Goal: Contribute content: Contribute content

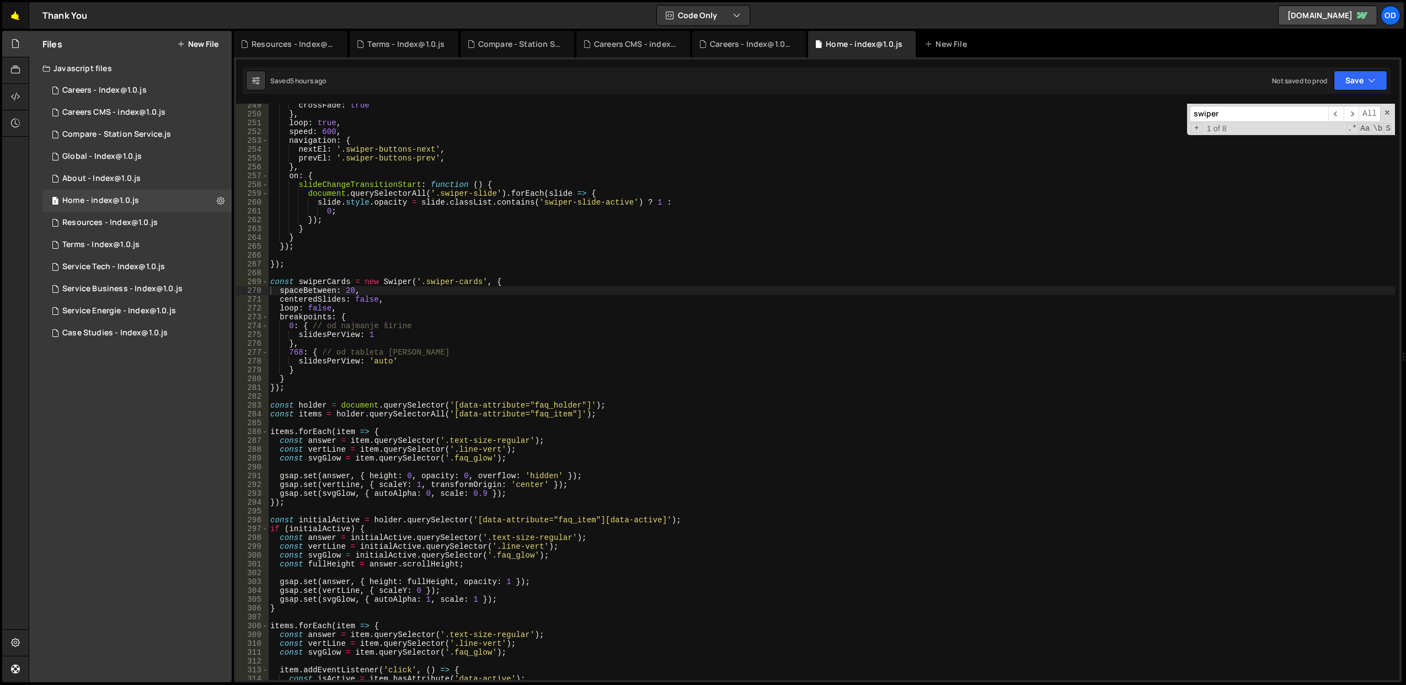
click at [18, 13] on link "🤙" at bounding box center [15, 15] width 27 height 26
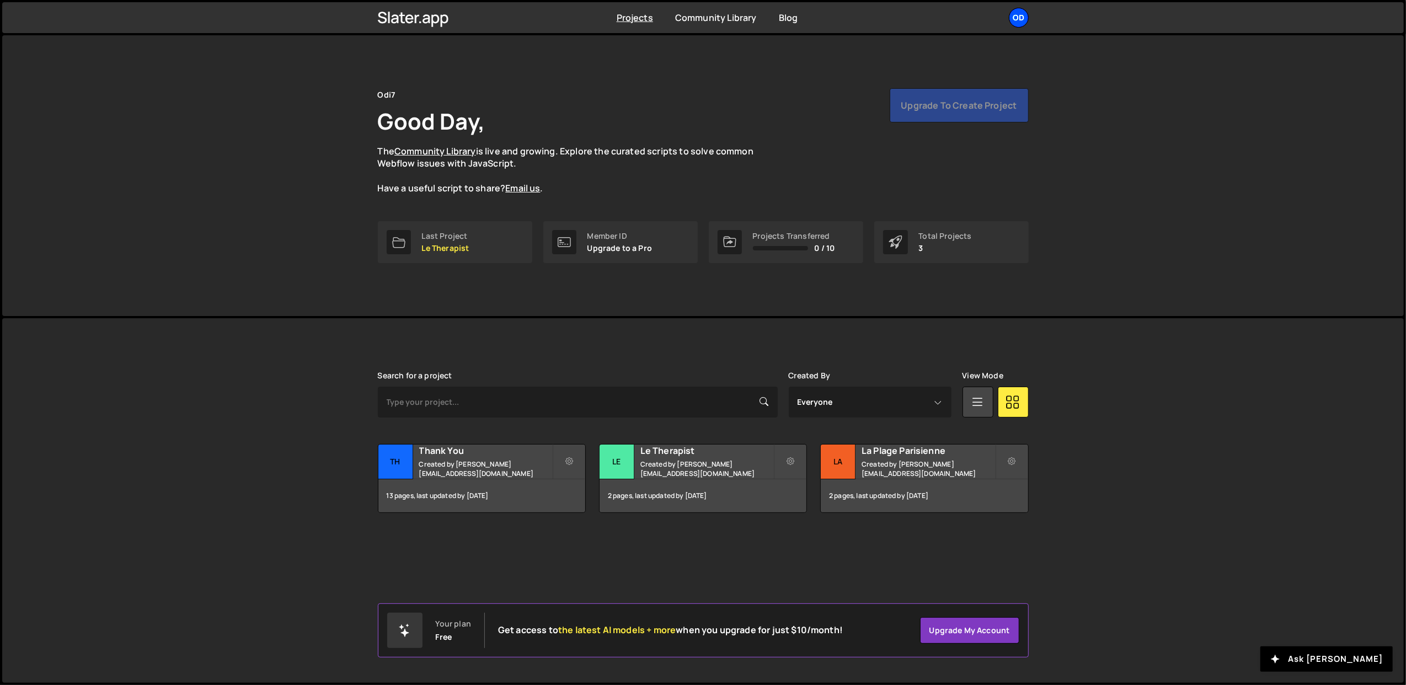
click at [1019, 25] on div "Od" at bounding box center [1019, 18] width 20 height 20
click at [952, 124] on button "Logout" at bounding box center [959, 122] width 137 height 19
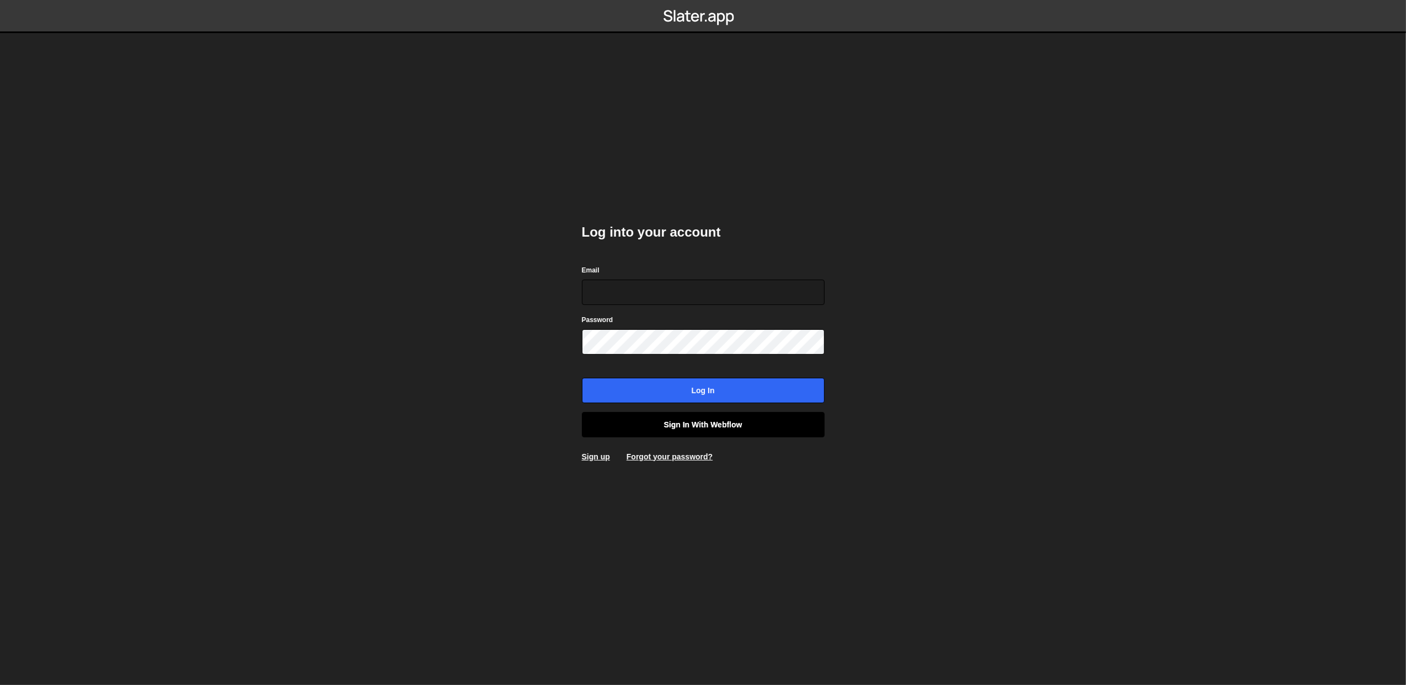
click at [696, 423] on link "Sign in with Webflow" at bounding box center [703, 424] width 243 height 25
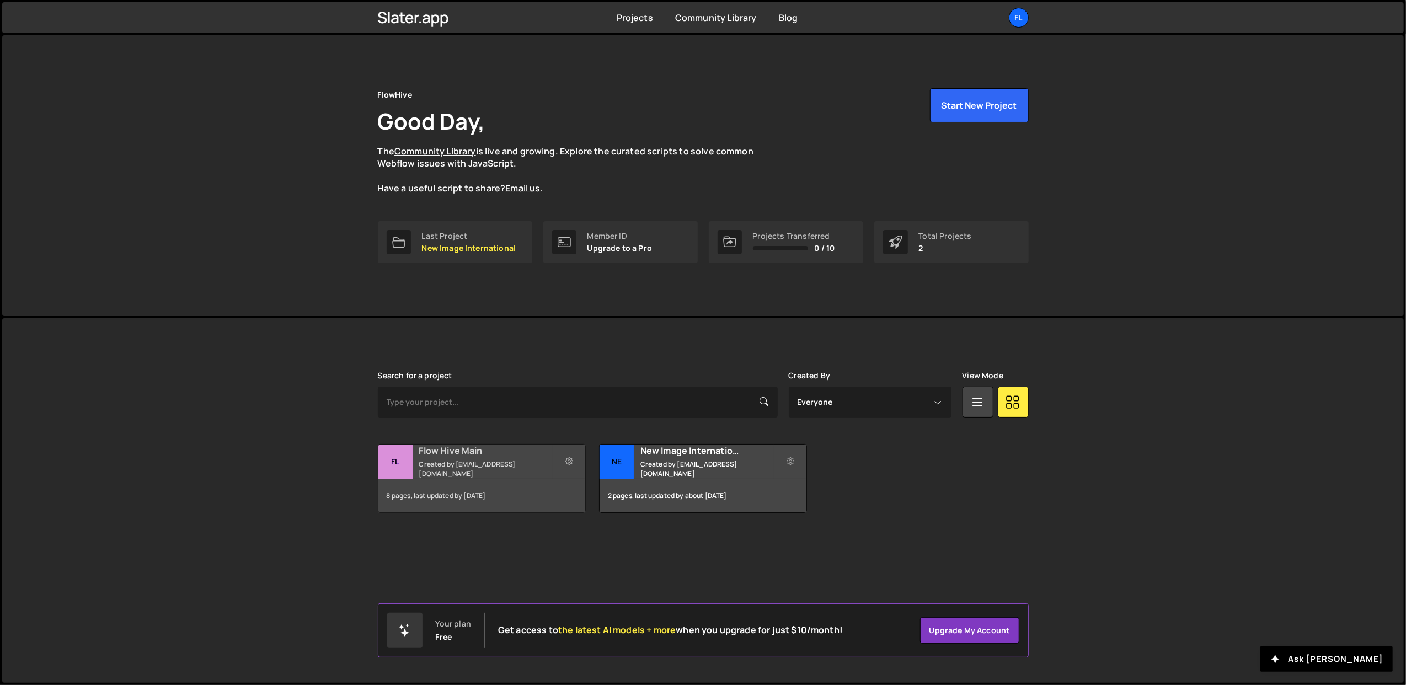
click at [502, 471] on small "Created by office@ognjenm.me" at bounding box center [485, 468] width 133 height 19
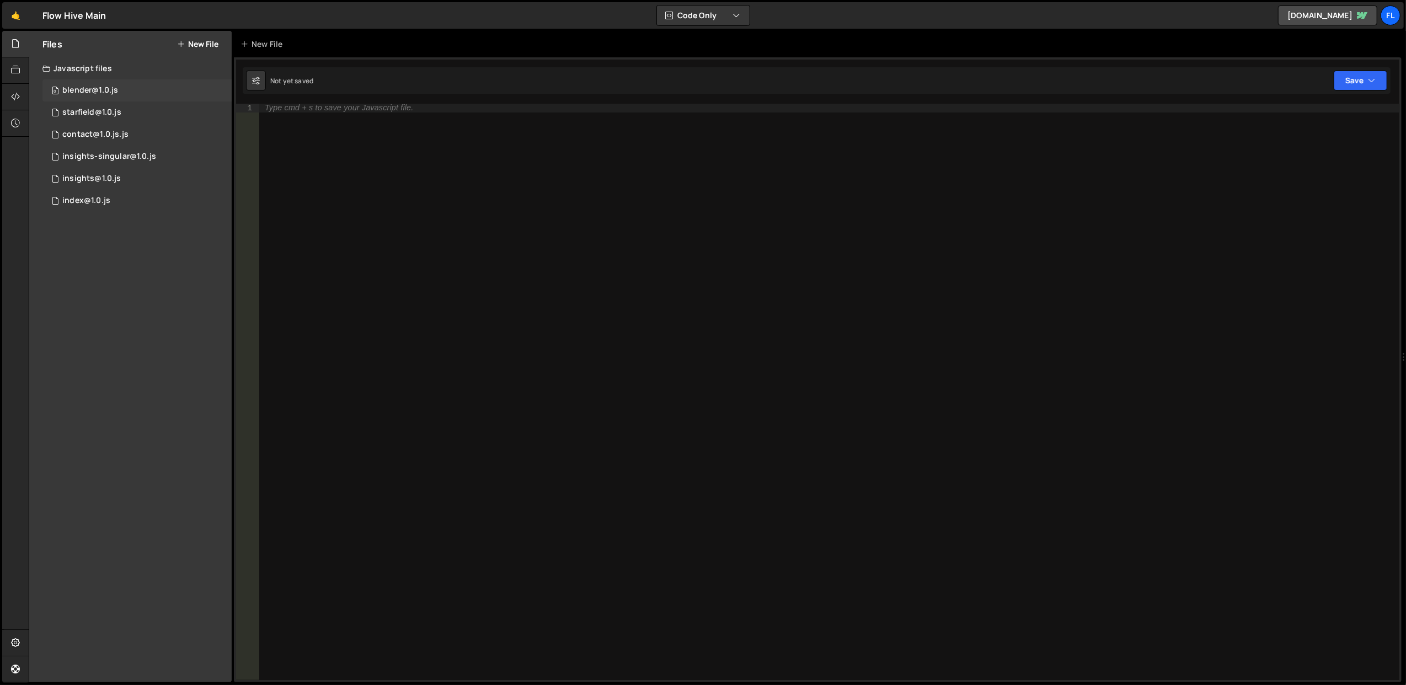
click at [95, 90] on div "blender@1.0.js" at bounding box center [90, 90] width 56 height 10
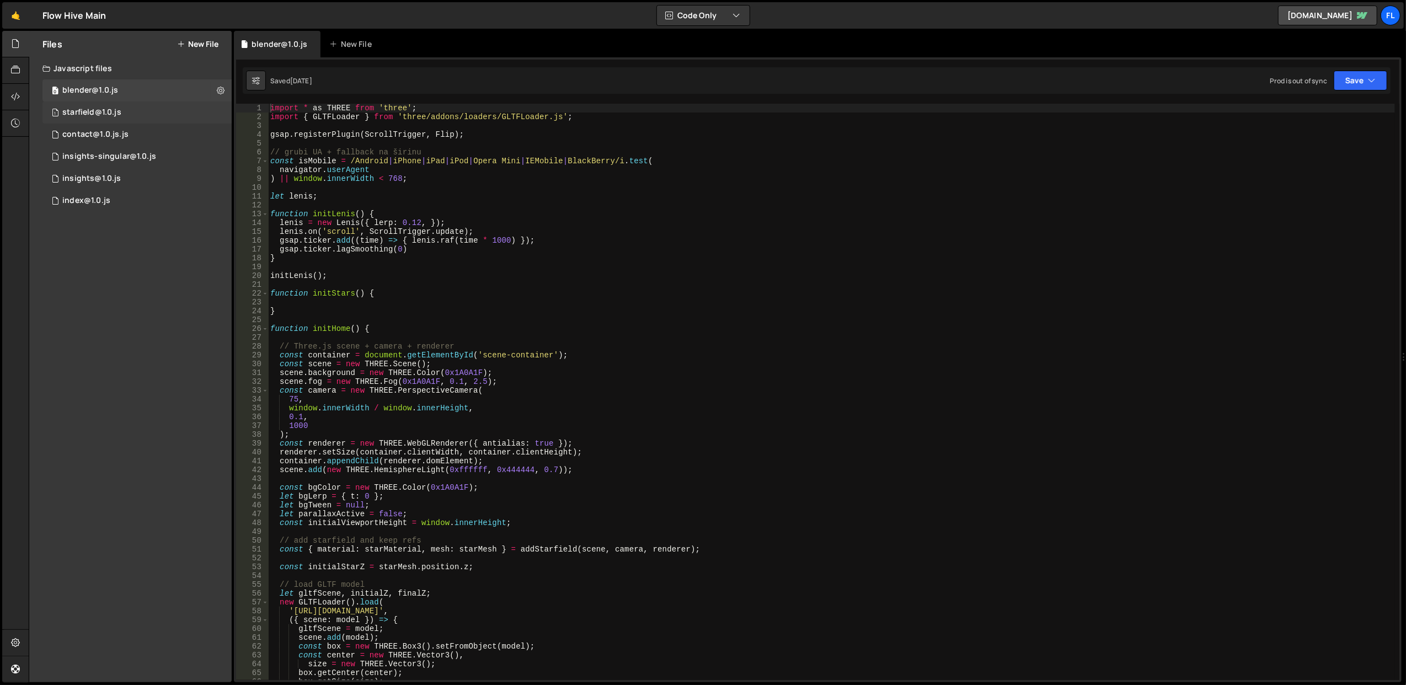
click at [124, 109] on div "1 starfield@1.0.js 0" at bounding box center [136, 112] width 189 height 22
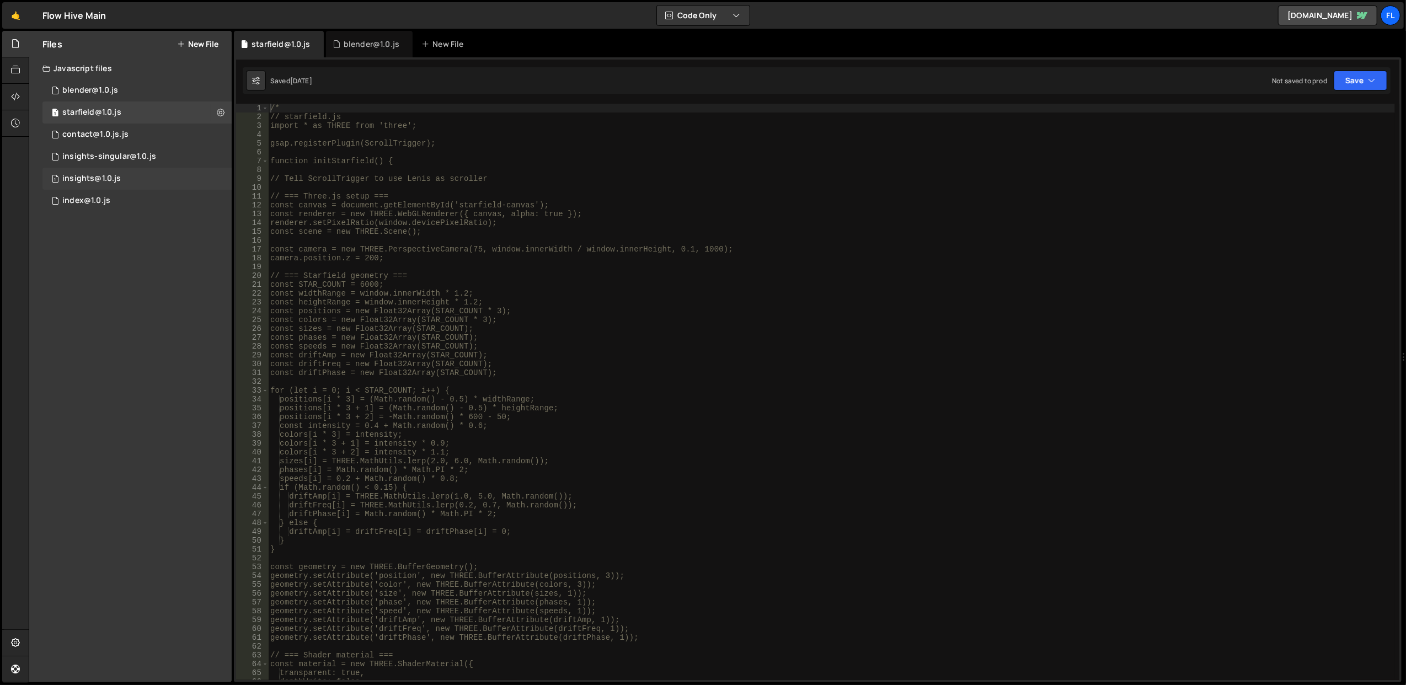
click at [117, 176] on div "insights@1.0.js" at bounding box center [91, 179] width 58 height 10
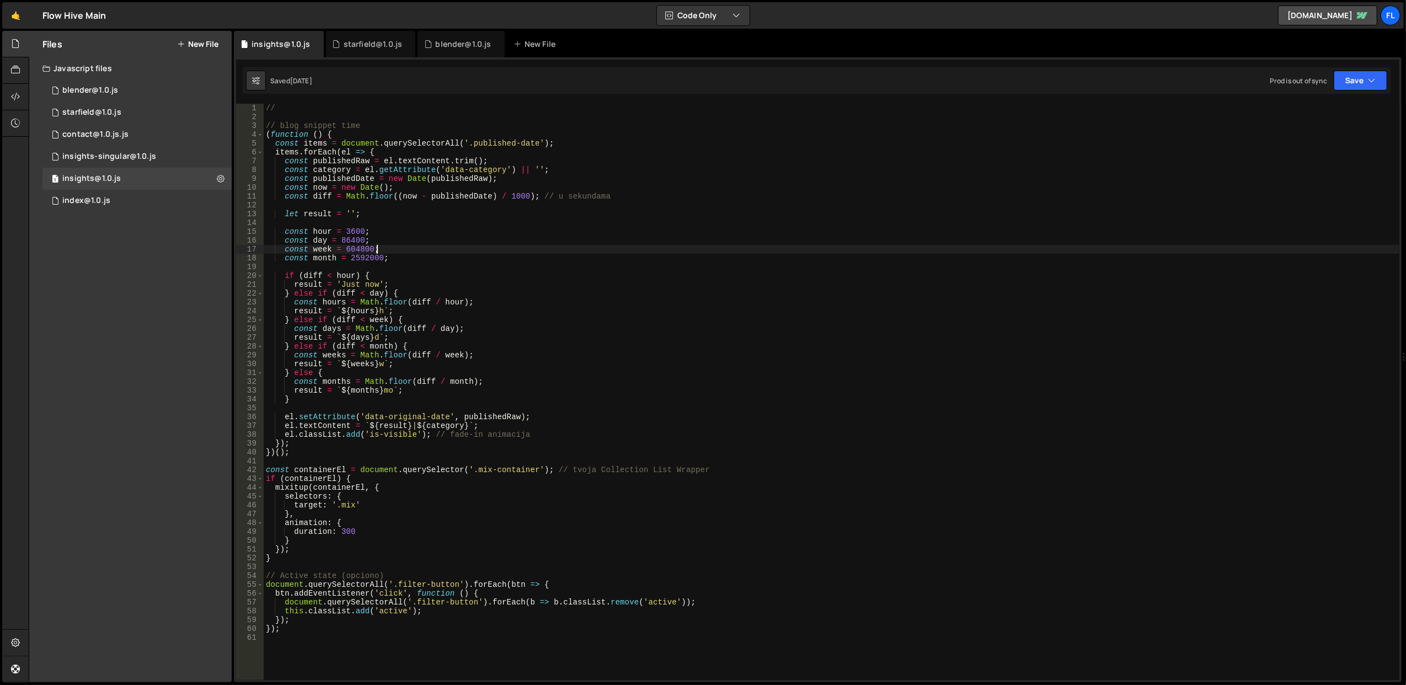
click at [470, 249] on div "// // blog snippet time ( function ( ) { const items = document . querySelector…" at bounding box center [831, 401] width 1135 height 594
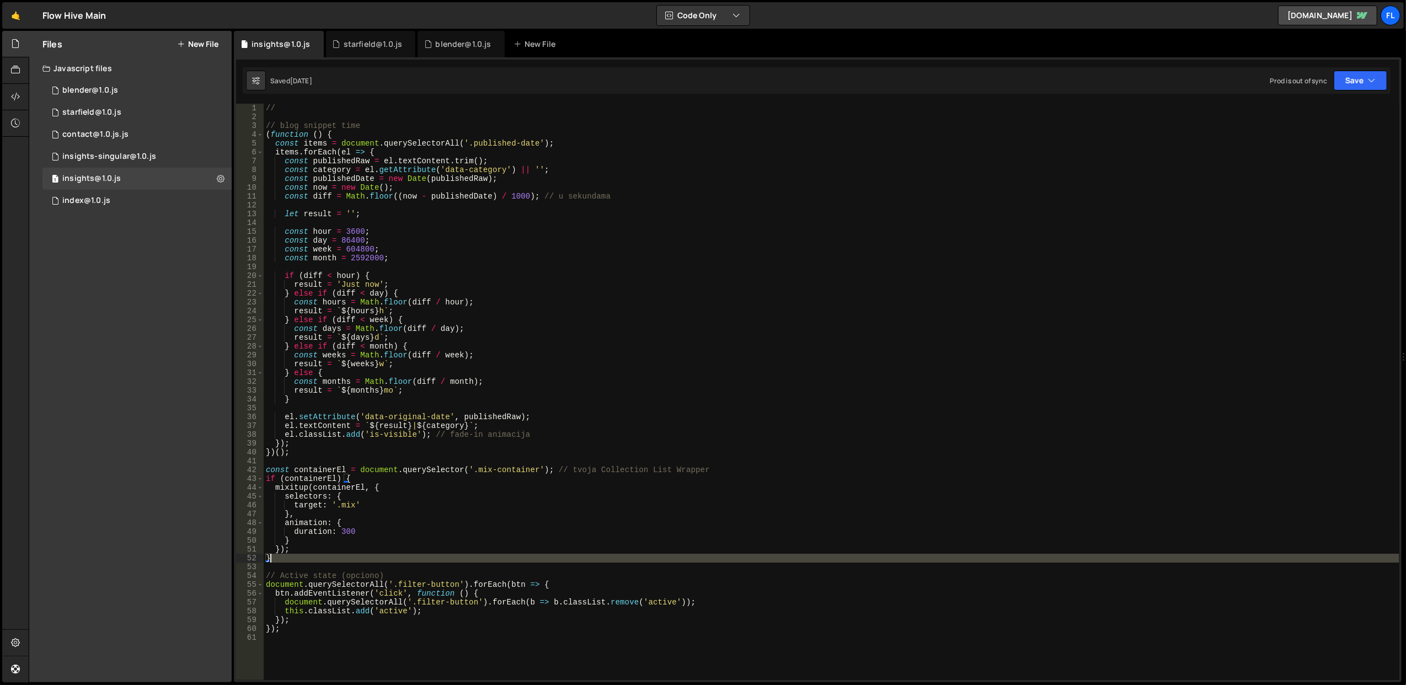
click at [493, 558] on div "// // blog snippet time ( function ( ) { const items = document . querySelector…" at bounding box center [831, 401] width 1135 height 594
type textarea "}"
click at [142, 173] on div "1 insights@1.0.js 0" at bounding box center [136, 179] width 189 height 22
click at [154, 161] on div "1 insights-singular@1.0.js 0" at bounding box center [136, 157] width 189 height 22
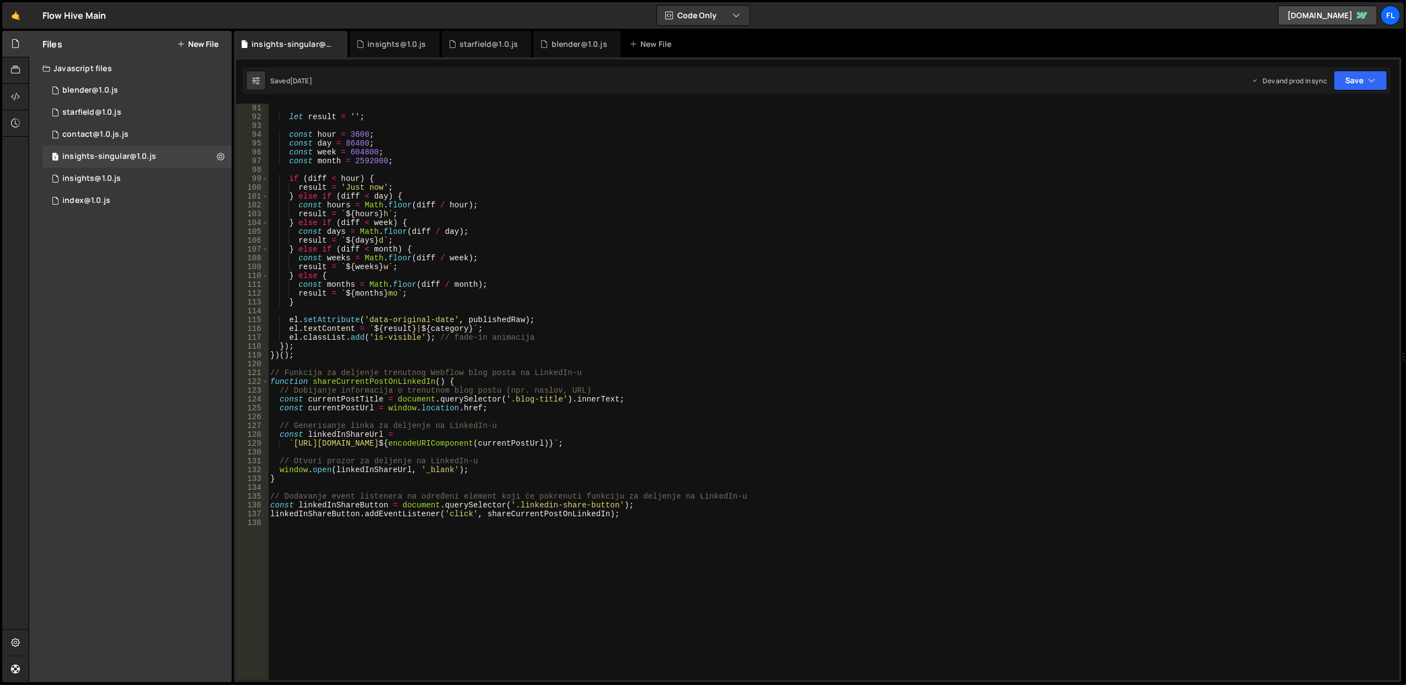
scroll to position [838, 0]
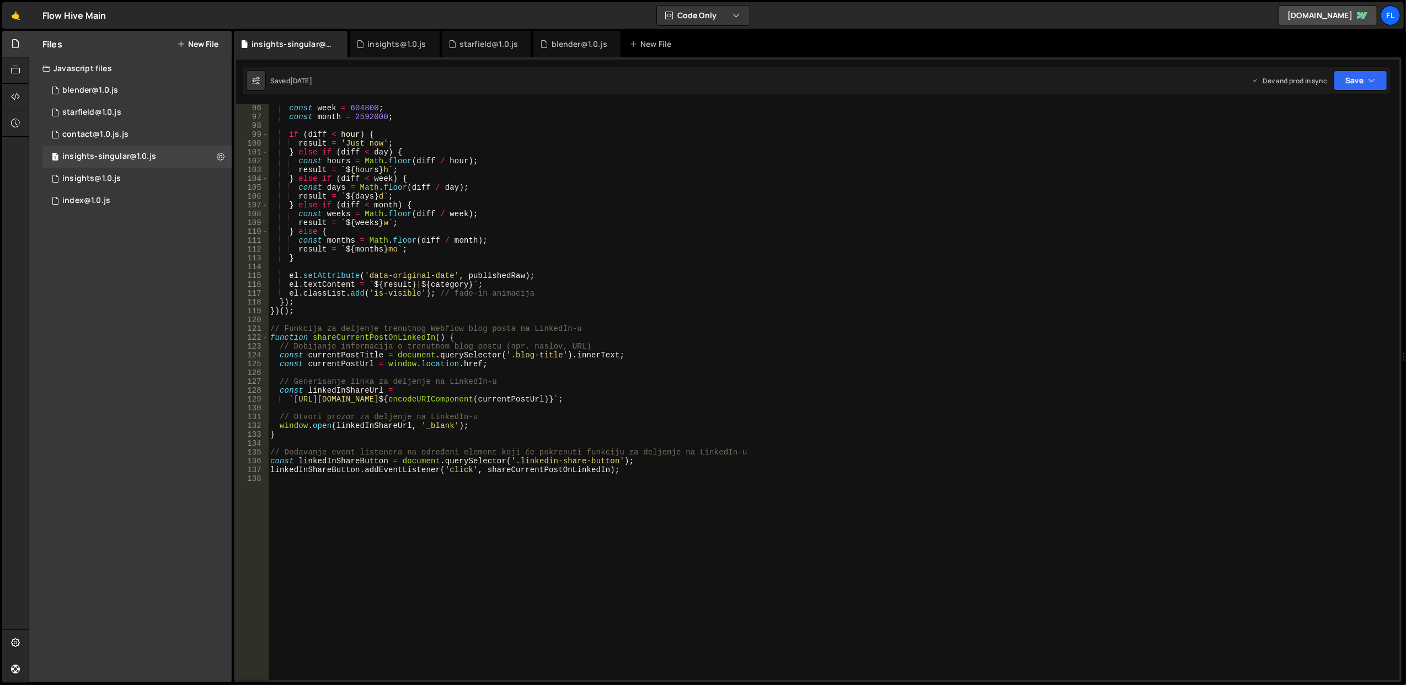
click at [419, 356] on div "const week = 604800 ; const month = 2592000 ; if ( diff < hour ) { result = 'Ju…" at bounding box center [831, 401] width 1127 height 594
type textarea "linkedInShareButton.addEventListener('click', shareCurrentPostOnLinkedIn);"
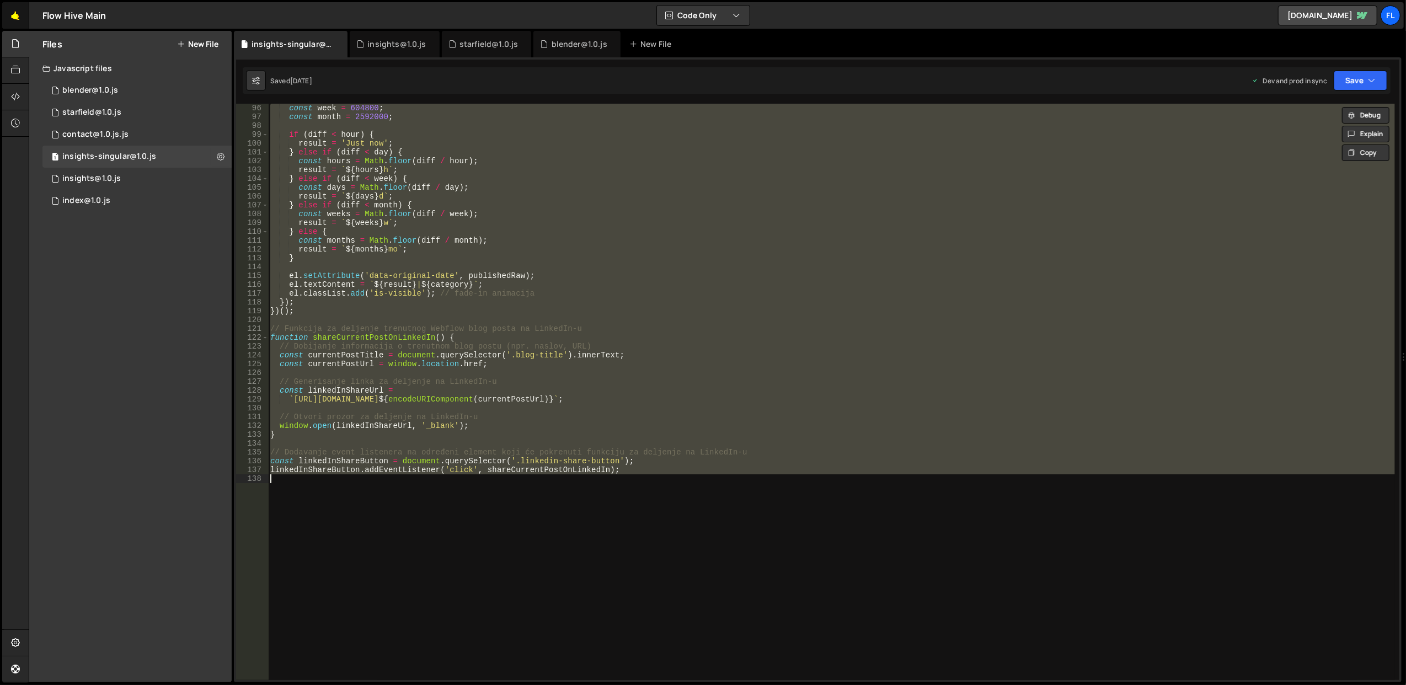
click at [14, 14] on link "🤙" at bounding box center [15, 15] width 27 height 26
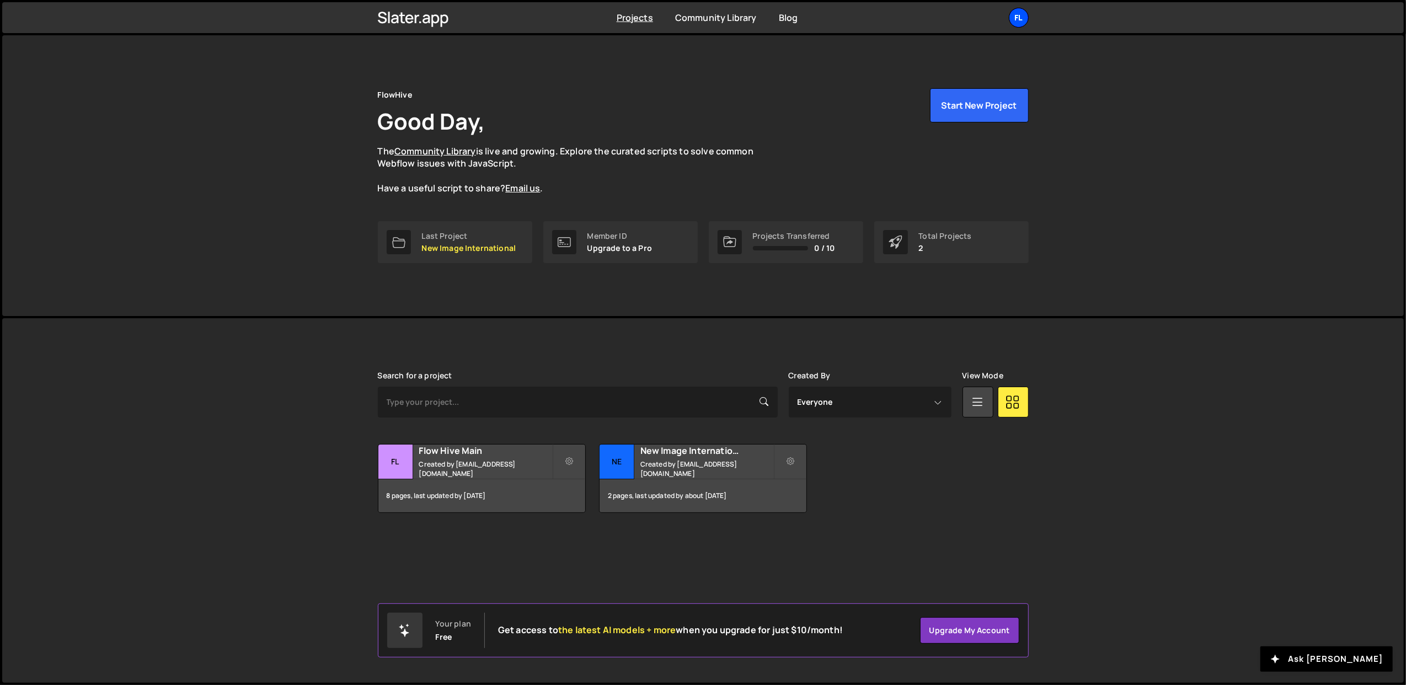
click at [1018, 17] on div "Fl" at bounding box center [1019, 18] width 20 height 20
click at [951, 127] on button "Logout" at bounding box center [959, 122] width 137 height 19
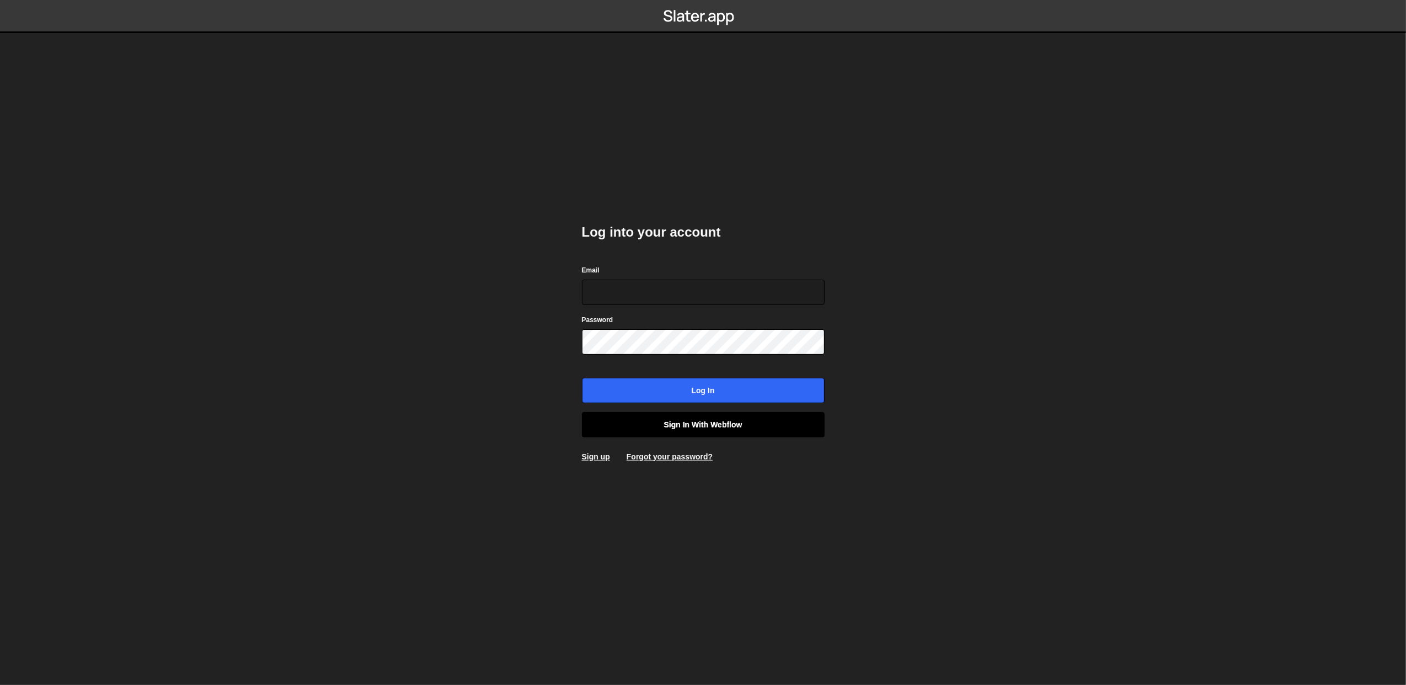
click at [661, 421] on link "Sign in with Webflow" at bounding box center [703, 424] width 243 height 25
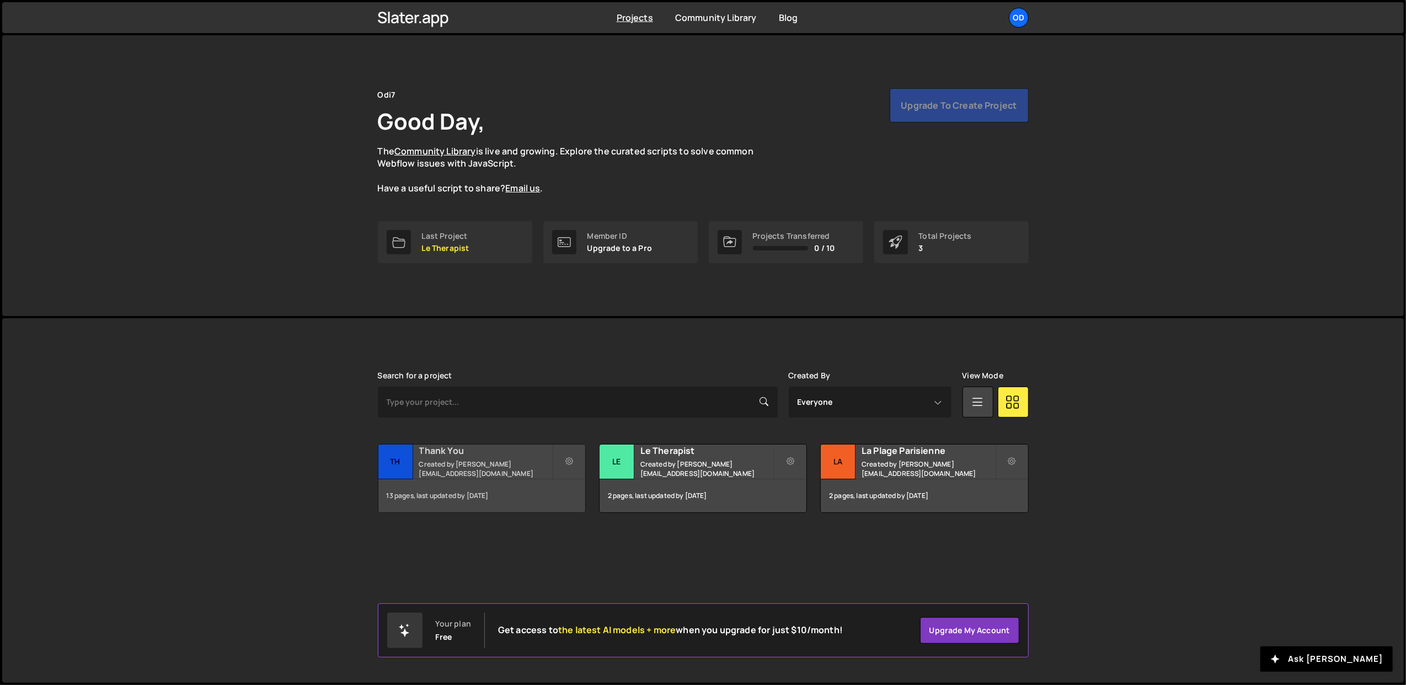
click at [441, 462] on div "Thank You Created by [PERSON_NAME][EMAIL_ADDRESS][DOMAIN_NAME]" at bounding box center [481, 461] width 207 height 34
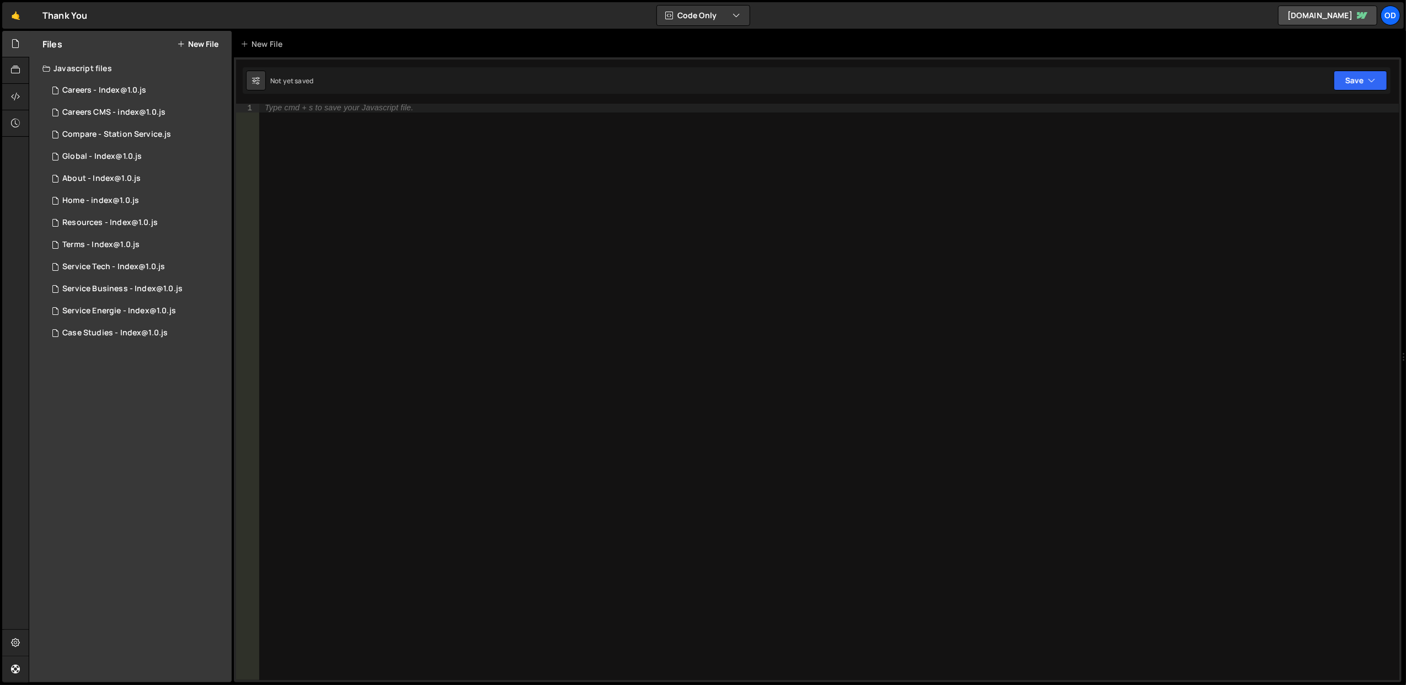
click at [204, 41] on button "New File" at bounding box center [197, 44] width 41 height 9
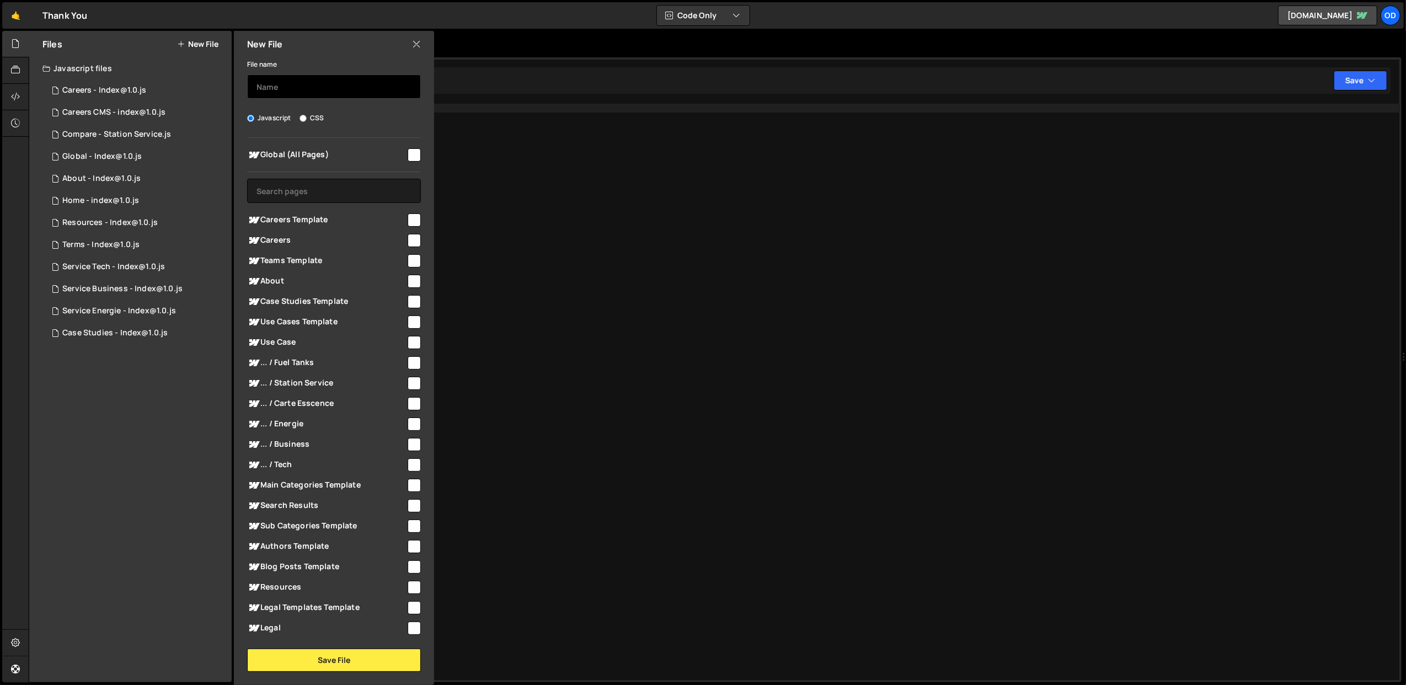
click at [300, 84] on input "text" at bounding box center [334, 86] width 174 height 24
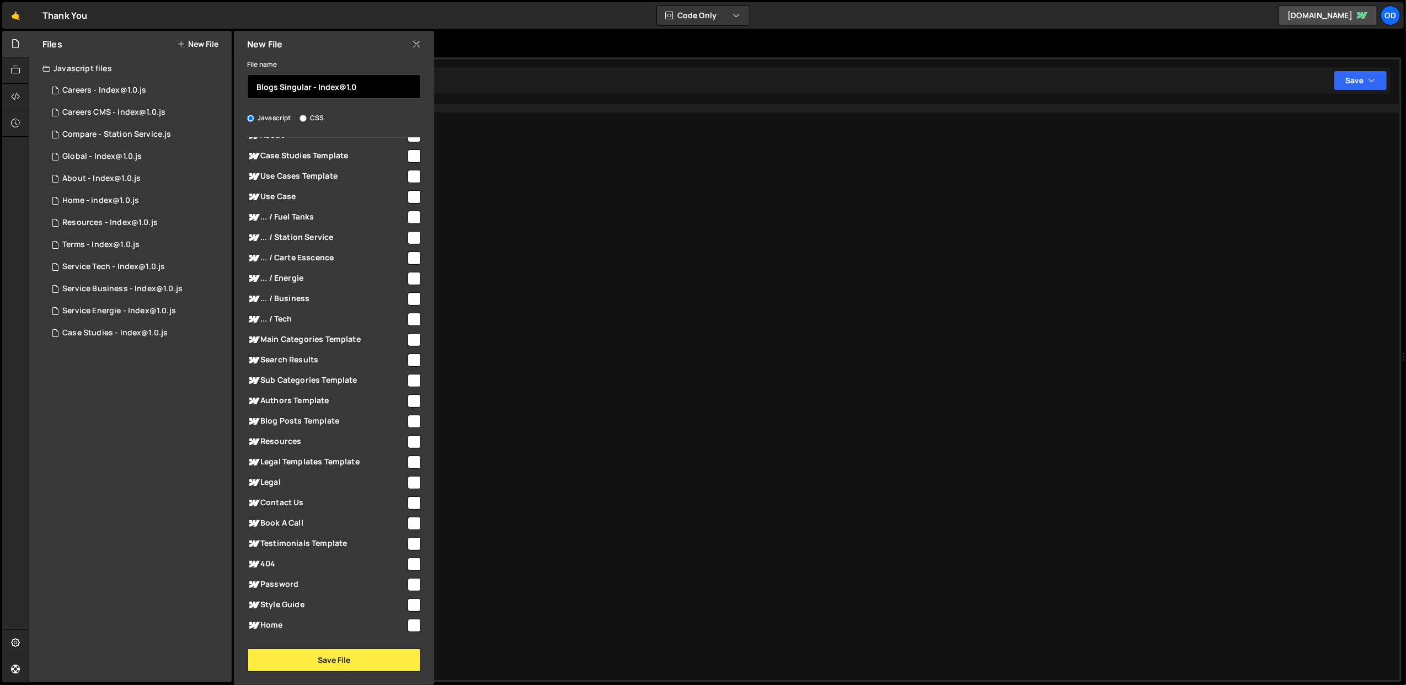
scroll to position [147, 0]
type input "Blogs Singular - Index@1.0"
click at [358, 419] on span "Blog Posts Template" at bounding box center [326, 420] width 159 height 13
checkbox input "true"
click at [376, 662] on button "Save File" at bounding box center [334, 659] width 174 height 23
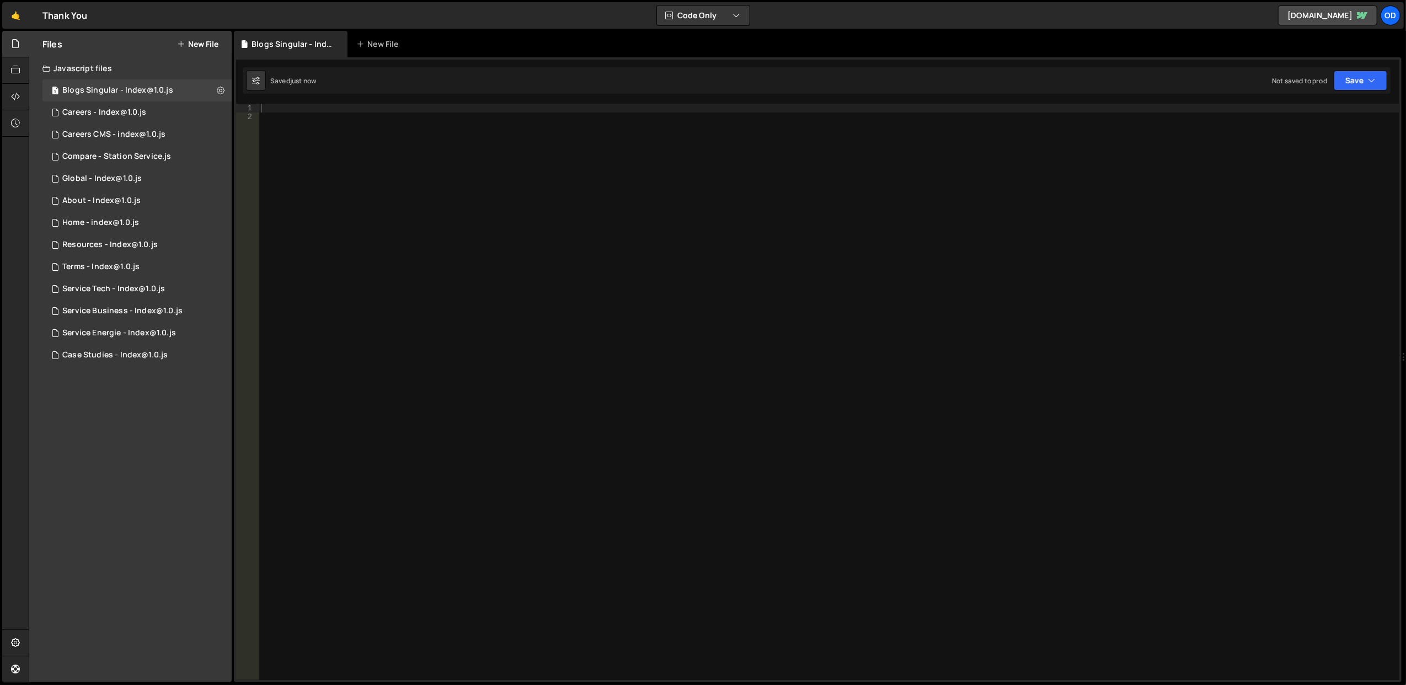
click at [327, 106] on div at bounding box center [829, 401] width 1140 height 594
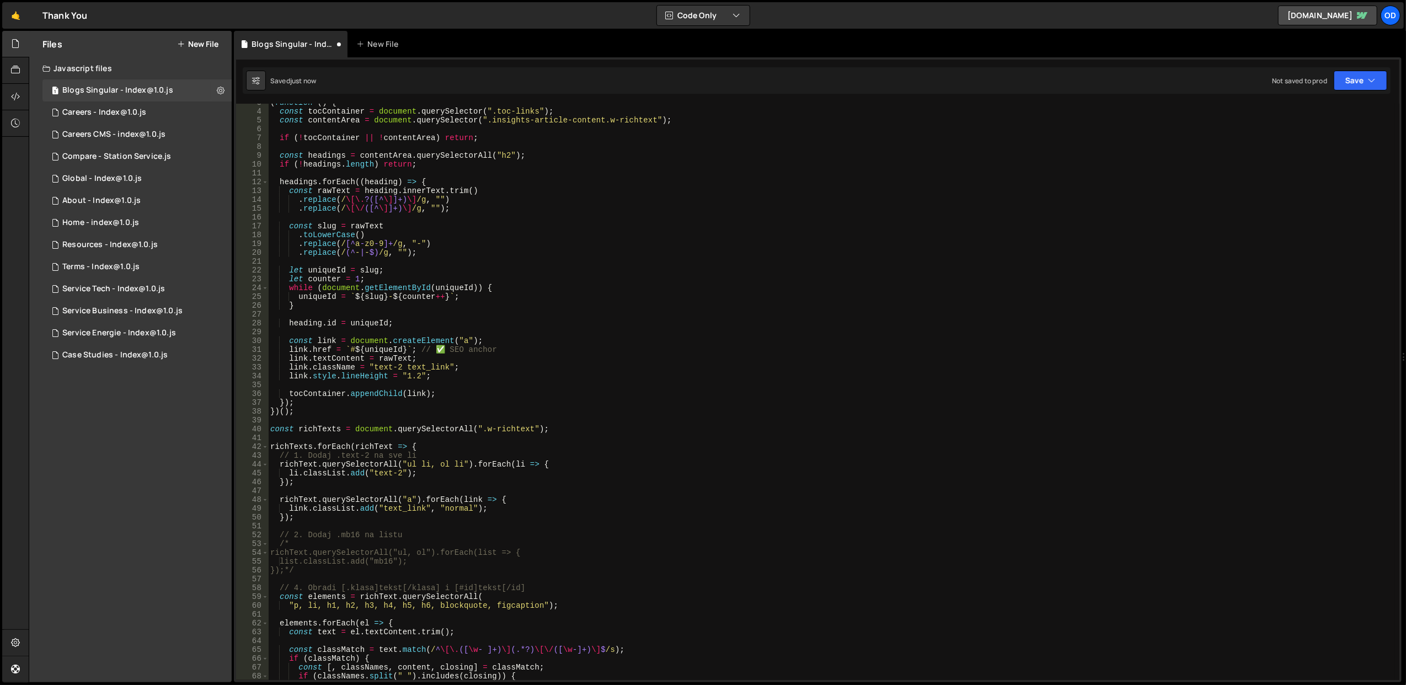
scroll to position [0, 0]
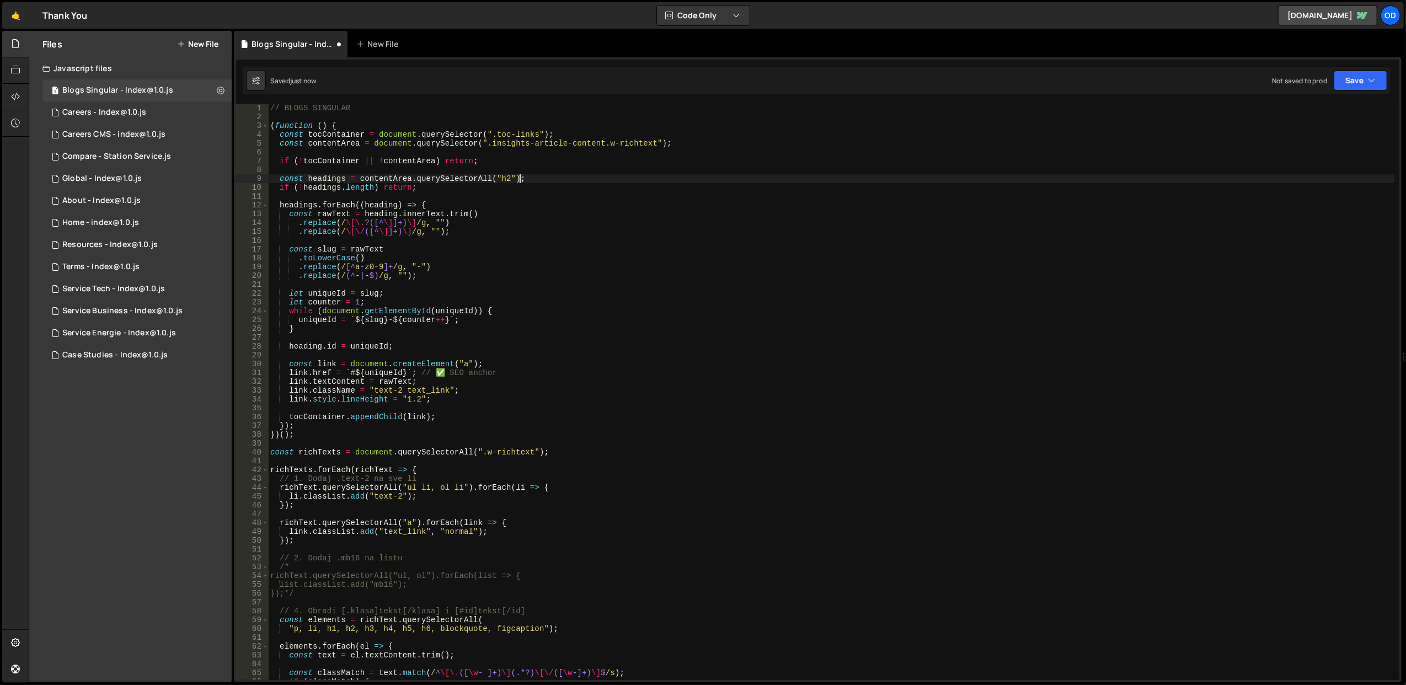
drag, startPoint x: 572, startPoint y: 175, endPoint x: 562, endPoint y: 182, distance: 11.8
click at [562, 182] on div "// BLOGS SINGULAR ( function ( ) { const tocContainer = document . querySelecto…" at bounding box center [831, 401] width 1127 height 594
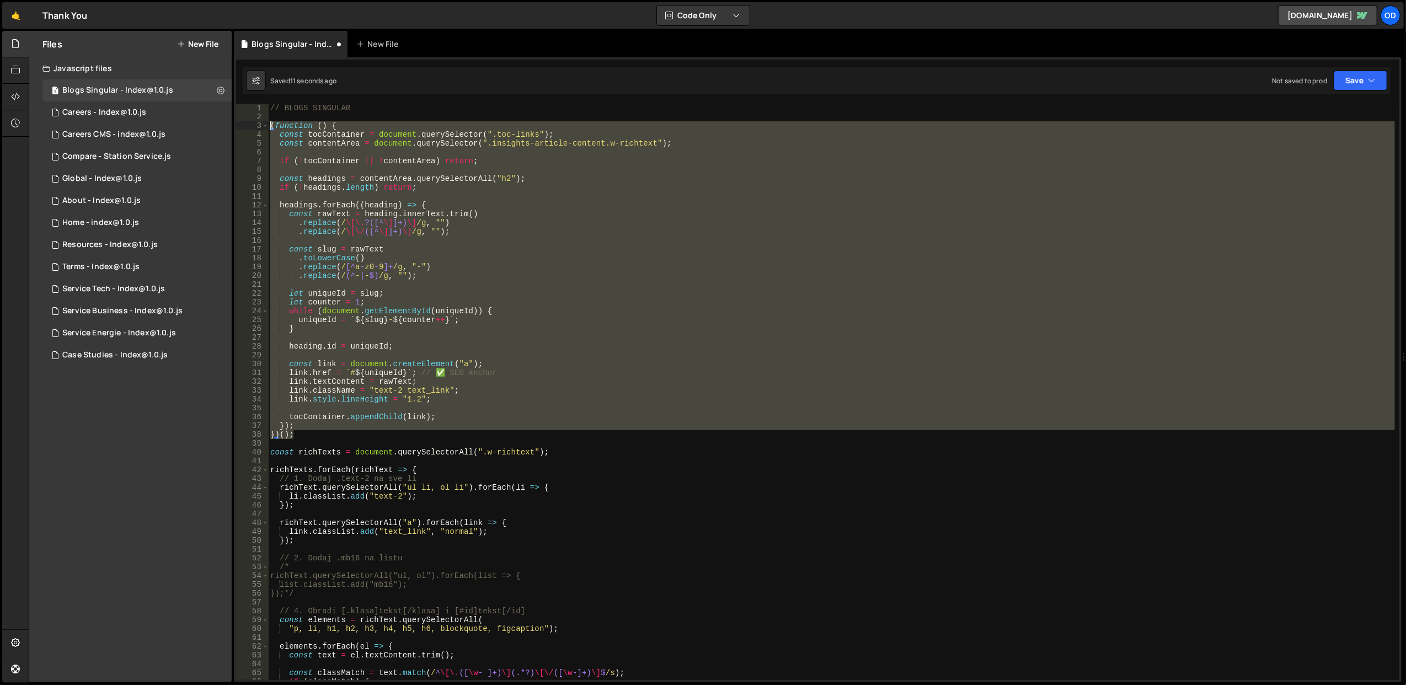
drag, startPoint x: 300, startPoint y: 437, endPoint x: 269, endPoint y: 125, distance: 313.6
click at [269, 125] on div "// BLOGS SINGULAR ( function ( ) { const tocContainer = document . querySelecto…" at bounding box center [831, 401] width 1127 height 594
type textarea "(function () { const tocContainer = document.querySelector(".toc-links");"
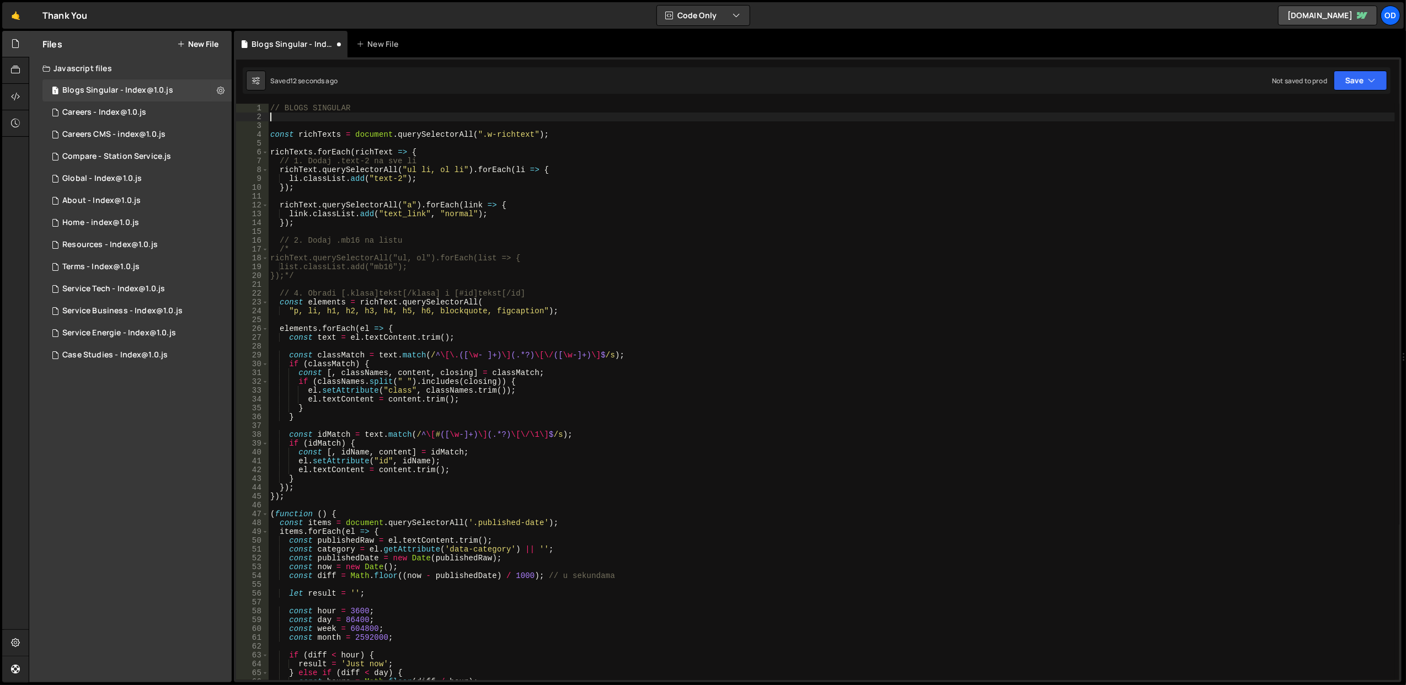
type textarea "// BLOGS SINGULAR"
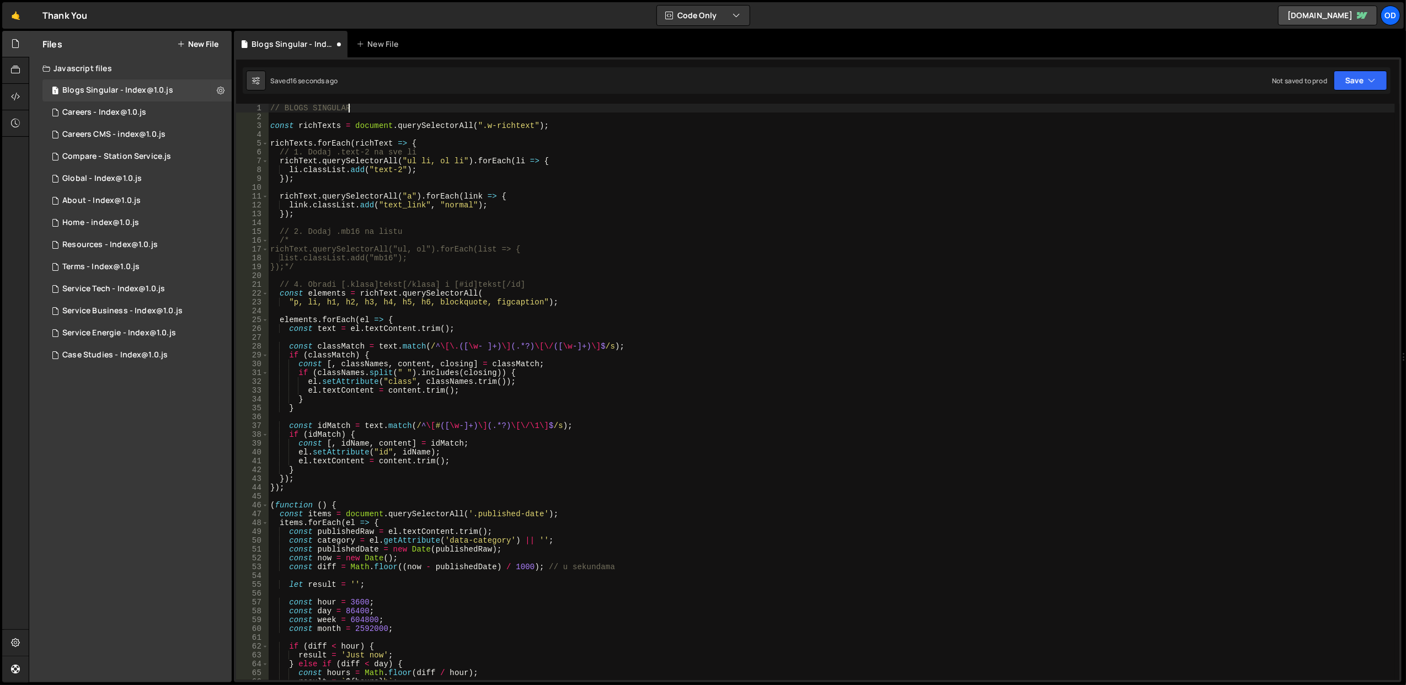
click at [414, 186] on div "// BLOGS SINGULAR const richTexts = document . querySelectorAll ( ".w-richtext"…" at bounding box center [831, 401] width 1127 height 594
click at [380, 164] on div "// BLOGS SINGULAR const richTexts = document . querySelectorAll ( ".w-richtext"…" at bounding box center [831, 401] width 1127 height 594
click at [380, 170] on div "// BLOGS SINGULAR const richTexts = document . querySelectorAll ( ".w-richtext"…" at bounding box center [831, 401] width 1127 height 594
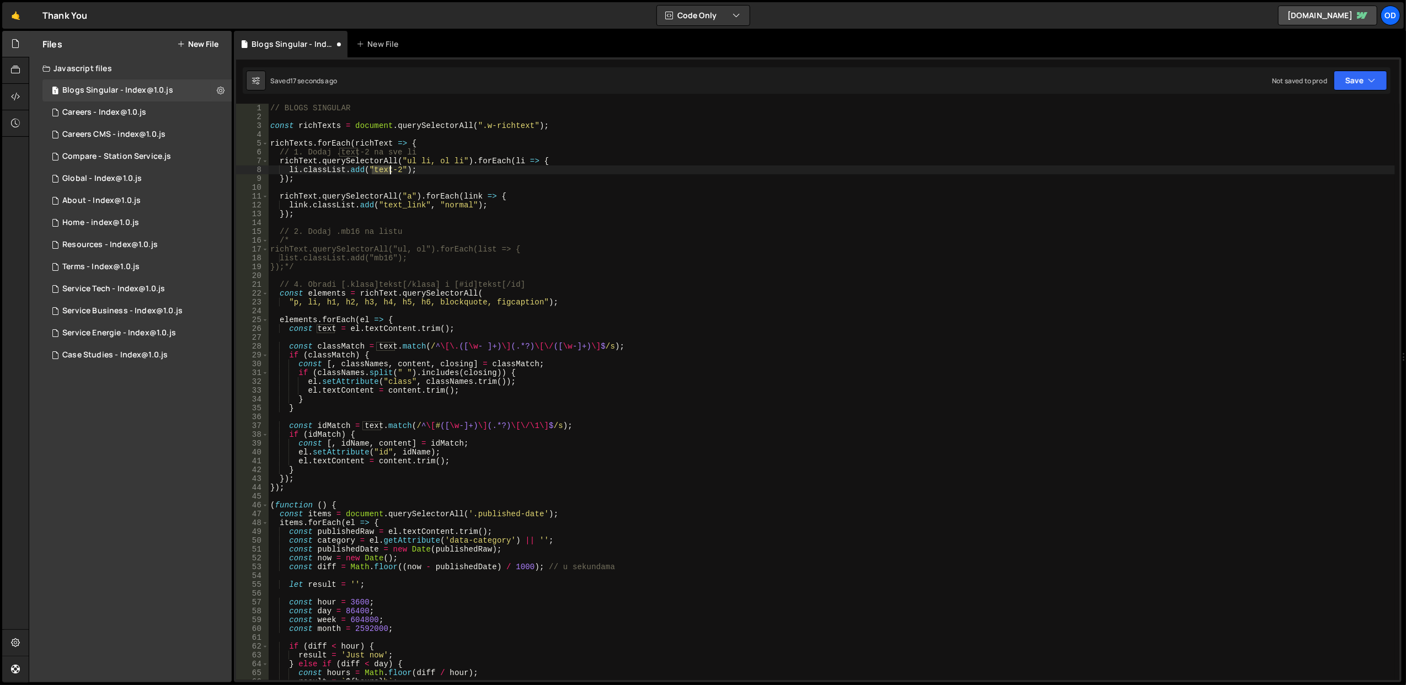
click at [380, 170] on div "// BLOGS SINGULAR const richTexts = document . querySelectorAll ( ".w-richtext"…" at bounding box center [831, 401] width 1127 height 594
click at [382, 179] on div "// BLOGS SINGULAR const richTexts = document . querySelectorAll ( ".w-richtext"…" at bounding box center [831, 401] width 1127 height 594
click at [366, 165] on div "// BLOGS SINGULAR const richTexts = document . querySelectorAll ( ".w-richtext"…" at bounding box center [831, 401] width 1127 height 594
click at [379, 175] on div "// BLOGS SINGULAR const richTexts = document . querySelectorAll ( ".w-richtext"…" at bounding box center [831, 401] width 1127 height 594
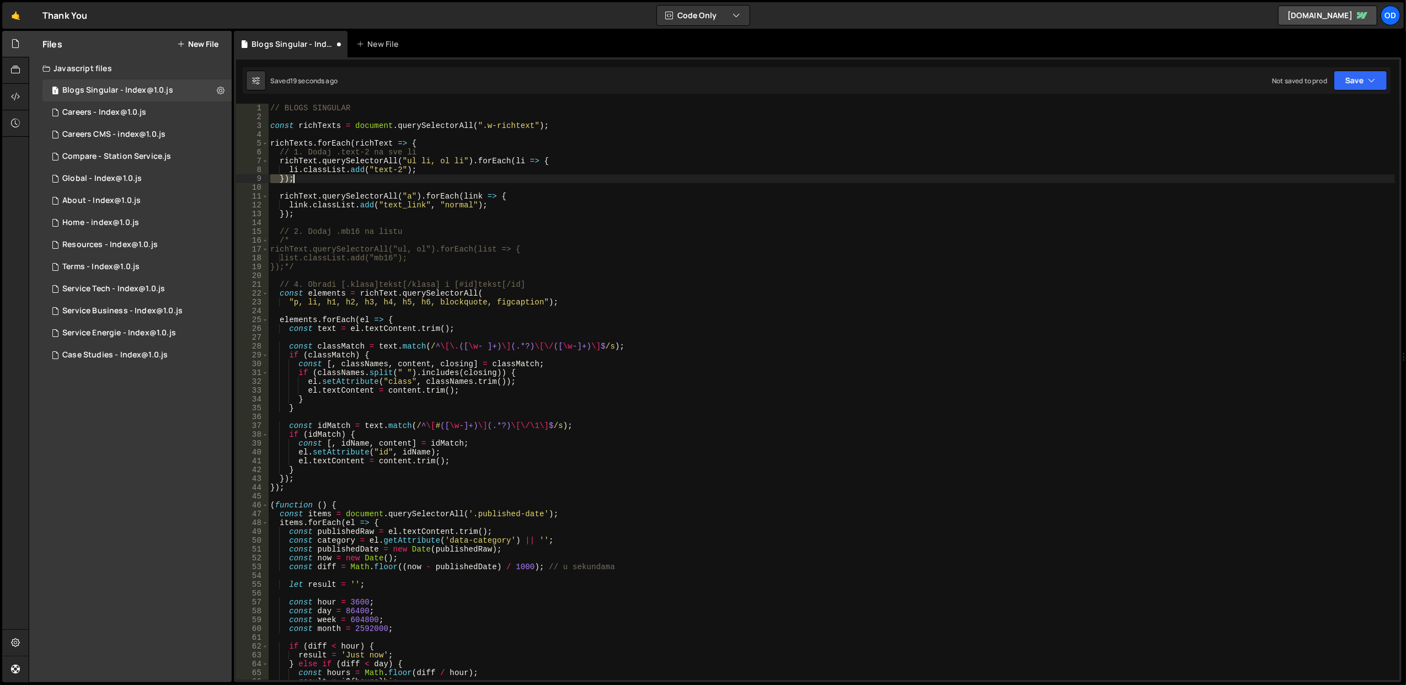
click at [379, 175] on div "// BLOGS SINGULAR const richTexts = document . querySelectorAll ( ".w-richtext"…" at bounding box center [831, 401] width 1127 height 594
click at [379, 168] on div "// BLOGS SINGULAR const richTexts = document . querySelectorAll ( ".w-richtext"…" at bounding box center [831, 401] width 1127 height 594
click at [380, 178] on div "// BLOGS SINGULAR const richTexts = document . querySelectorAll ( ".w-richtext"…" at bounding box center [831, 401] width 1127 height 594
click at [380, 170] on div "// BLOGS SINGULAR const richTexts = document . querySelectorAll ( ".w-richtext"…" at bounding box center [831, 401] width 1127 height 594
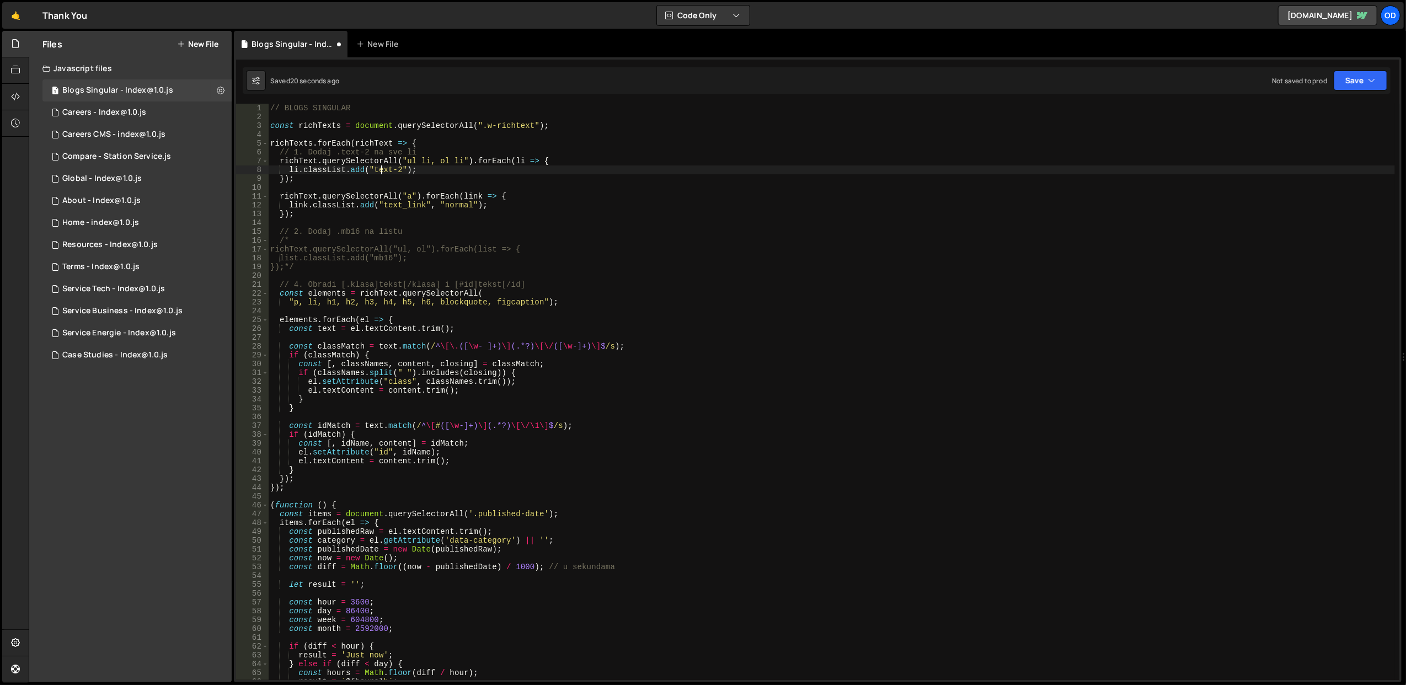
click at [380, 170] on div "// BLOGS SINGULAR const richTexts = document . querySelectorAll ( ".w-richtext"…" at bounding box center [831, 401] width 1127 height 594
click at [395, 170] on div "// BLOGS SINGULAR const richTexts = document . querySelectorAll ( ".w-richtext"…" at bounding box center [831, 401] width 1127 height 594
click at [389, 176] on div "// BLOGS SINGULAR const richTexts = document . querySelectorAll ( ".w-richtext"…" at bounding box center [831, 401] width 1127 height 594
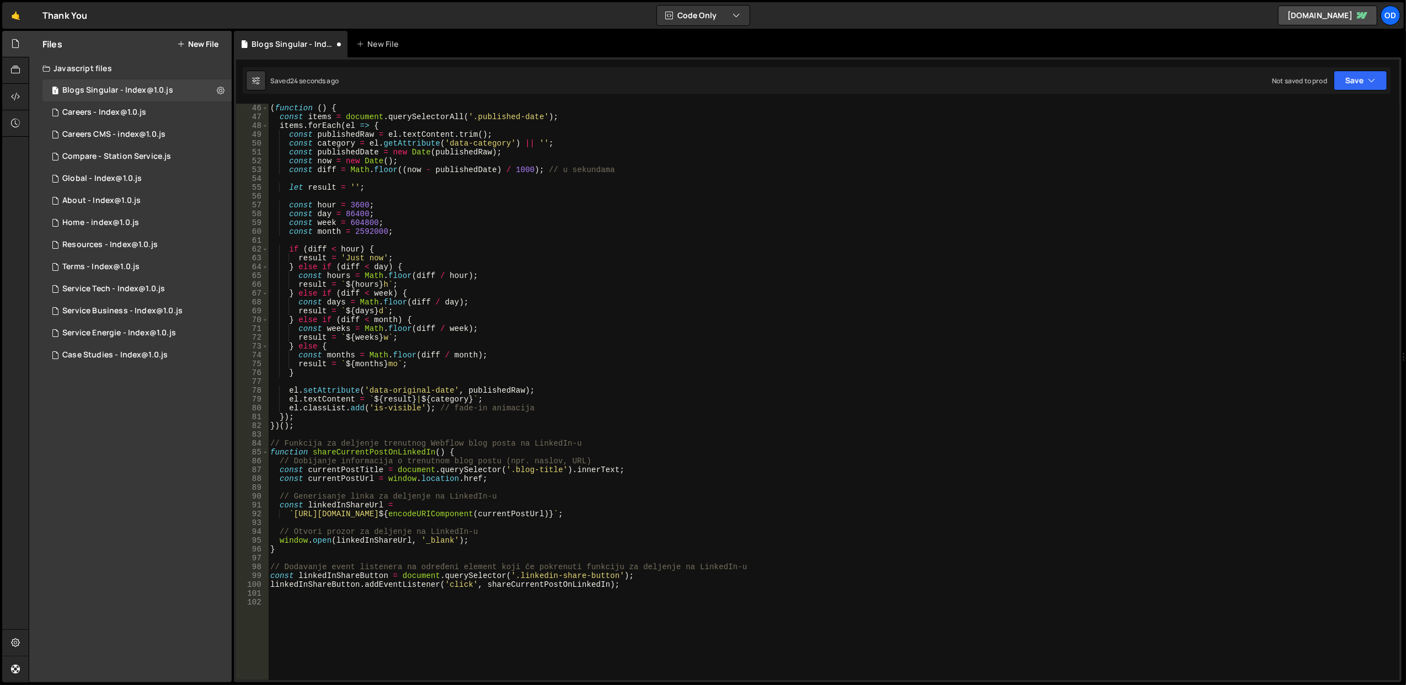
scroll to position [441, 0]
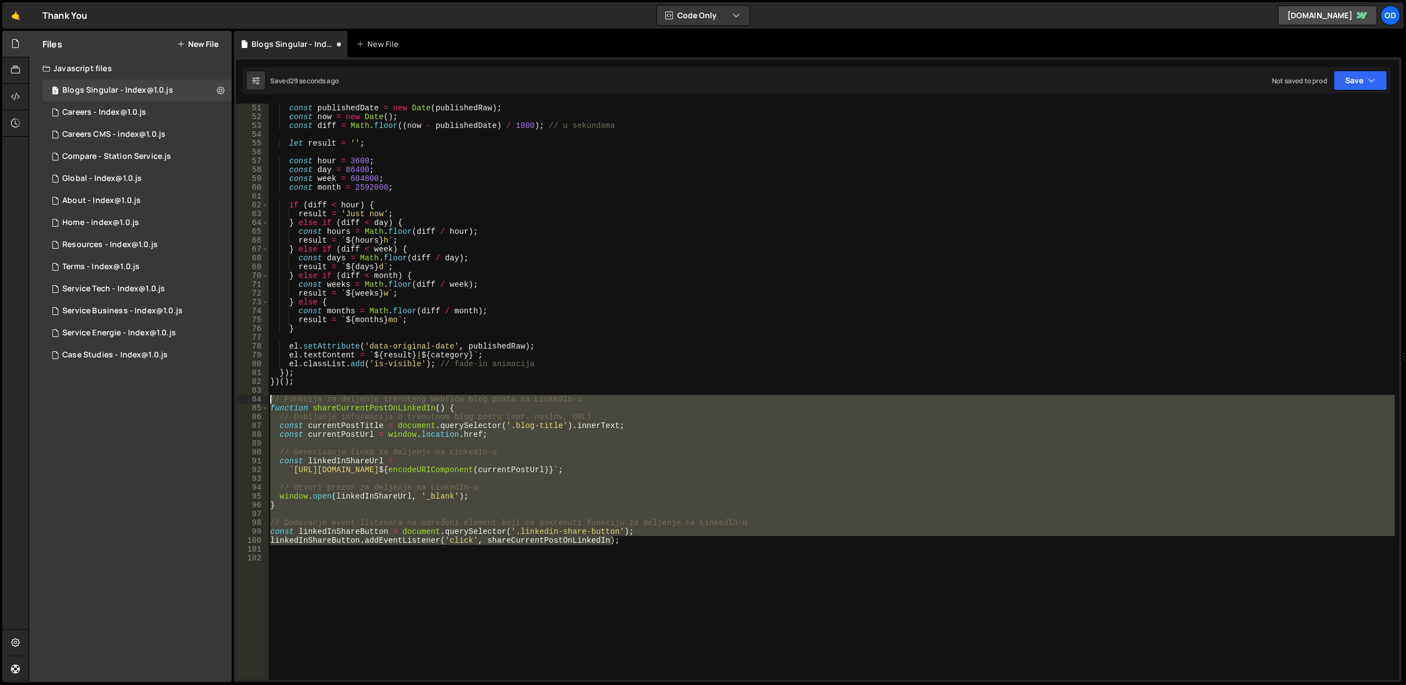
drag, startPoint x: 679, startPoint y: 544, endPoint x: 261, endPoint y: 395, distance: 443.7
click at [261, 395] on div "}); 51 52 53 54 55 56 57 58 59 60 61 62 63 64 65 66 67 68 69 70 71 72 73 74 75 …" at bounding box center [817, 392] width 1163 height 576
type textarea "// Funkcija za deljenje trenutnog Webflow blog posta na LinkedIn-u function sha…"
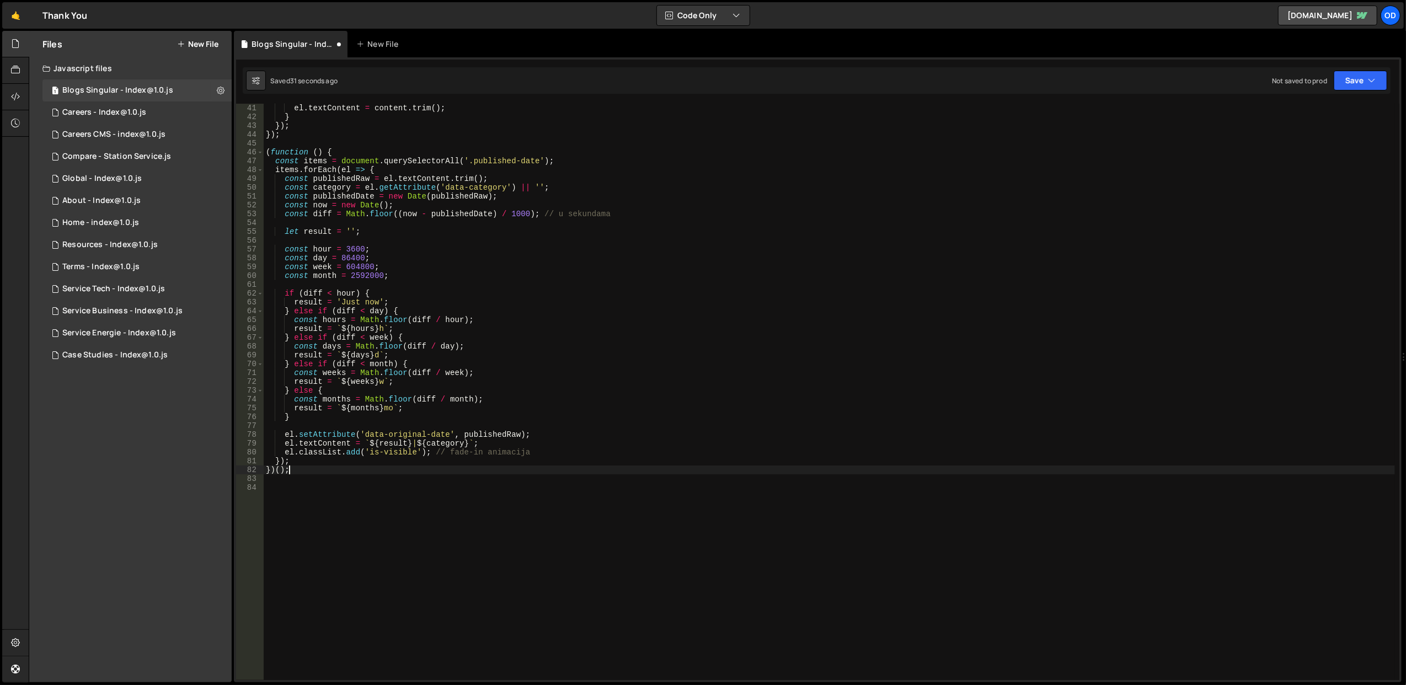
scroll to position [265, 0]
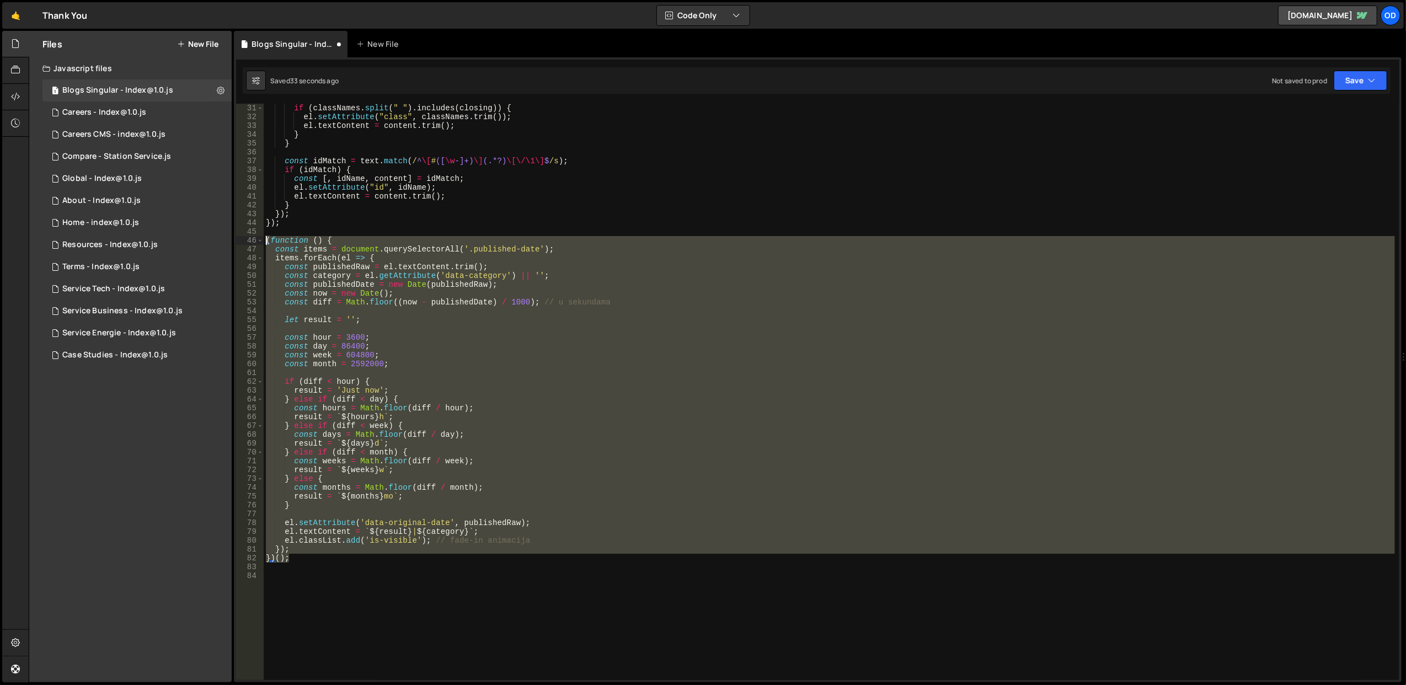
drag, startPoint x: 314, startPoint y: 561, endPoint x: 255, endPoint y: 241, distance: 325.2
click at [255, 241] on div "})(); 31 32 33 34 35 36 37 38 39 40 41 42 43 44 45 46 47 48 49 50 51 52 53 54 5…" at bounding box center [817, 392] width 1163 height 576
type textarea "(function () { const items = document.querySelectorAll('.published-date');"
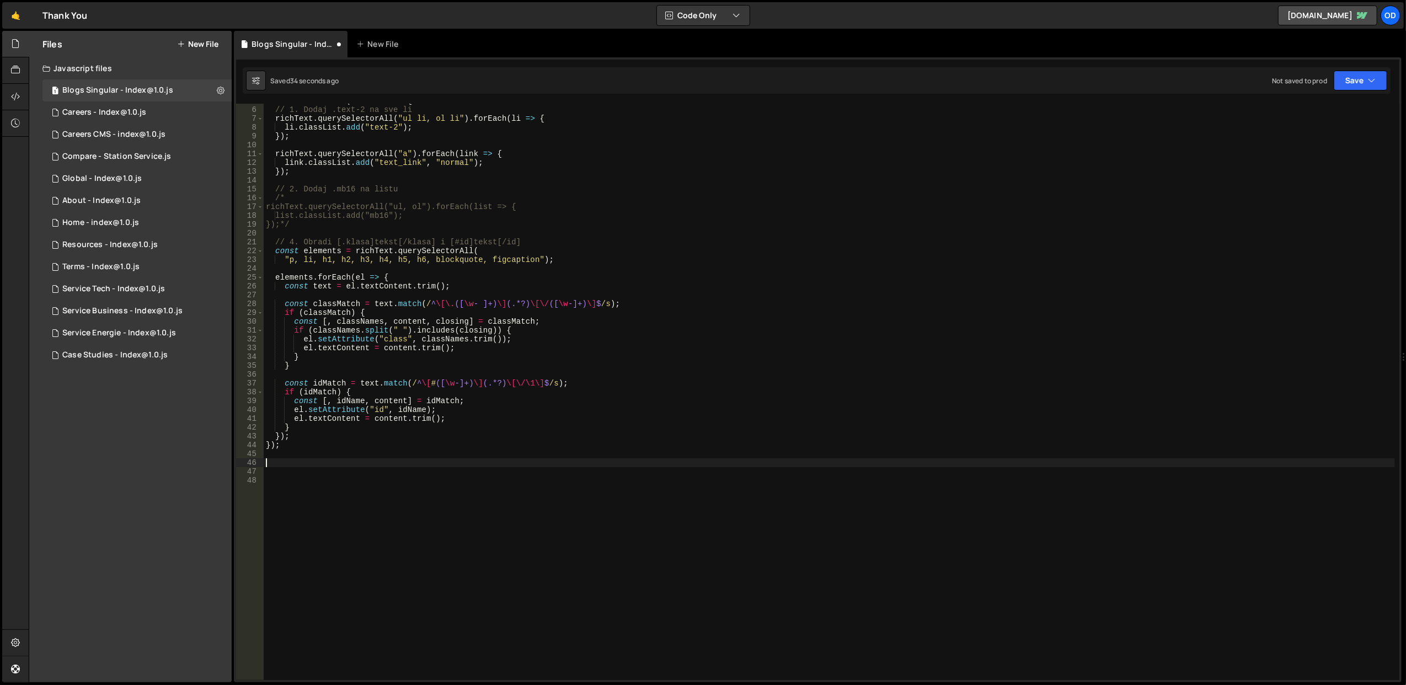
scroll to position [0, 0]
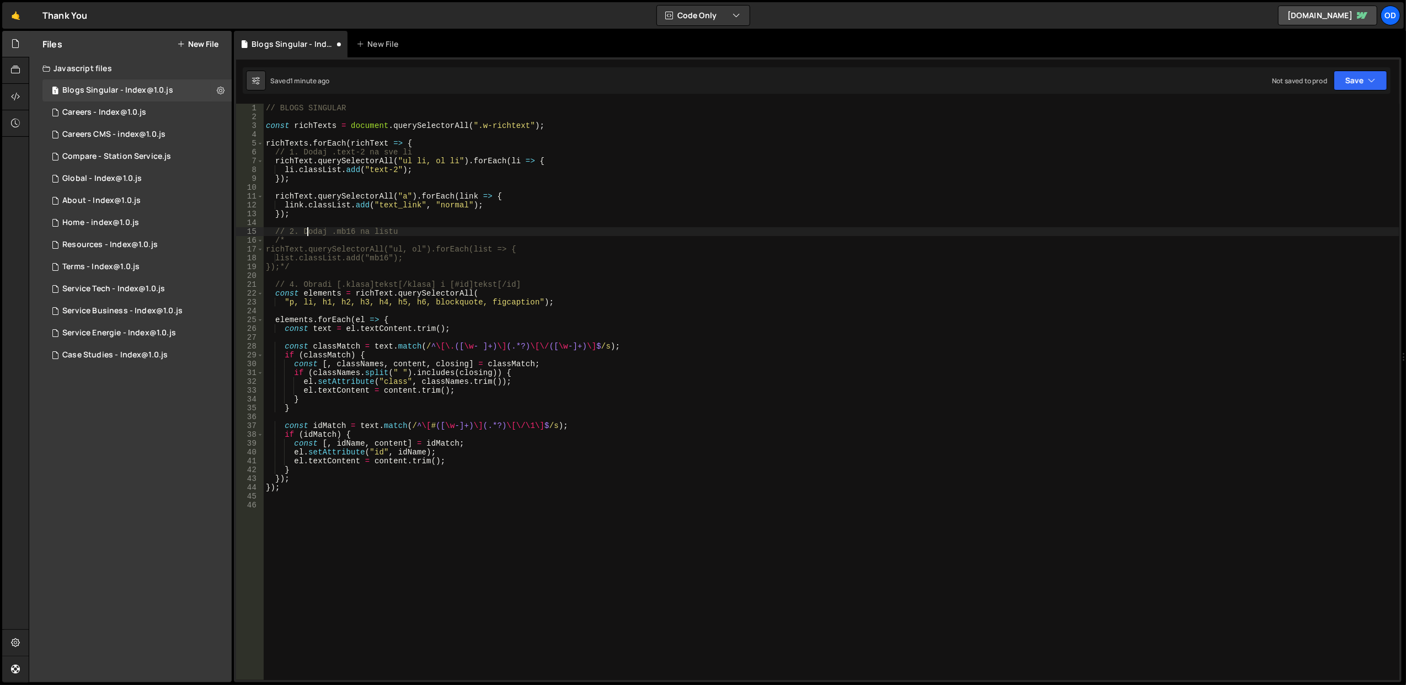
click at [307, 234] on div "// BLOGS SINGULAR const richTexts = document . querySelectorAll ( ".w-richtext"…" at bounding box center [831, 401] width 1135 height 594
click at [282, 148] on div "// BLOGS SINGULAR const richTexts = document . querySelectorAll ( ".w-richtext"…" at bounding box center [831, 401] width 1135 height 594
click at [282, 142] on div "// BLOGS SINGULAR const richTexts = document . querySelectorAll ( ".w-richtext"…" at bounding box center [831, 401] width 1135 height 594
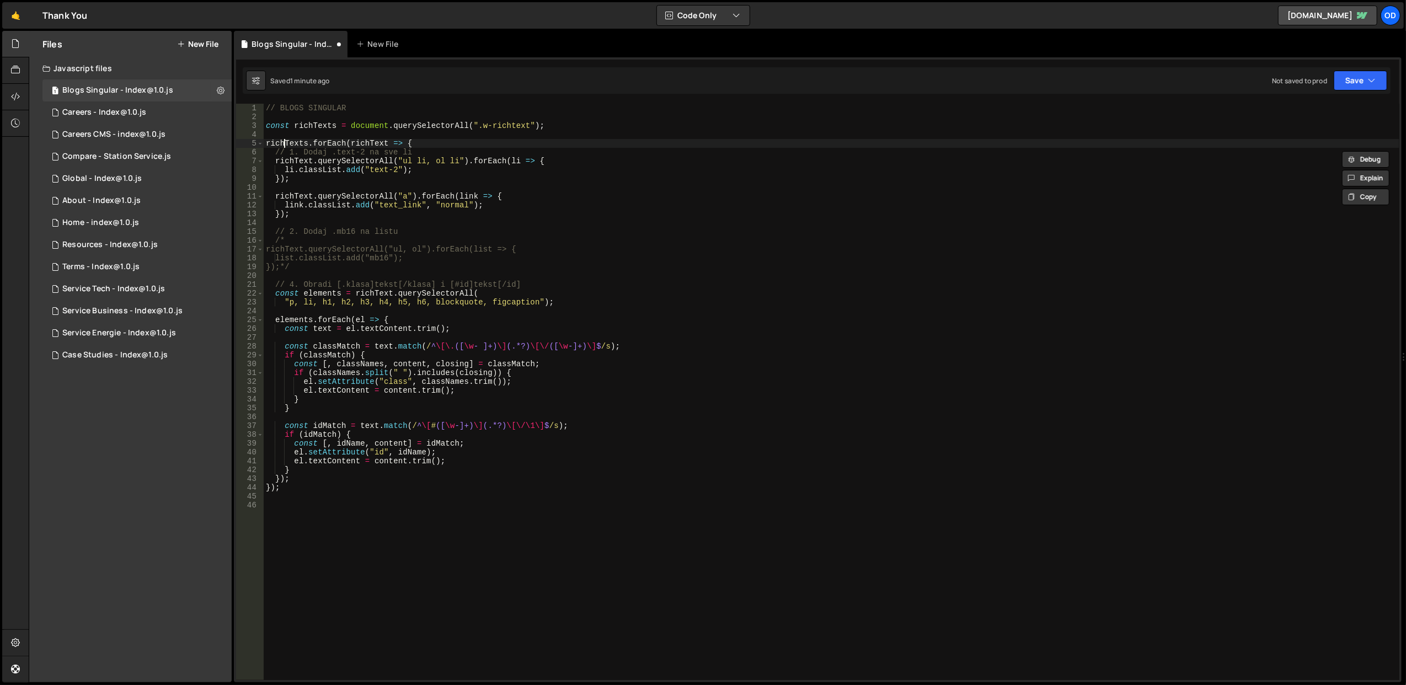
click at [282, 142] on div "// BLOGS SINGULAR const richTexts = document . querySelectorAll ( ".w-richtext"…" at bounding box center [831, 401] width 1135 height 594
click at [289, 157] on div "// BLOGS SINGULAR const richTexts = document . querySelectorAll ( ".w-richtext"…" at bounding box center [831, 401] width 1135 height 594
type textarea "richText.querySelectorAll("ul li, ol li").forEach(li => {"
click at [289, 157] on div "// BLOGS SINGULAR const richTexts = document . querySelectorAll ( ".w-richtext"…" at bounding box center [831, 401] width 1135 height 594
click at [290, 190] on div "// BLOGS SINGULAR const richTexts = document . querySelectorAll ( ".w-richtext"…" at bounding box center [831, 401] width 1135 height 594
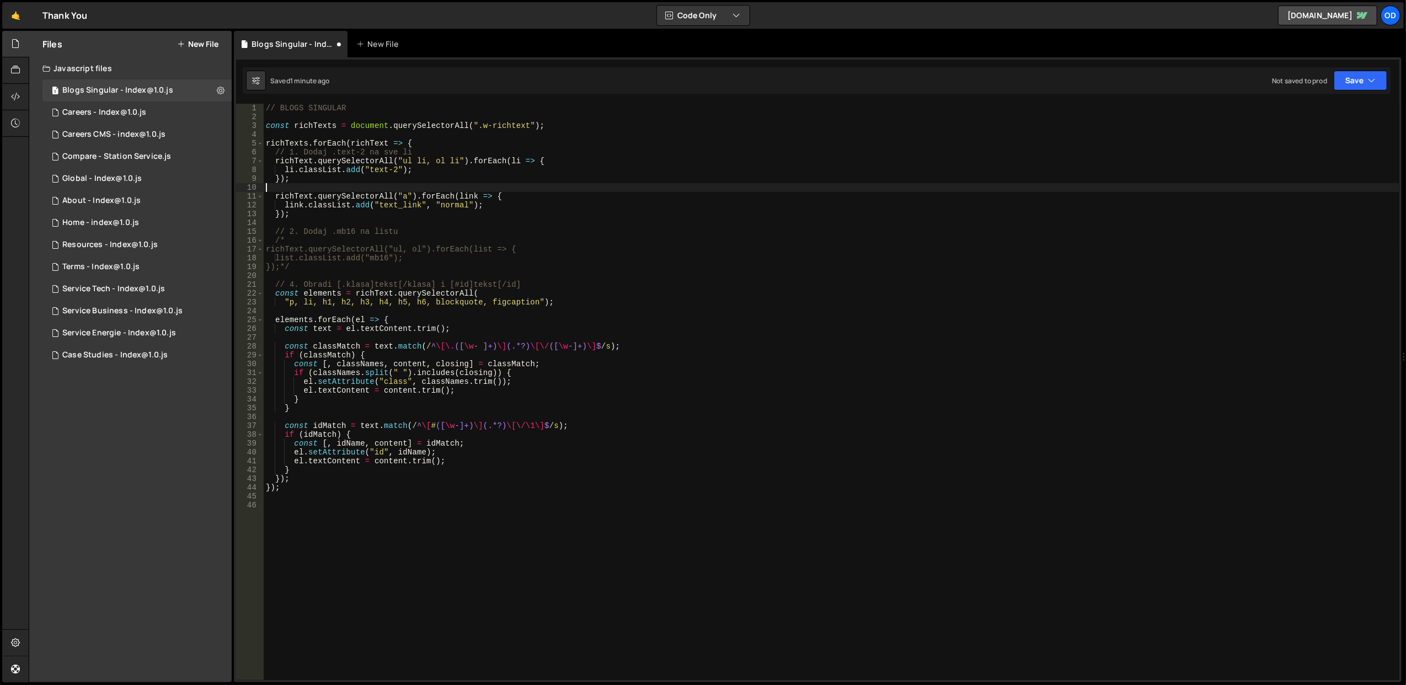
click at [290, 190] on div "// BLOGS SINGULAR const richTexts = document . querySelectorAll ( ".w-richtext"…" at bounding box center [831, 401] width 1135 height 594
click at [292, 195] on div "// BLOGS SINGULAR const richTexts = document . querySelectorAll ( ".w-richtext"…" at bounding box center [831, 401] width 1135 height 594
click at [292, 199] on div "// BLOGS SINGULAR const richTexts = document . querySelectorAll ( ".w-richtext"…" at bounding box center [831, 401] width 1135 height 594
click at [296, 247] on div "// BLOGS SINGULAR const richTexts = document . querySelectorAll ( ".w-richtext"…" at bounding box center [831, 401] width 1135 height 594
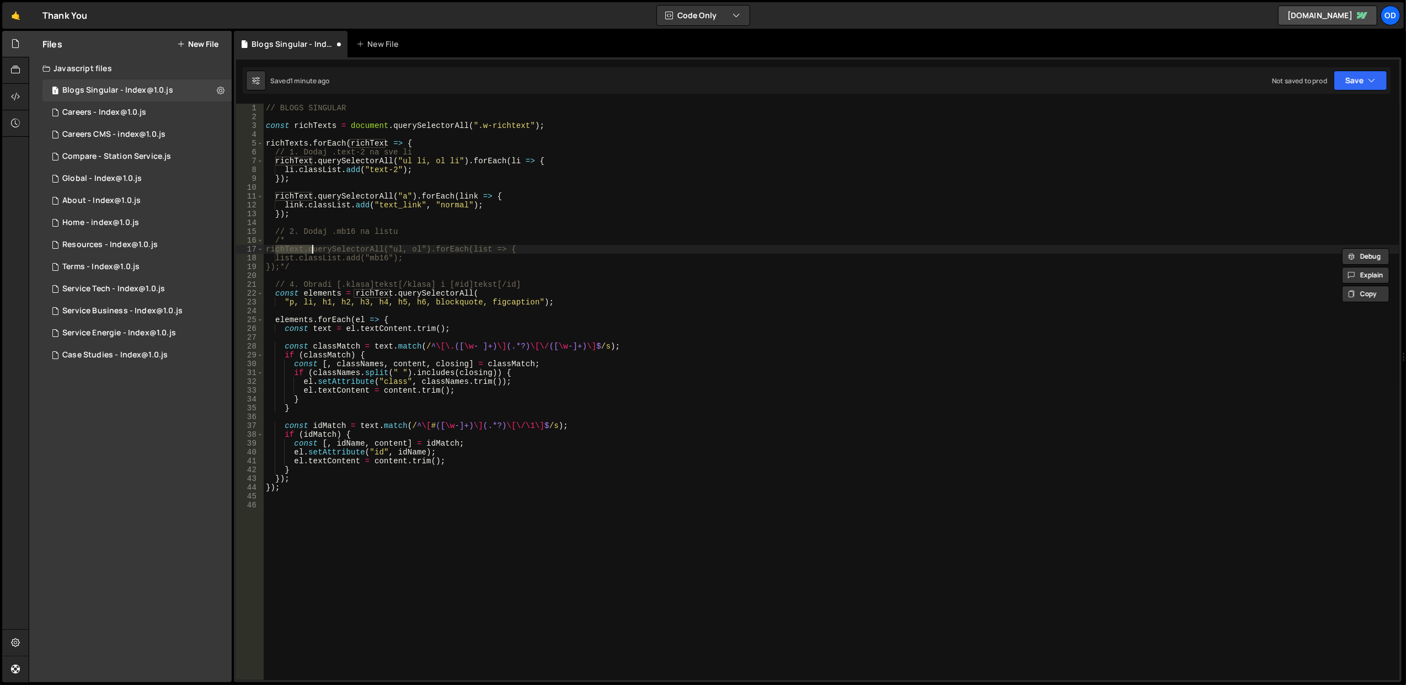
click at [332, 253] on div "// BLOGS SINGULAR const richTexts = document . querySelectorAll ( ".w-richtext"…" at bounding box center [831, 401] width 1135 height 594
click at [336, 194] on div "// BLOGS SINGULAR const richTexts = document . querySelectorAll ( ".w-richtext"…" at bounding box center [831, 401] width 1135 height 594
click at [428, 158] on div "// BLOGS SINGULAR const richTexts = document . querySelectorAll ( ".w-richtext"…" at bounding box center [831, 401] width 1135 height 594
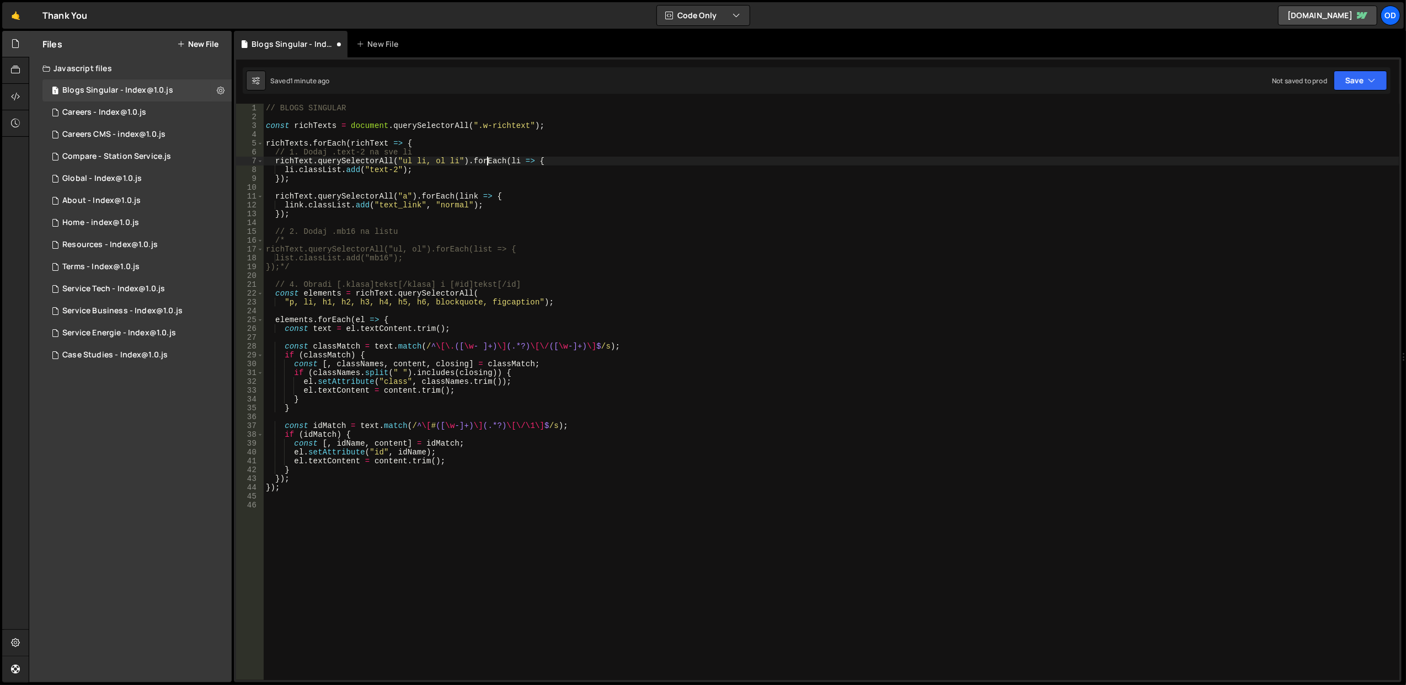
click at [486, 161] on div "// BLOGS SINGULAR const richTexts = document . querySelectorAll ( ".w-richtext"…" at bounding box center [831, 401] width 1135 height 594
click at [521, 160] on div "// BLOGS SINGULAR const richTexts = document . querySelectorAll ( ".w-richtext"…" at bounding box center [831, 401] width 1135 height 594
click at [513, 153] on div "// BLOGS SINGULAR const richTexts = document . querySelectorAll ( ".w-richtext"…" at bounding box center [831, 401] width 1135 height 594
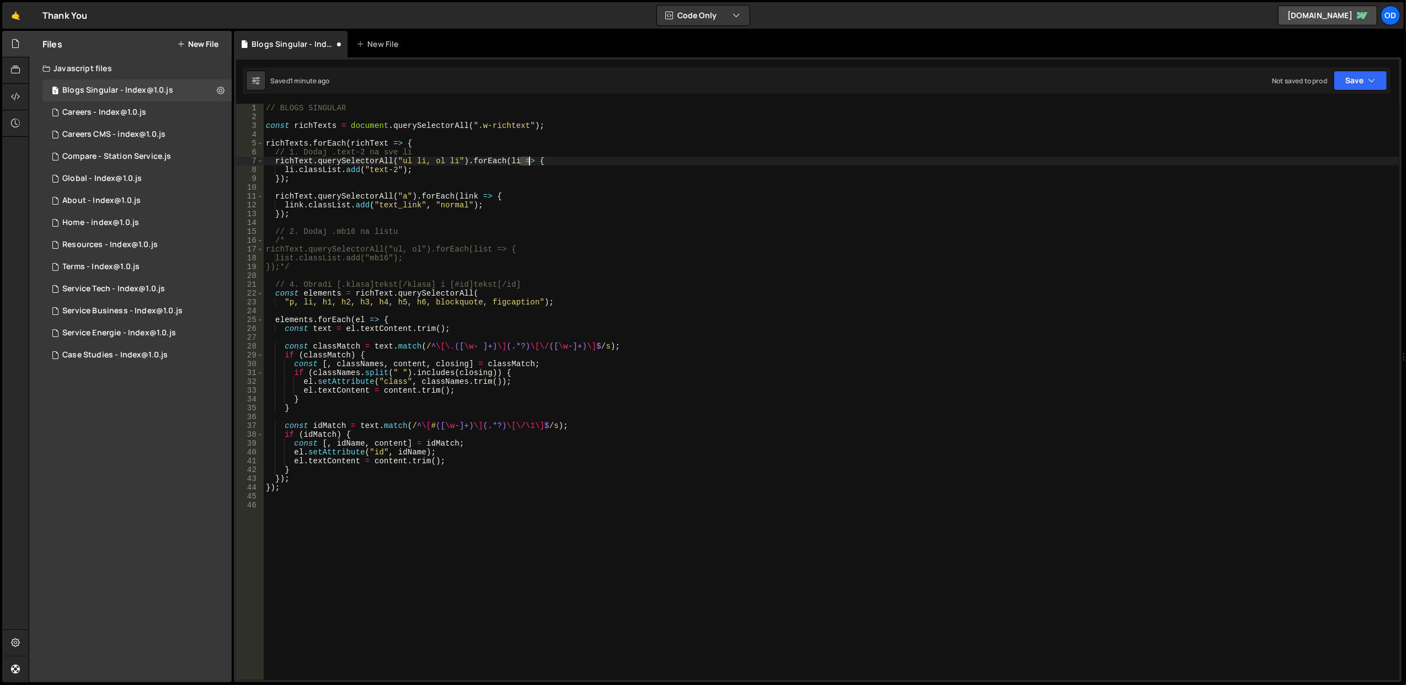
drag, startPoint x: 518, startPoint y: 163, endPoint x: 528, endPoint y: 162, distance: 9.4
click at [528, 162] on div "// BLOGS SINGULAR const richTexts = document . querySelectorAll ( ".w-richtext"…" at bounding box center [831, 401] width 1135 height 594
type textarea "richText.querySelectorAll("ul li, ol li").forEach(li => {"
click at [414, 219] on div "// BLOGS SINGULAR const richTexts = document . querySelectorAll ( ".w-richtext"…" at bounding box center [831, 401] width 1135 height 594
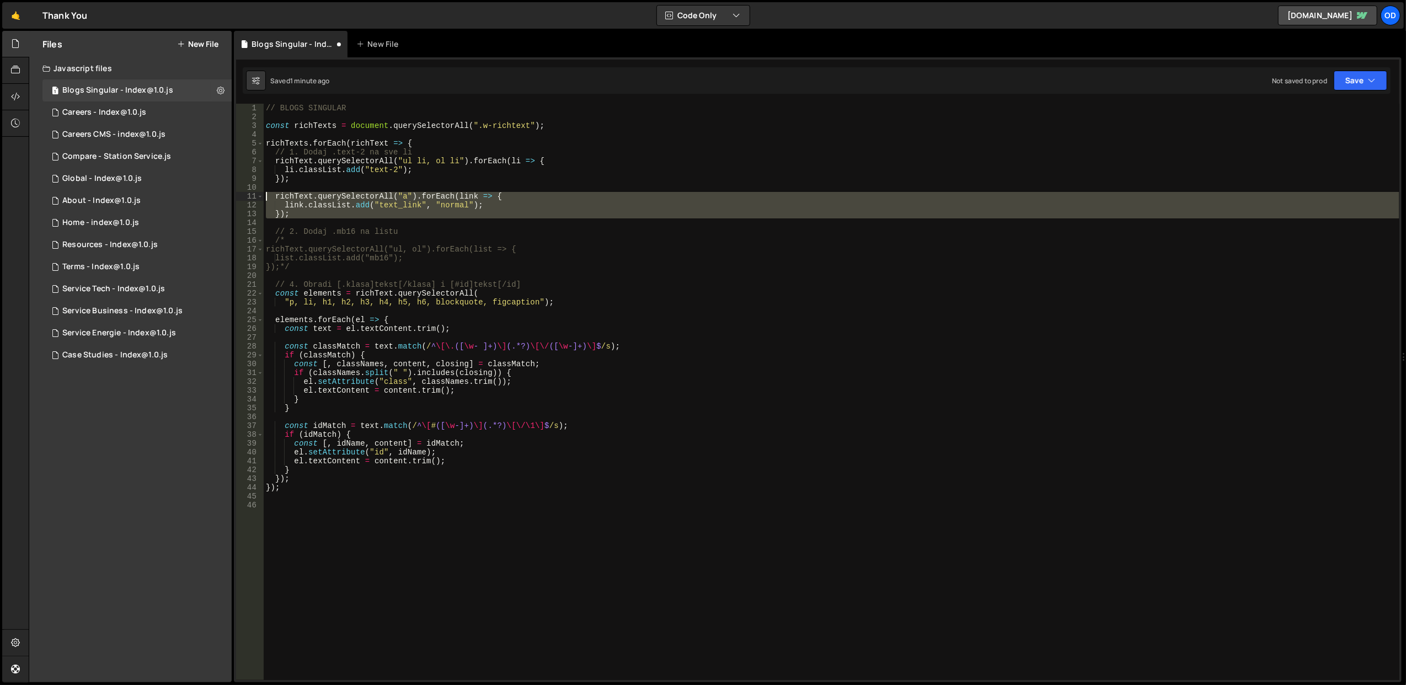
drag, startPoint x: 332, startPoint y: 219, endPoint x: 273, endPoint y: 197, distance: 62.7
click at [265, 197] on div "// BLOGS SINGULAR const richTexts = document . querySelectorAll ( ".w-richtext"…" at bounding box center [831, 401] width 1135 height 594
type textarea "richText.querySelectorAll("a").forEach(link => { link.classList.add("text_link"…"
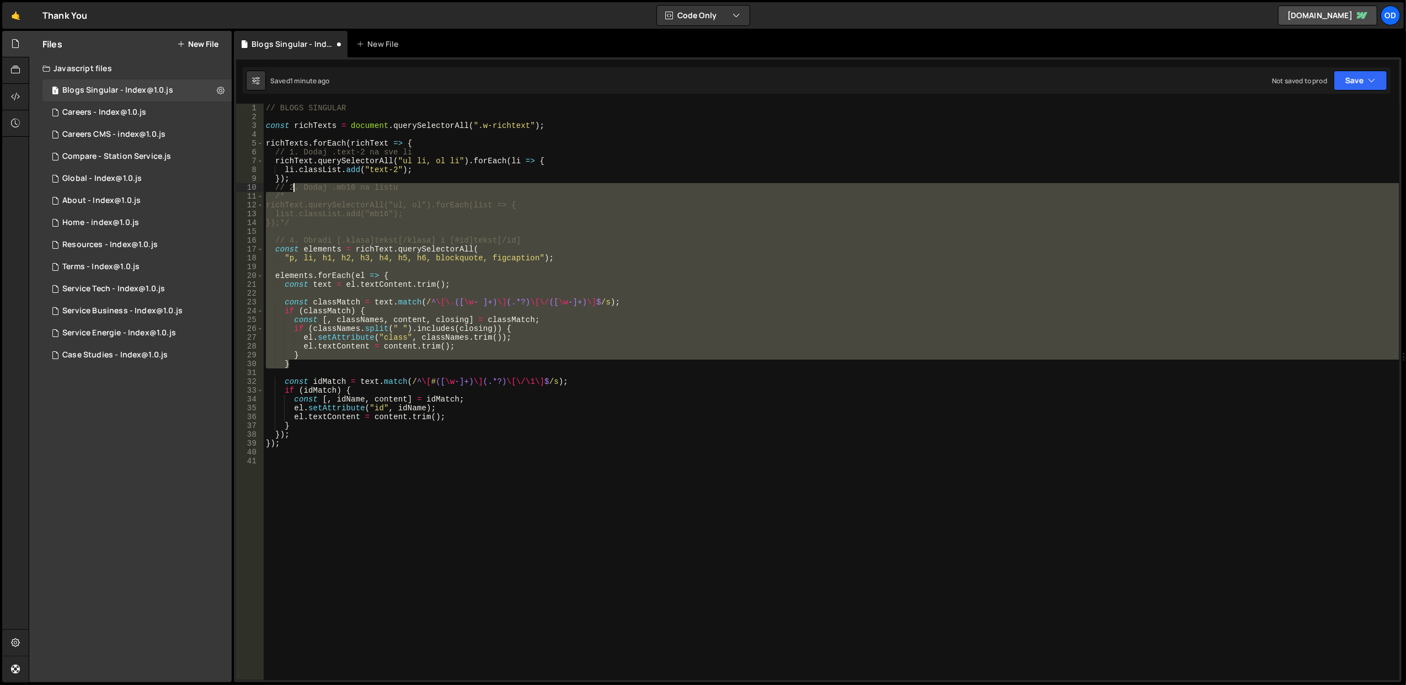
drag, startPoint x: 528, startPoint y: 360, endPoint x: 289, endPoint y: 187, distance: 294.7
click at [291, 189] on div "// BLOGS SINGULAR const richTexts = document . querySelectorAll ( ".w-richtext"…" at bounding box center [831, 401] width 1135 height 594
click at [287, 182] on div "// BLOGS SINGULAR const richTexts = document . querySelectorAll ( ".w-richtext"…" at bounding box center [831, 401] width 1135 height 594
type textarea "});"
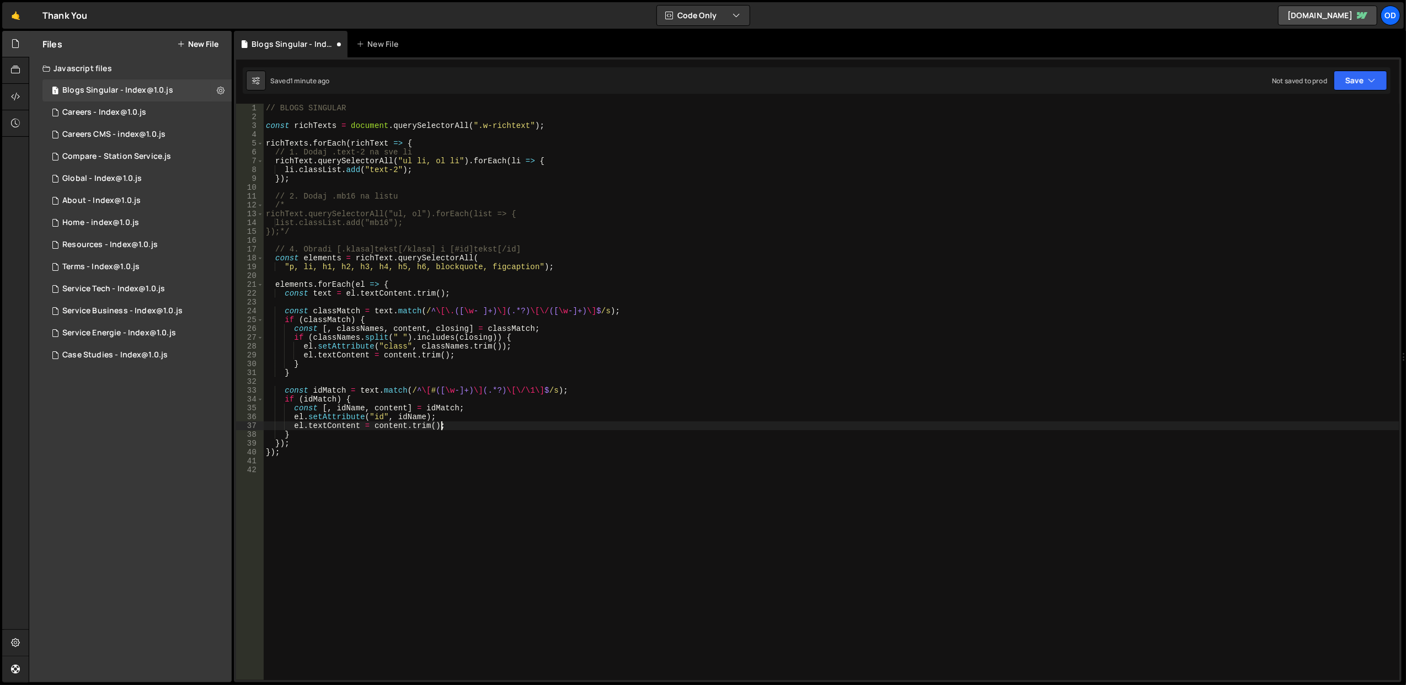
click at [492, 426] on div "// BLOGS SINGULAR const richTexts = document . querySelectorAll ( ".w-richtext"…" at bounding box center [831, 401] width 1135 height 594
click at [490, 412] on div "// BLOGS SINGULAR const richTexts = document . querySelectorAll ( ".w-richtext"…" at bounding box center [831, 401] width 1135 height 594
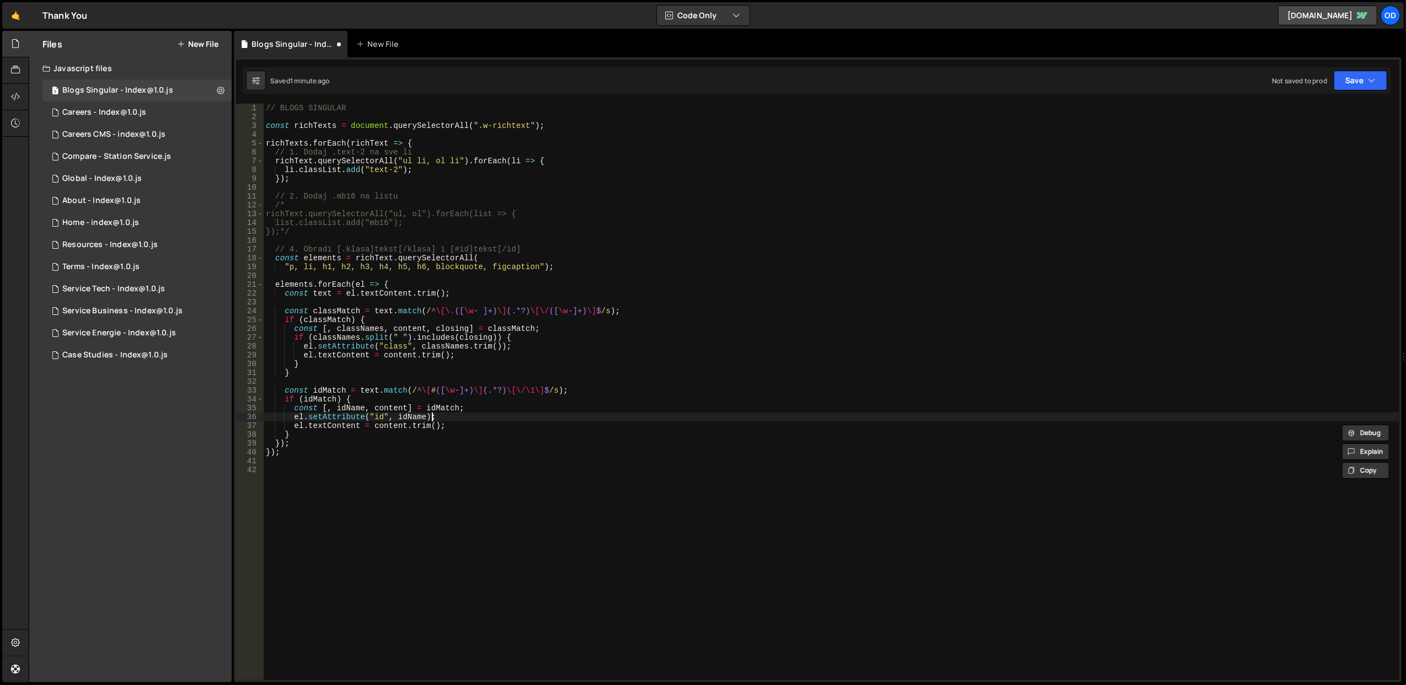
type textarea "el.setAttribute("id", idName);"
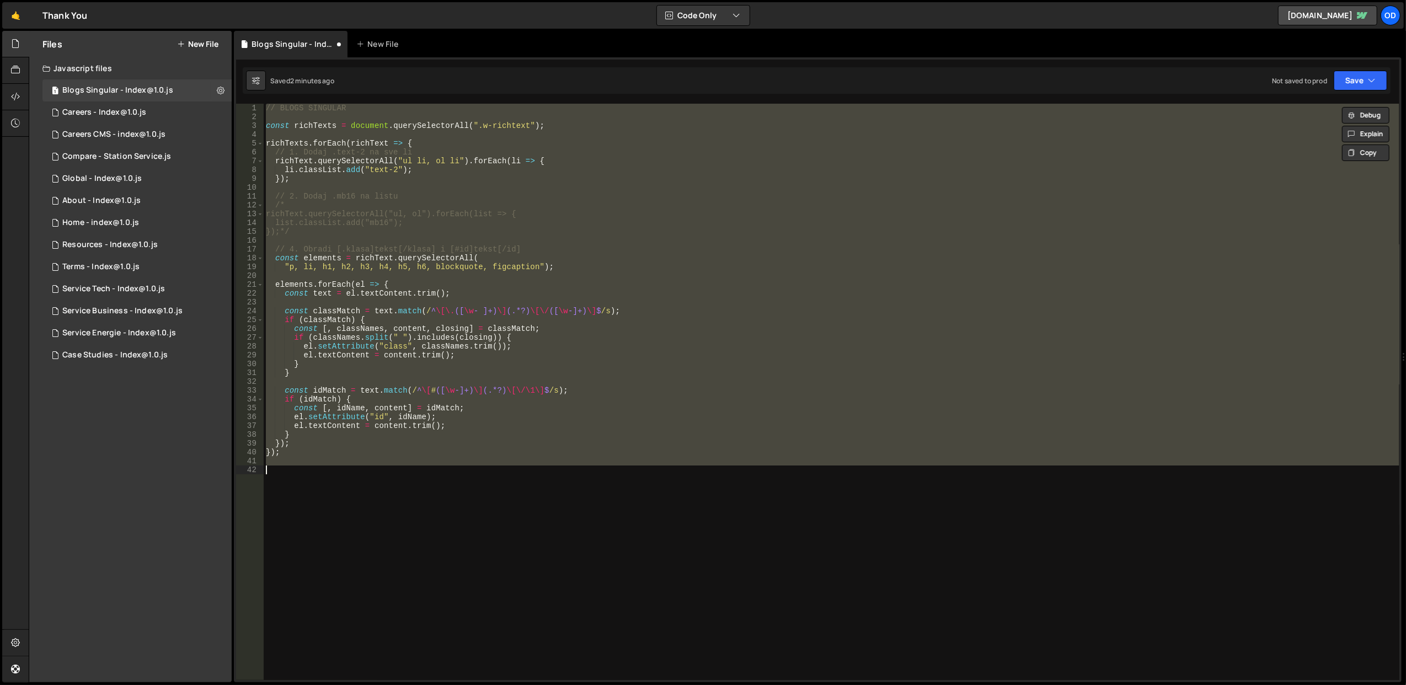
click at [464, 439] on div "// BLOGS SINGULAR const richTexts = document . querySelectorAll ( ".w-richtext"…" at bounding box center [831, 401] width 1135 height 594
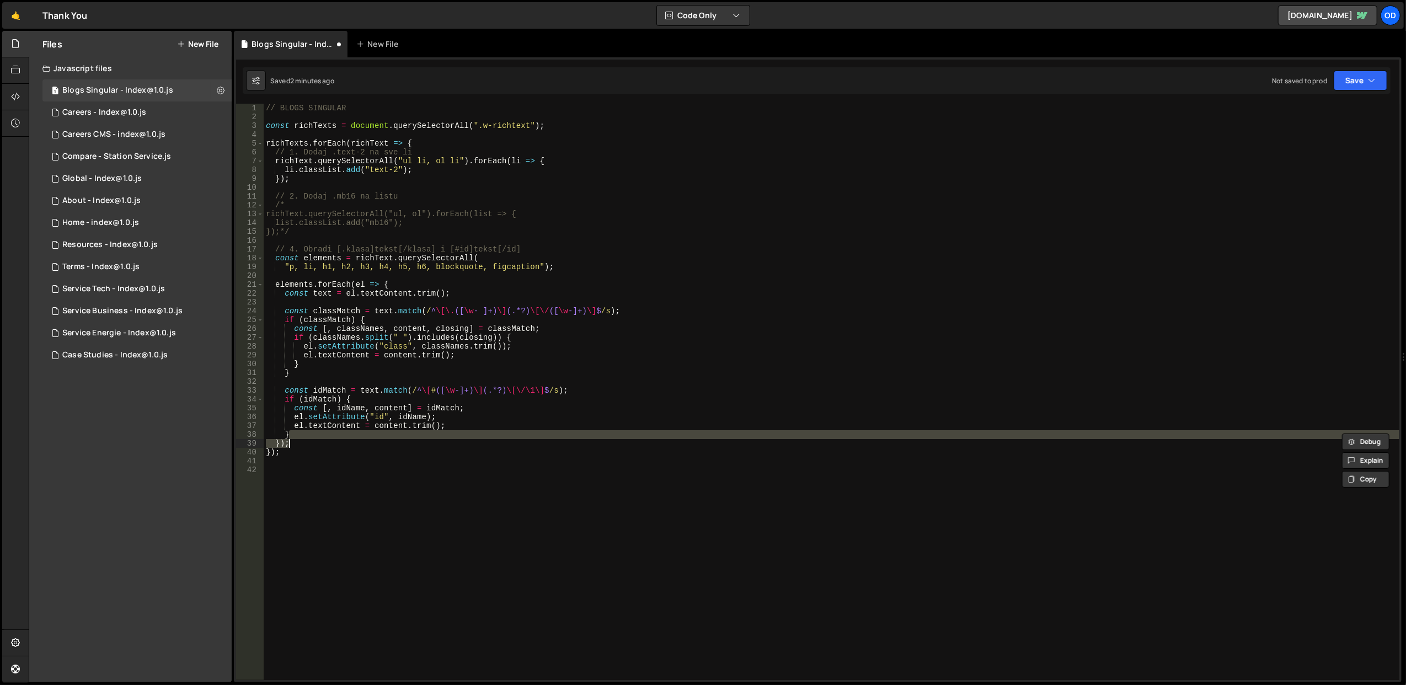
click at [415, 440] on div "// BLOGS SINGULAR const richTexts = document . querySelectorAll ( ".w-richtext"…" at bounding box center [831, 392] width 1135 height 576
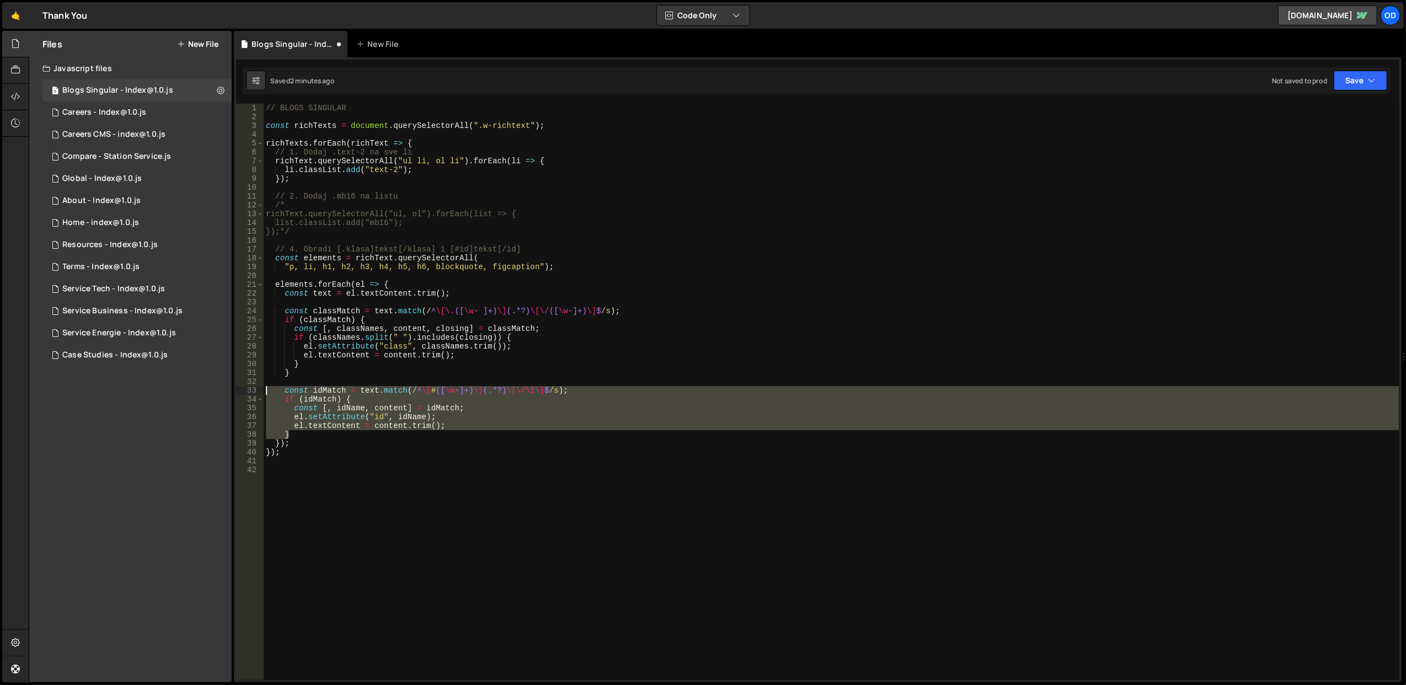
drag, startPoint x: 321, startPoint y: 437, endPoint x: 262, endPoint y: 389, distance: 75.3
click at [262, 389] on div "}); 1 2 3 4 5 6 7 8 9 10 11 12 13 14 15 16 17 18 19 20 21 22 23 24 25 26 27 28 …" at bounding box center [817, 392] width 1163 height 576
type textarea "const idMatch = text.match(/^\[#([\w-]+)\](.*?)\[\/\1\]$/s); if (idMatch) {"
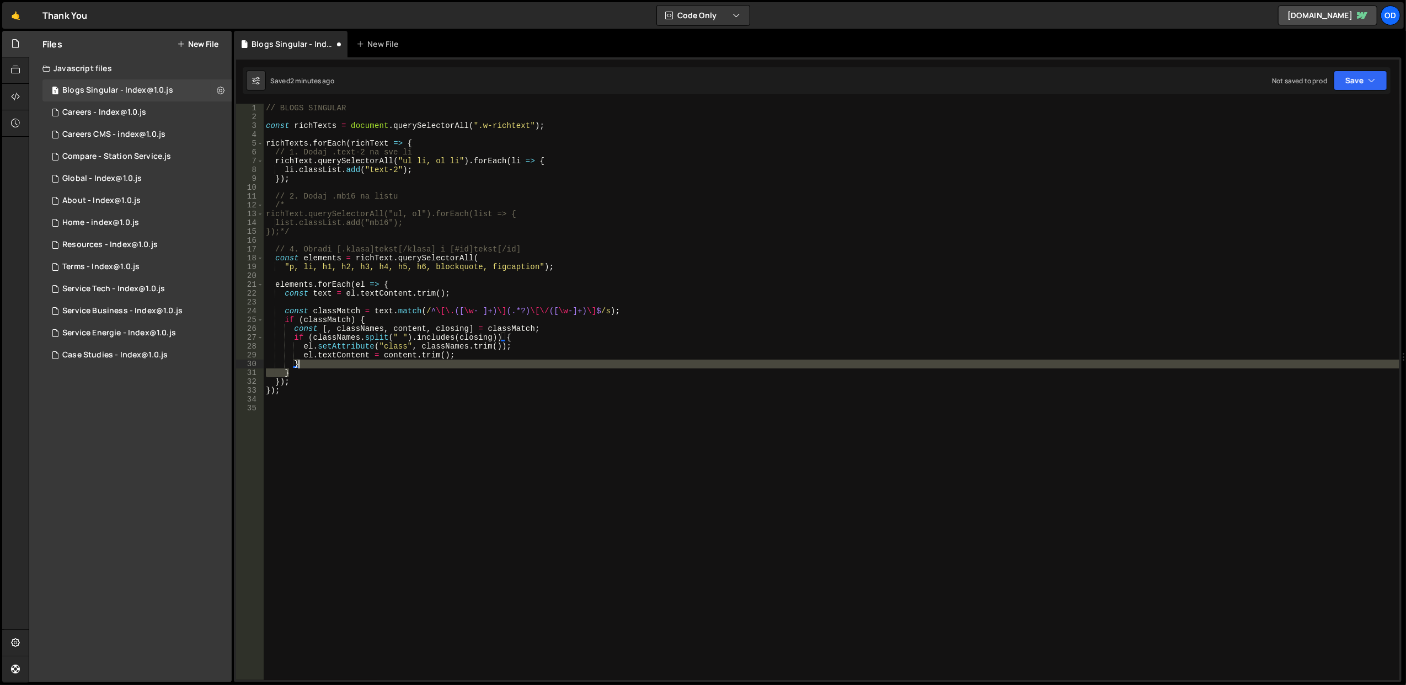
drag, startPoint x: 323, startPoint y: 375, endPoint x: 325, endPoint y: 367, distance: 8.0
click at [325, 367] on div "// BLOGS SINGULAR const richTexts = document . querySelectorAll ( ".w-richtext"…" at bounding box center [831, 401] width 1135 height 594
click at [325, 367] on div "// BLOGS SINGULAR const richTexts = document . querySelectorAll ( ".w-richtext"…" at bounding box center [831, 392] width 1135 height 576
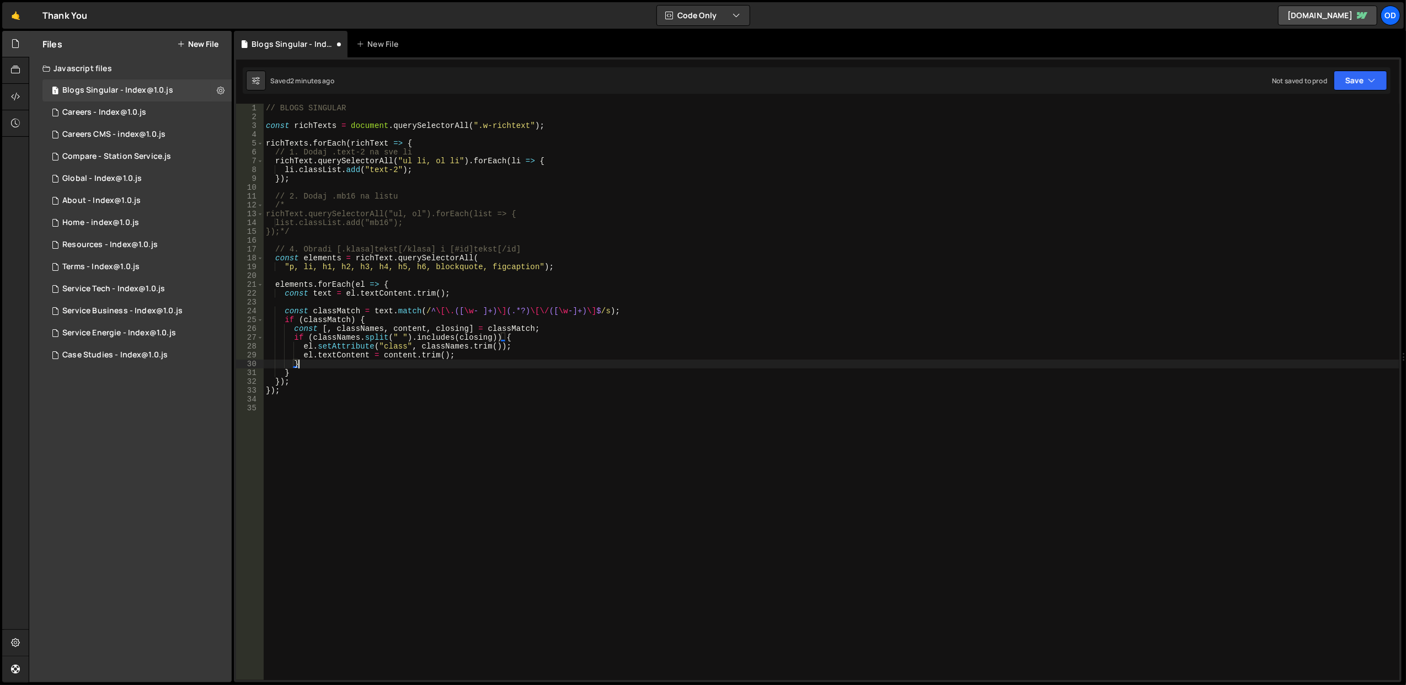
click at [325, 374] on div "// BLOGS SINGULAR const richTexts = document . querySelectorAll ( ".w-richtext"…" at bounding box center [831, 401] width 1135 height 594
type textarea "}"
click at [519, 276] on div "// BLOGS SINGULAR const richTexts = document . querySelectorAll ( ".w-richtext"…" at bounding box center [831, 401] width 1135 height 594
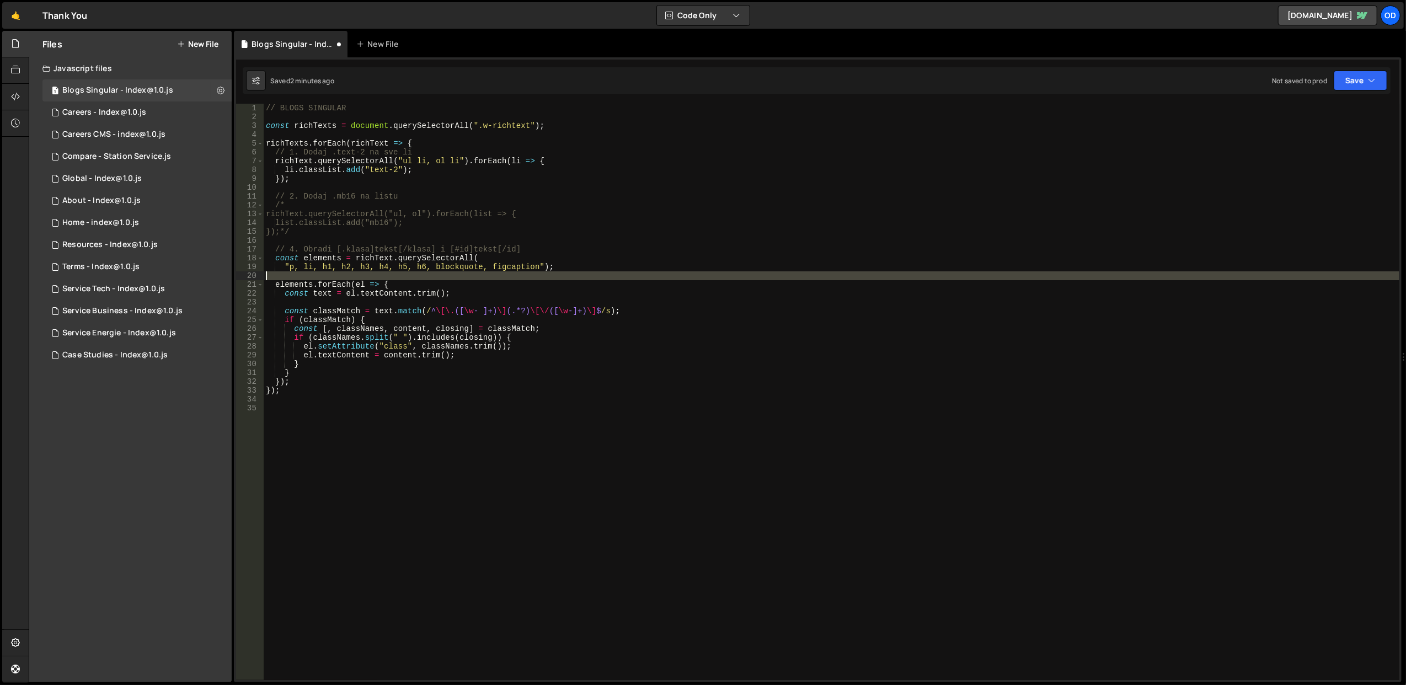
click at [519, 276] on div "// BLOGS SINGULAR const richTexts = document . querySelectorAll ( ".w-richtext"…" at bounding box center [831, 401] width 1135 height 594
click at [501, 259] on div "// BLOGS SINGULAR const richTexts = document . querySelectorAll ( ".w-richtext"…" at bounding box center [831, 401] width 1135 height 594
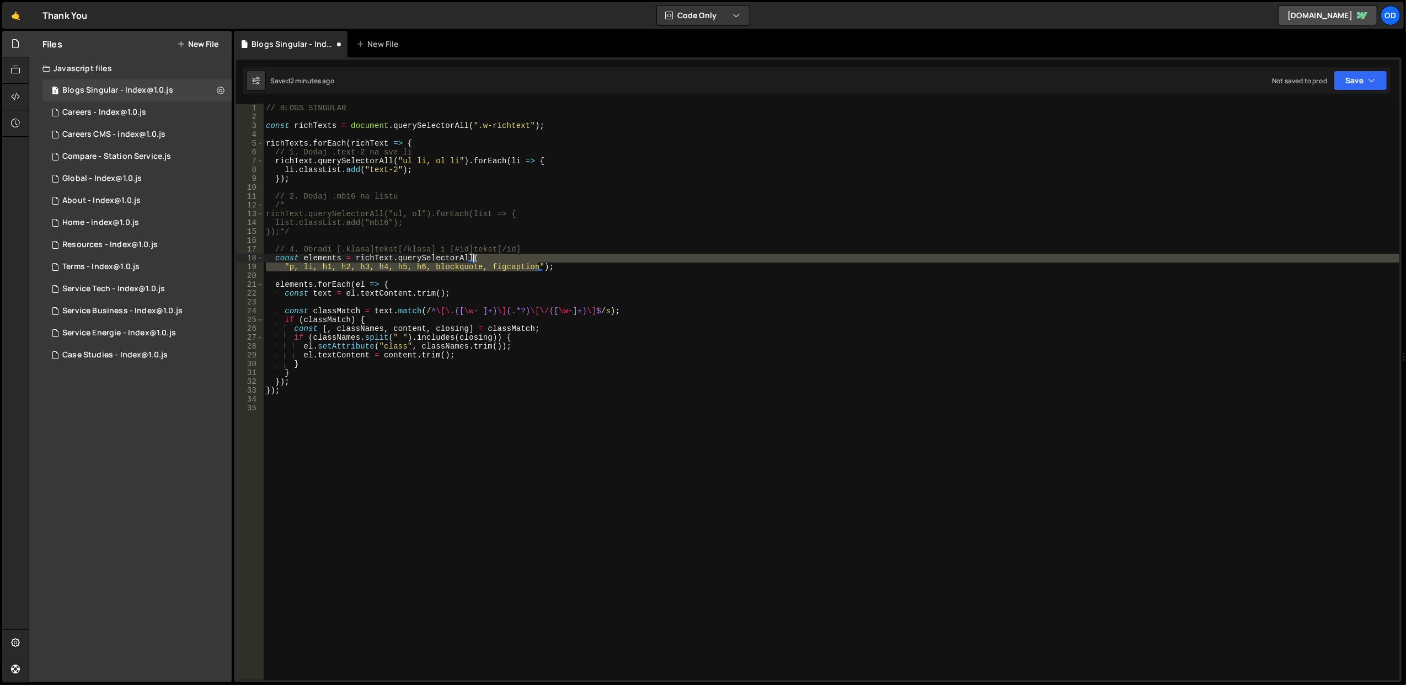
click at [501, 259] on div "// BLOGS SINGULAR const richTexts = document . querySelectorAll ( ".w-richtext"…" at bounding box center [831, 401] width 1135 height 594
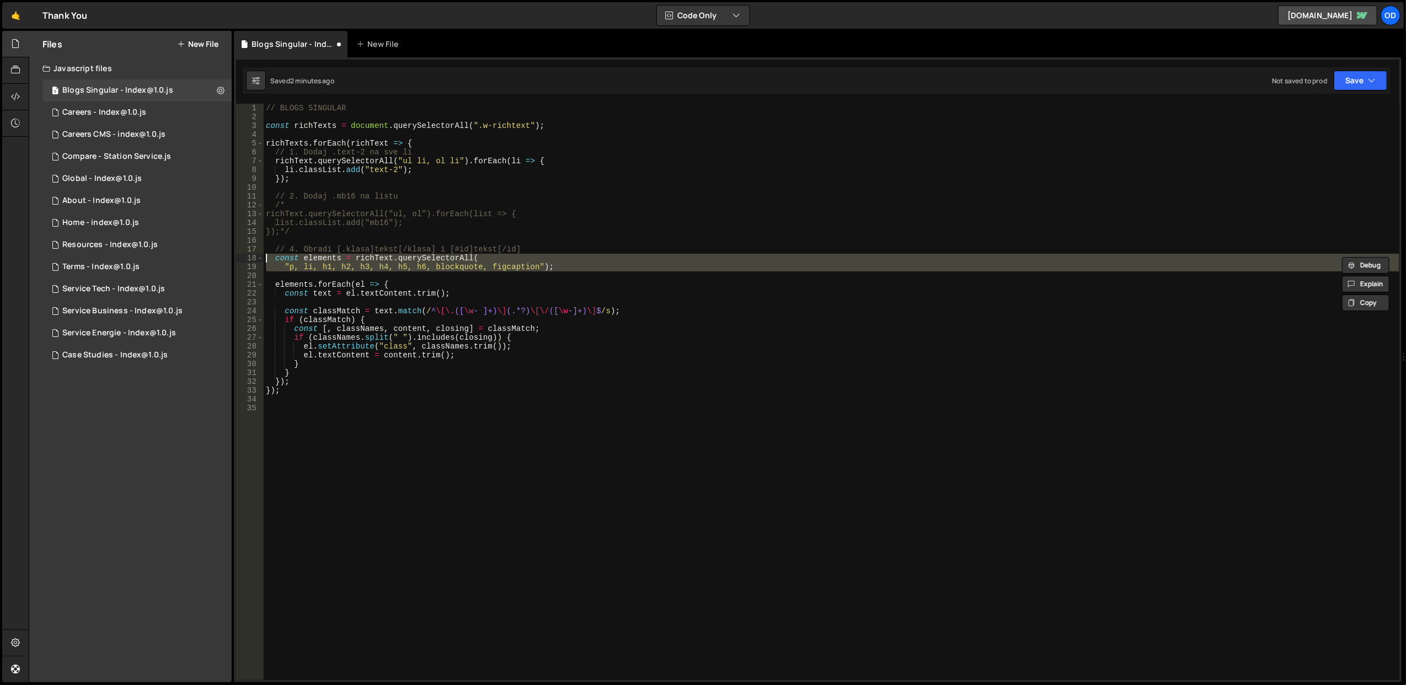
click at [517, 261] on div "// BLOGS SINGULAR const richTexts = document . querySelectorAll ( ".w-richtext"…" at bounding box center [831, 392] width 1135 height 576
click at [517, 261] on div "// BLOGS SINGULAR const richTexts = document . querySelectorAll ( ".w-richtext"…" at bounding box center [831, 401] width 1135 height 594
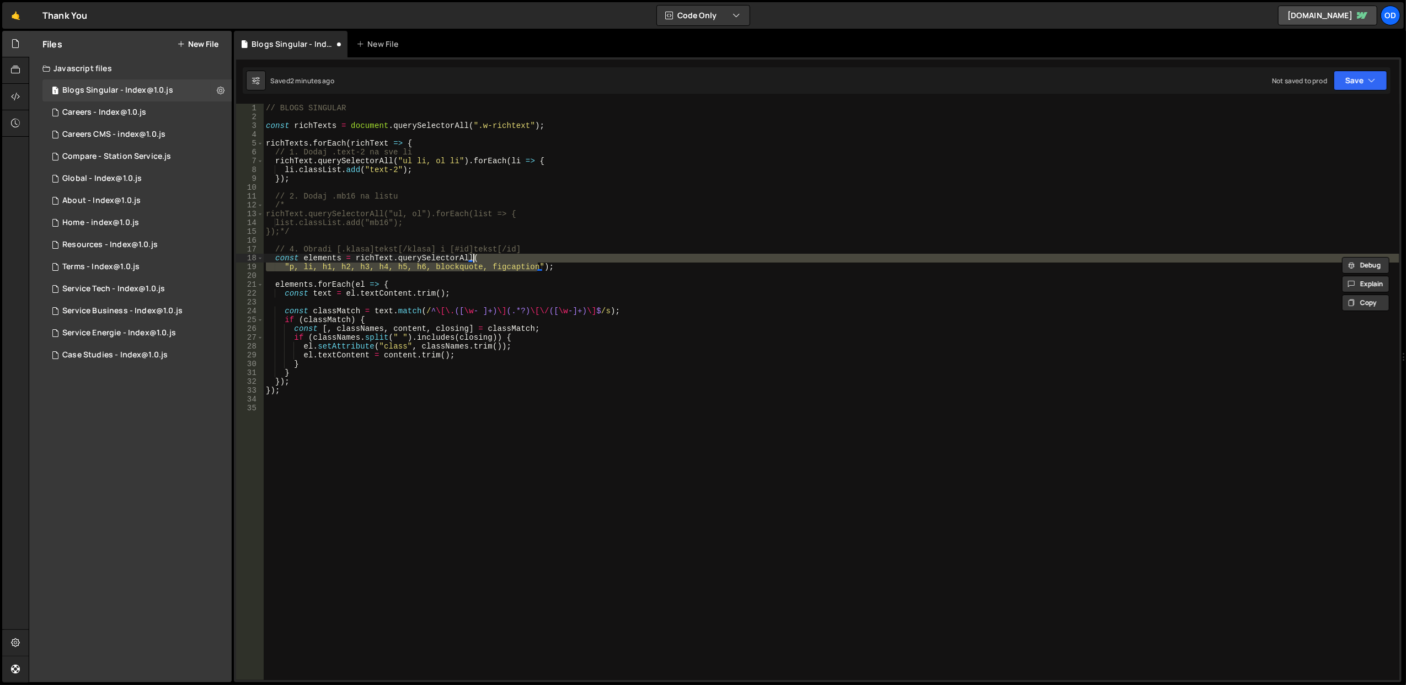
click at [517, 261] on div "// BLOGS SINGULAR const richTexts = document . querySelectorAll ( ".w-richtext"…" at bounding box center [831, 401] width 1135 height 594
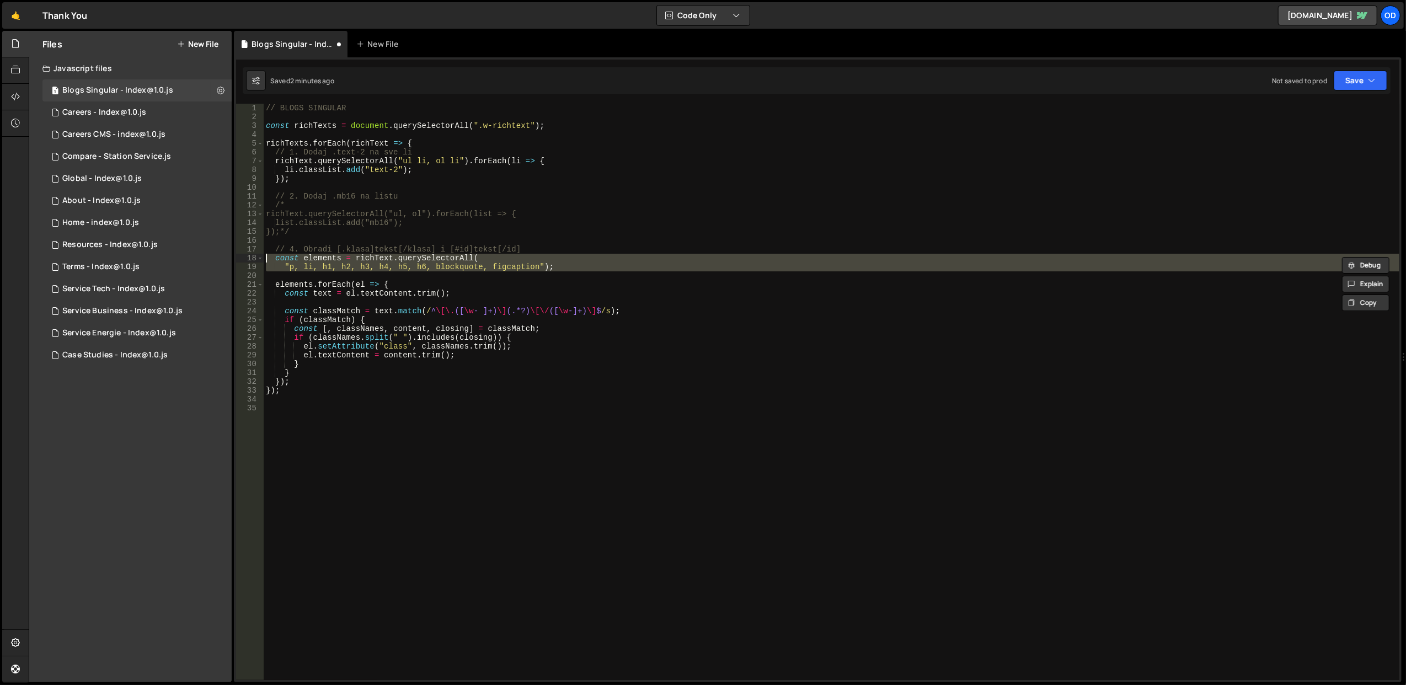
click at [506, 252] on div "// BLOGS SINGULAR const richTexts = document . querySelectorAll ( ".w-richtext"…" at bounding box center [831, 401] width 1135 height 594
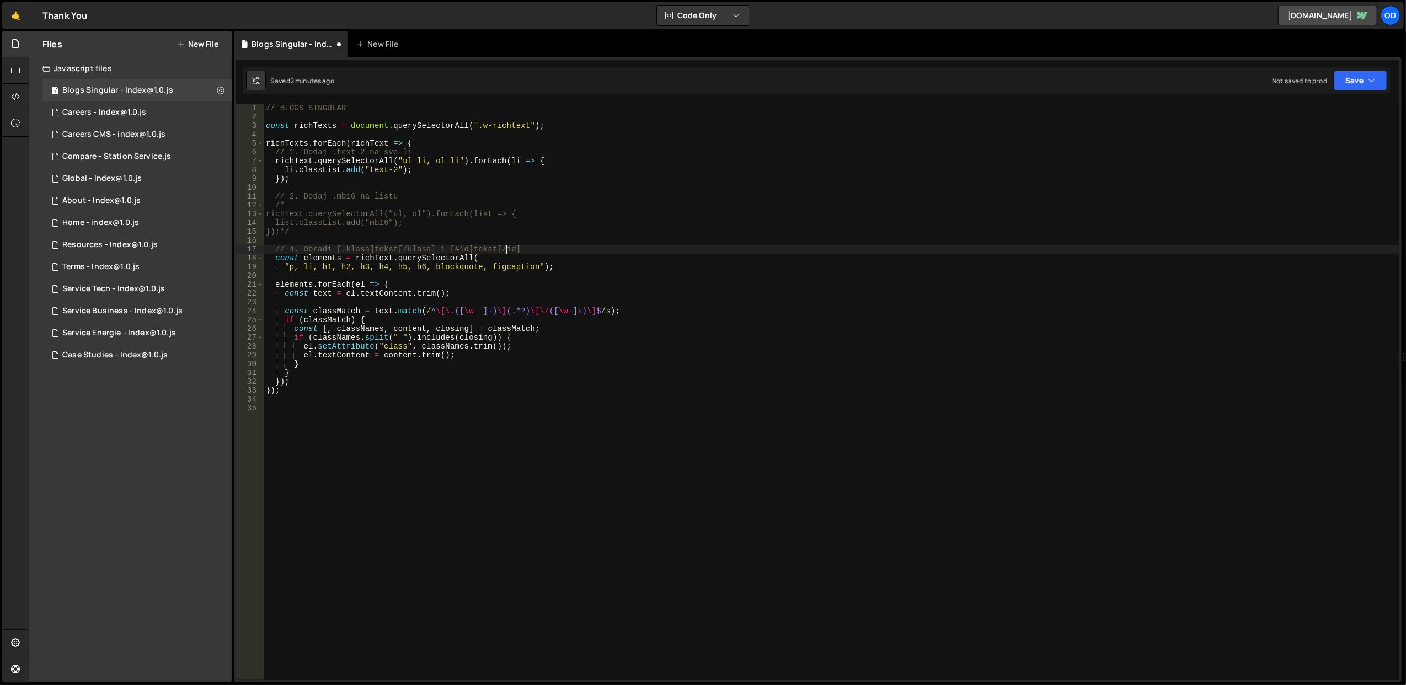
click at [506, 252] on div "// BLOGS SINGULAR const richTexts = document . querySelectorAll ( ".w-richtext"…" at bounding box center [831, 401] width 1135 height 594
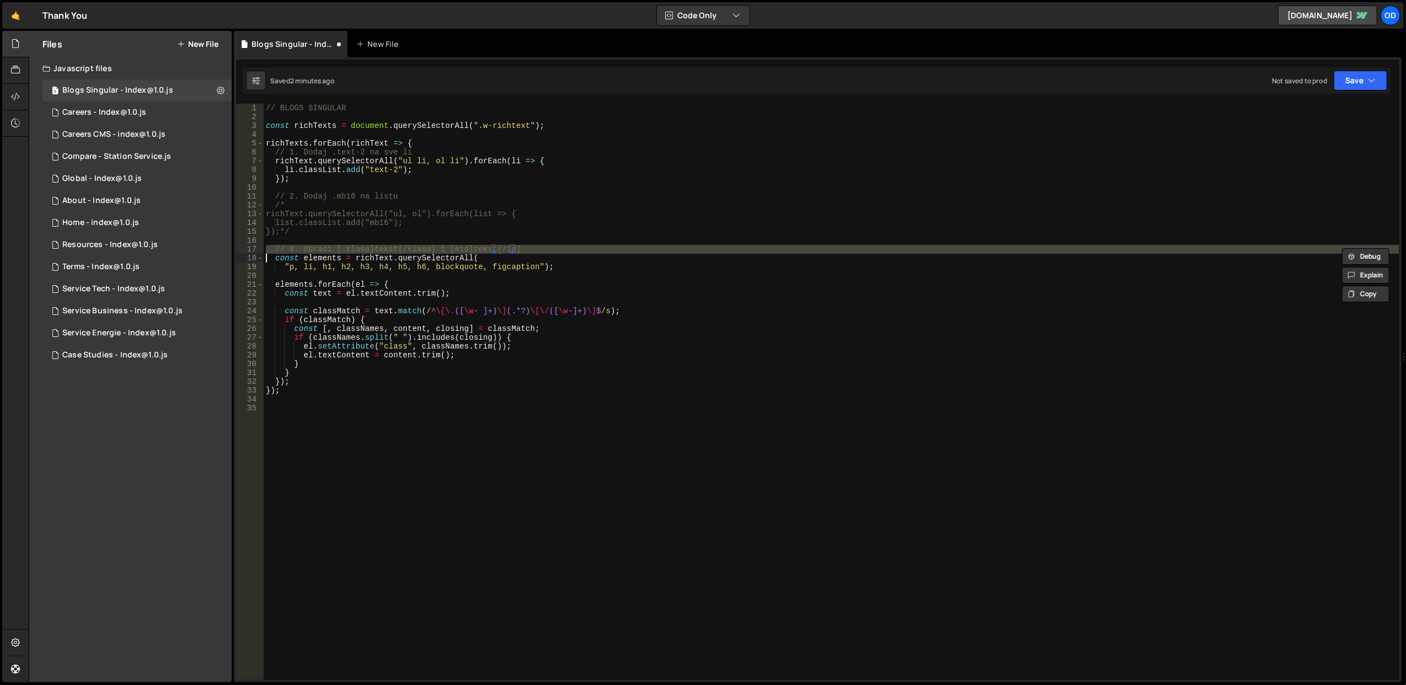
click at [506, 252] on div "// BLOGS SINGULAR const richTexts = document . querySelectorAll ( ".w-richtext"…" at bounding box center [831, 401] width 1135 height 594
click at [506, 256] on div "// BLOGS SINGULAR const richTexts = document . querySelectorAll ( ".w-richtext"…" at bounding box center [831, 401] width 1135 height 594
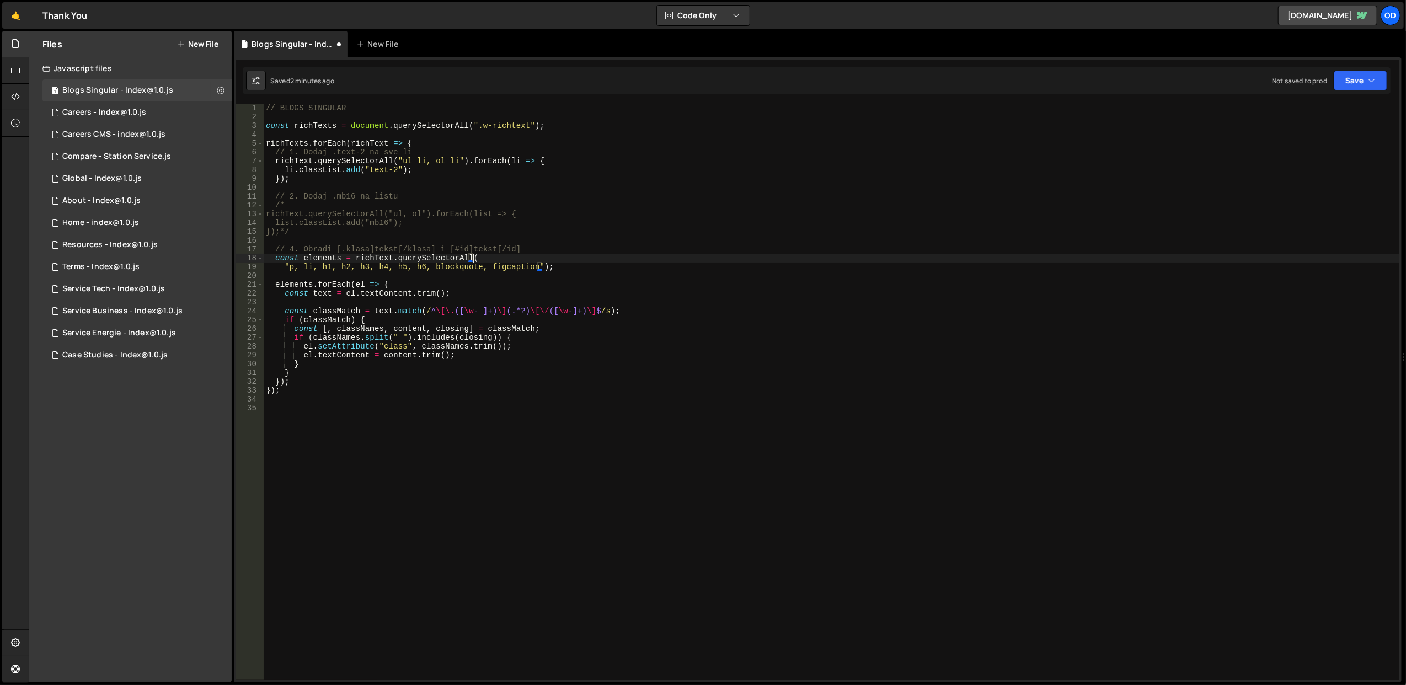
click at [506, 256] on div "// BLOGS SINGULAR const richTexts = document . querySelectorAll ( ".w-richtext"…" at bounding box center [831, 401] width 1135 height 594
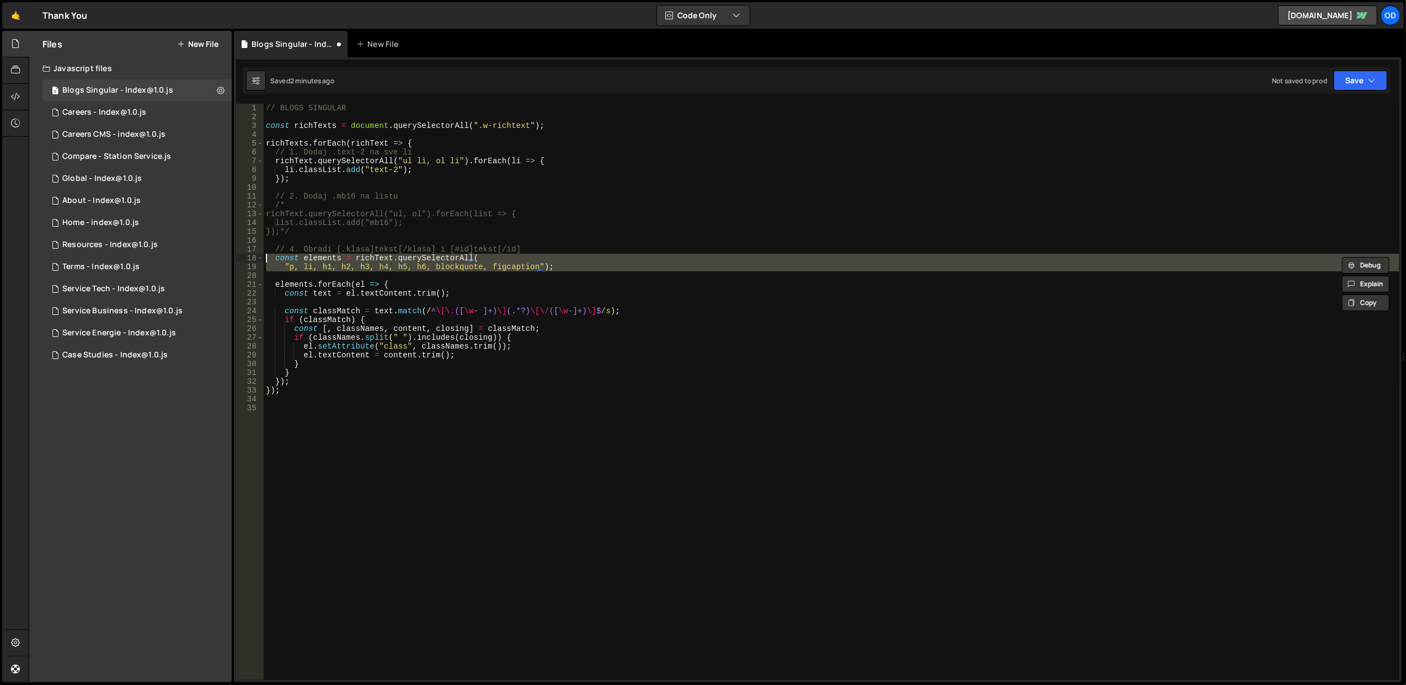
click at [506, 256] on div "// BLOGS SINGULAR const richTexts = document . querySelectorAll ( ".w-richtext"…" at bounding box center [831, 401] width 1135 height 594
click at [506, 256] on div "// BLOGS SINGULAR const richTexts = document . querySelectorAll ( ".w-richtext"…" at bounding box center [831, 392] width 1135 height 576
click at [506, 256] on div "// BLOGS SINGULAR const richTexts = document . querySelectorAll ( ".w-richtext"…" at bounding box center [831, 401] width 1135 height 594
type textarea "const elements = richText.querySelectorAll( "p, li, h1, h2, h3, h4, h5, h6, blo…"
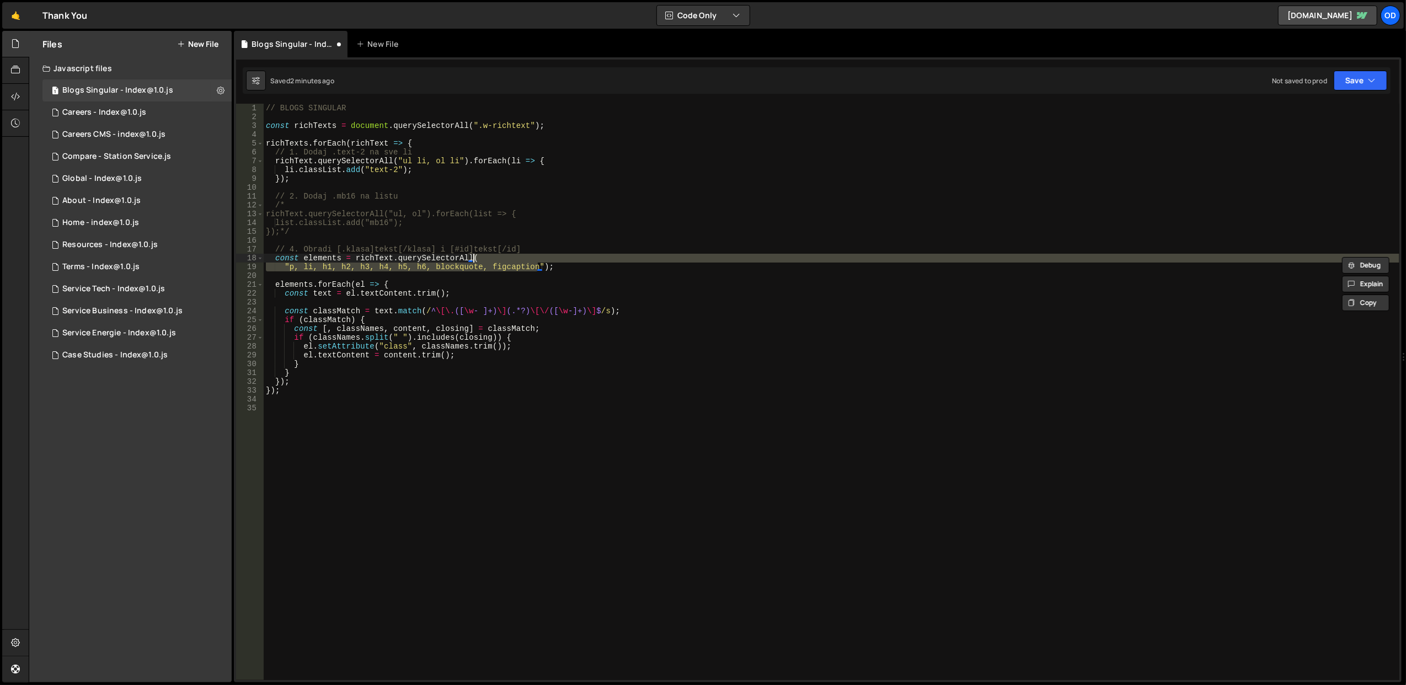
click at [506, 256] on div "// BLOGS SINGULAR const richTexts = document . querySelectorAll ( ".w-richtext"…" at bounding box center [831, 401] width 1135 height 594
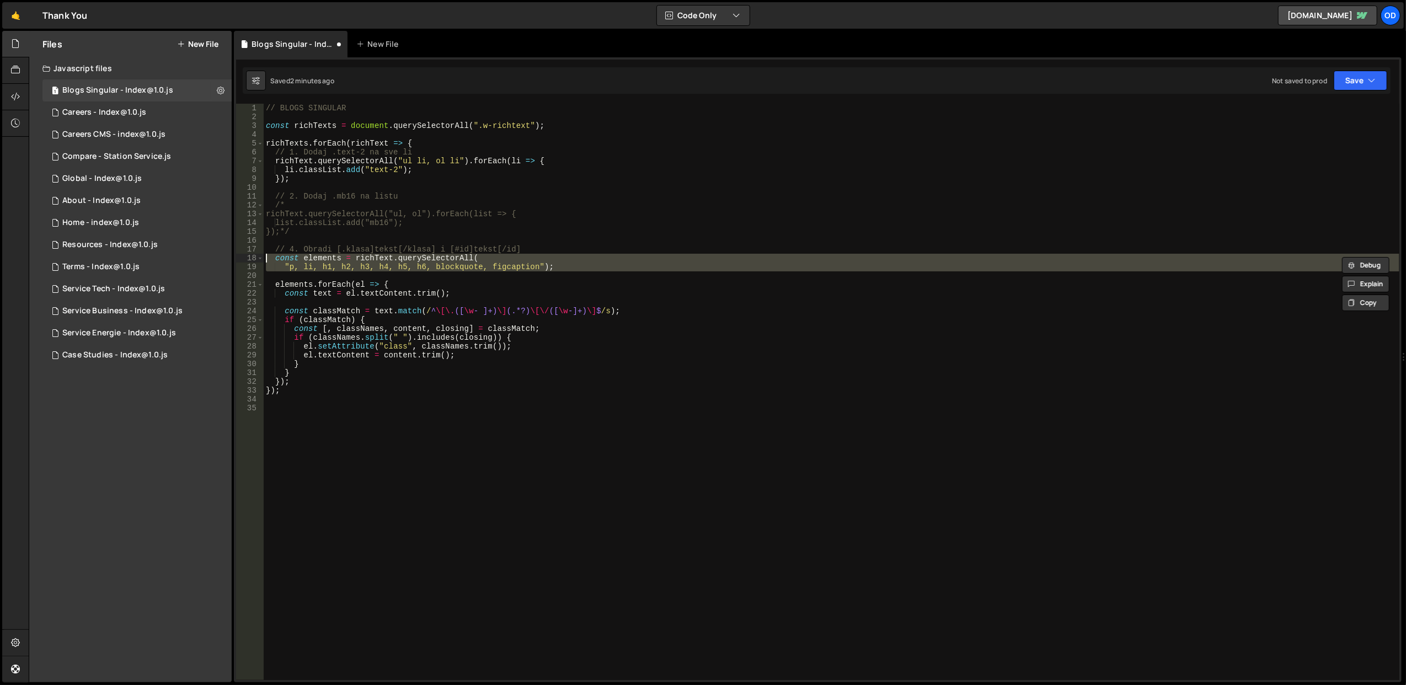
click at [506, 256] on div "// BLOGS SINGULAR const richTexts = document . querySelectorAll ( ".w-richtext"…" at bounding box center [831, 401] width 1135 height 594
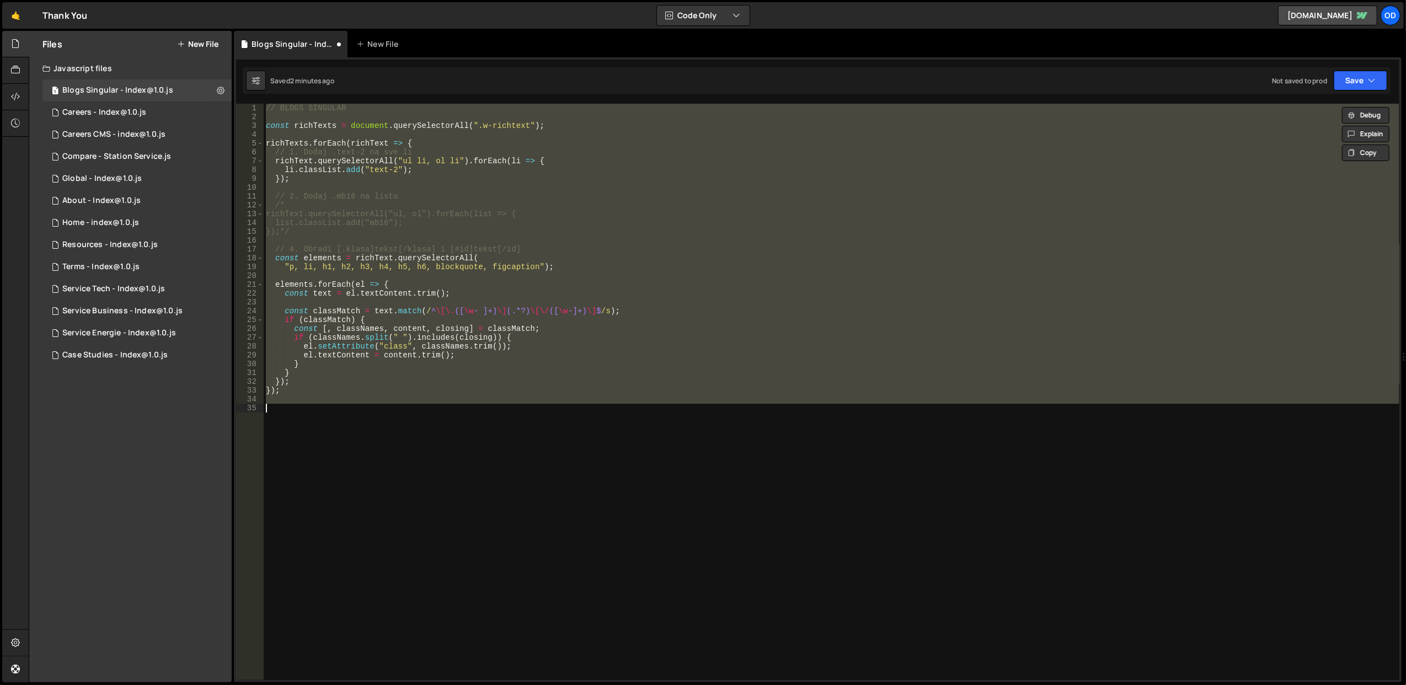
click at [506, 256] on div "// BLOGS SINGULAR const richTexts = document . querySelectorAll ( ".w-richtext"…" at bounding box center [831, 401] width 1135 height 594
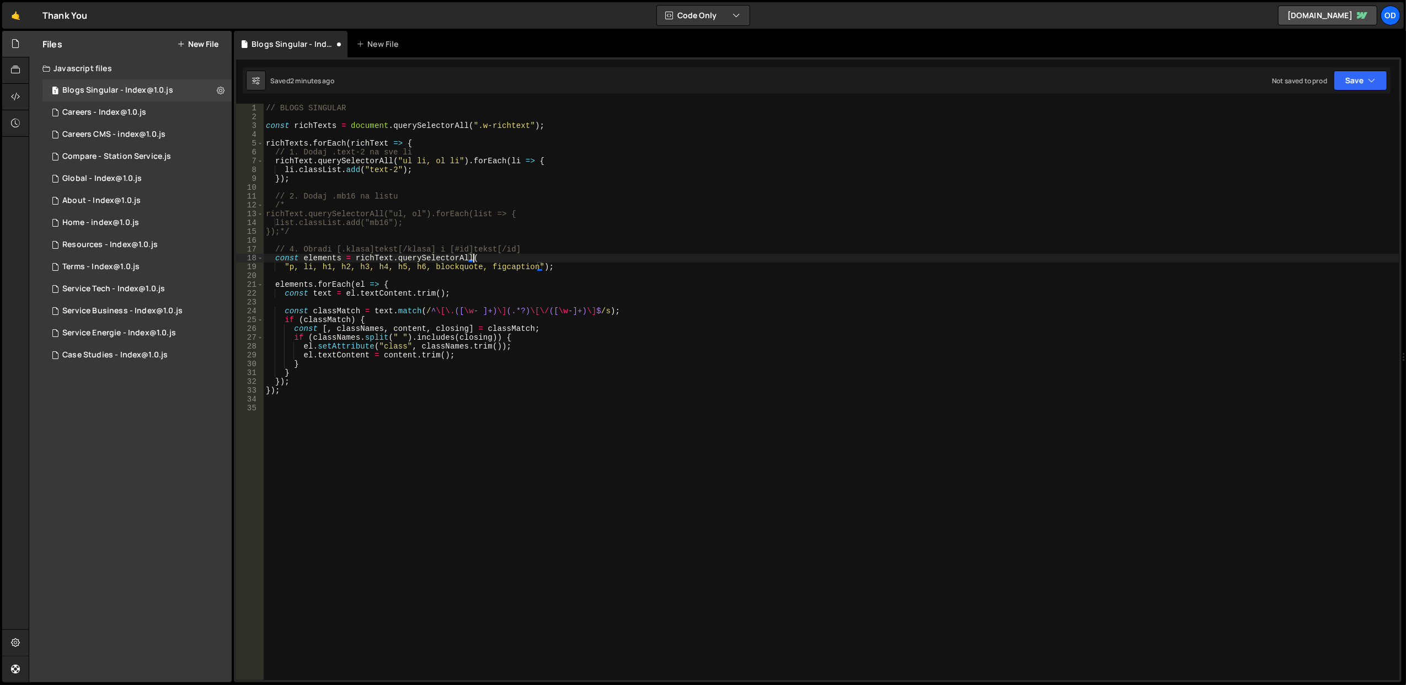
click at [506, 256] on div "// BLOGS SINGULAR const richTexts = document . querySelectorAll ( ".w-richtext"…" at bounding box center [831, 401] width 1135 height 594
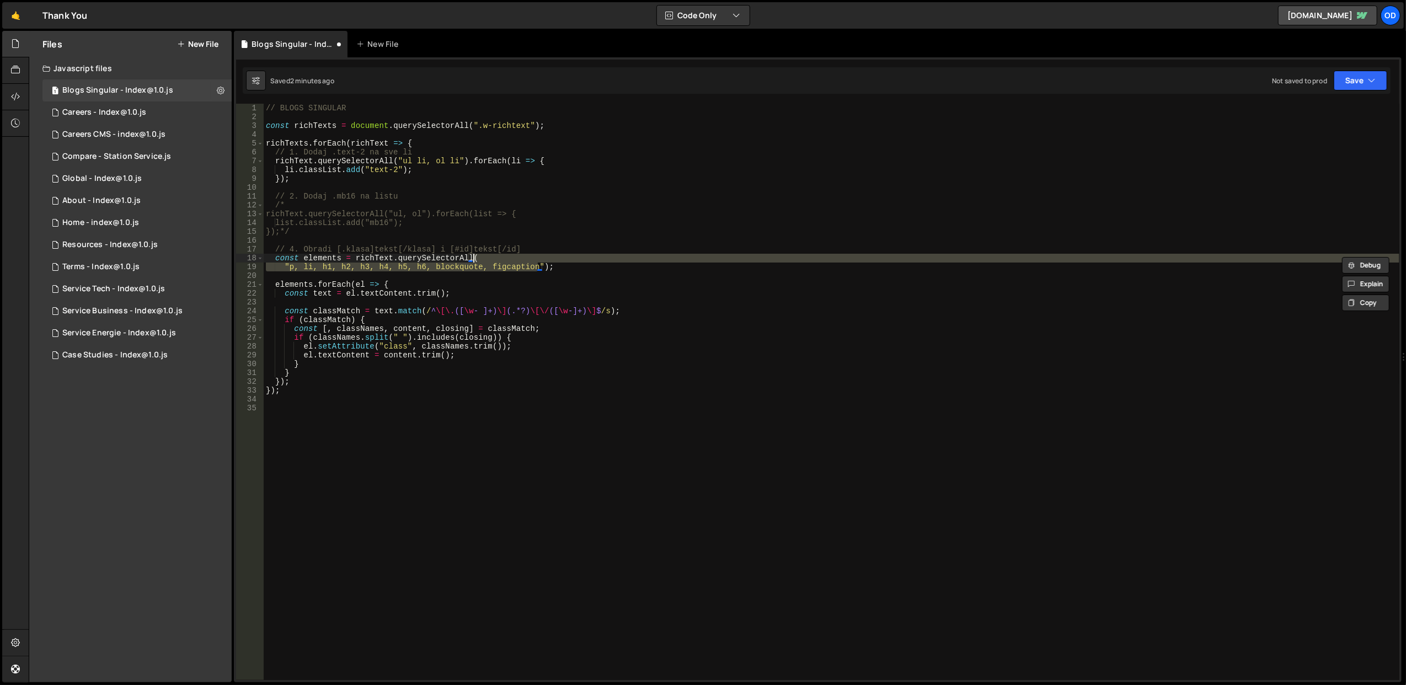
click at [506, 256] on div "// BLOGS SINGULAR const richTexts = document . querySelectorAll ( ".w-richtext"…" at bounding box center [831, 392] width 1135 height 576
click at [506, 256] on div "// BLOGS SINGULAR const richTexts = document . querySelectorAll ( ".w-richtext"…" at bounding box center [831, 401] width 1135 height 594
click at [506, 256] on div "// BLOGS SINGULAR const richTexts = document . querySelectorAll ( ".w-richtext"…" at bounding box center [831, 392] width 1135 height 576
click at [506, 256] on div "// BLOGS SINGULAR const richTexts = document . querySelectorAll ( ".w-richtext"…" at bounding box center [831, 401] width 1135 height 594
type textarea "const elements = richText.querySelectorAll( "p, li, h1, h2, h3, h4, h5, h6, blo…"
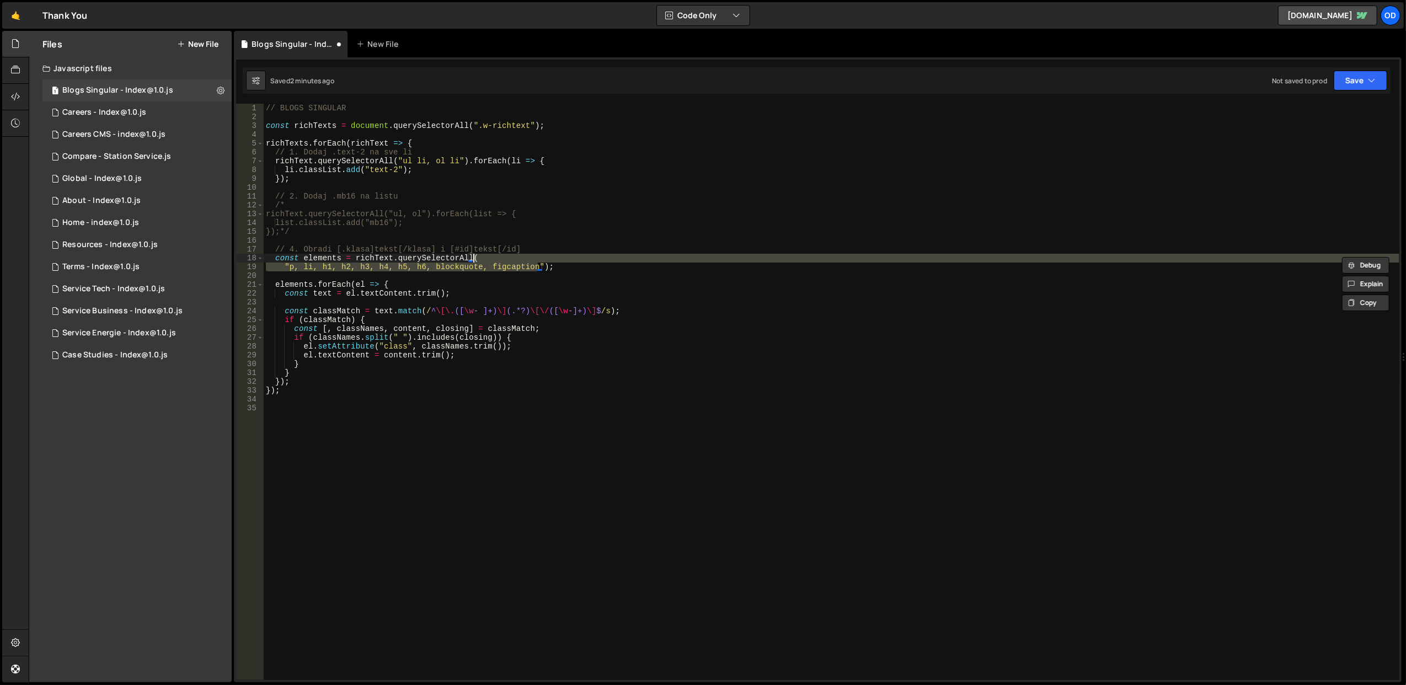
click at [506, 256] on div "// BLOGS SINGULAR const richTexts = document . querySelectorAll ( ".w-richtext"…" at bounding box center [831, 401] width 1135 height 594
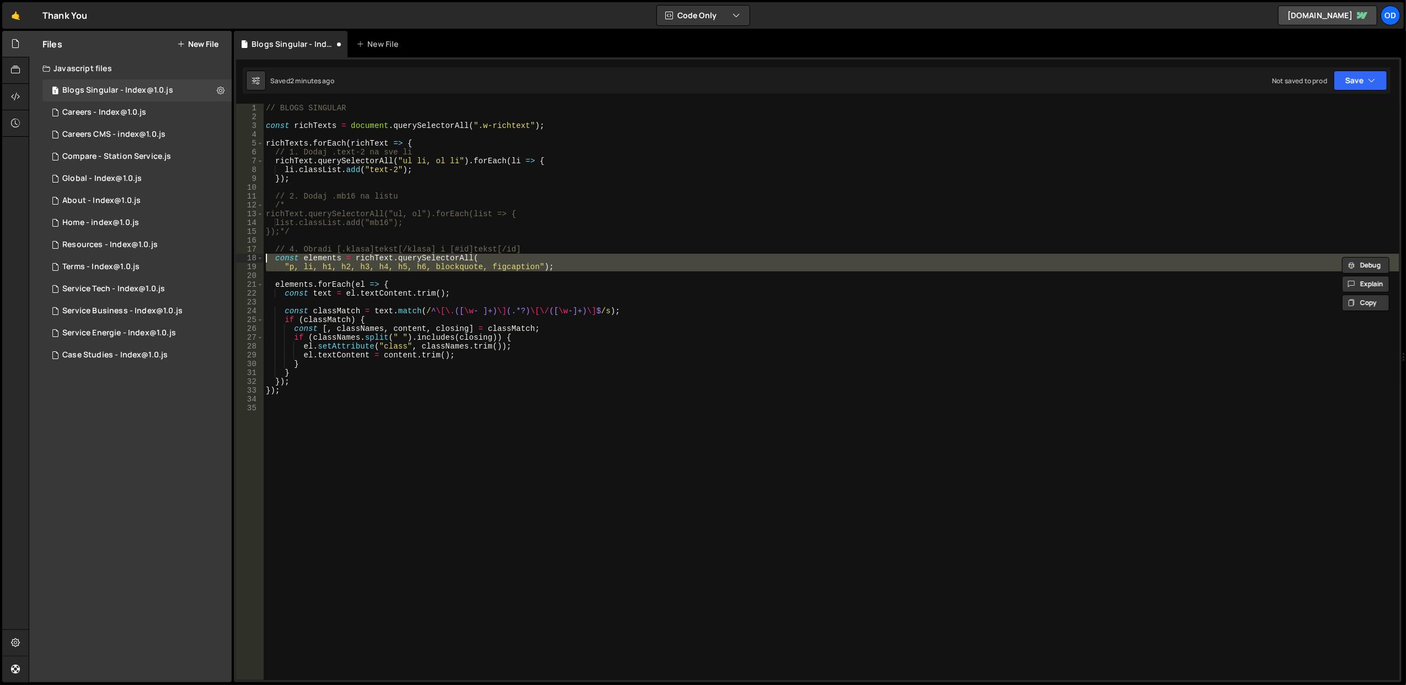
click at [506, 256] on div "// BLOGS SINGULAR const richTexts = document . querySelectorAll ( ".w-richtext"…" at bounding box center [831, 401] width 1135 height 594
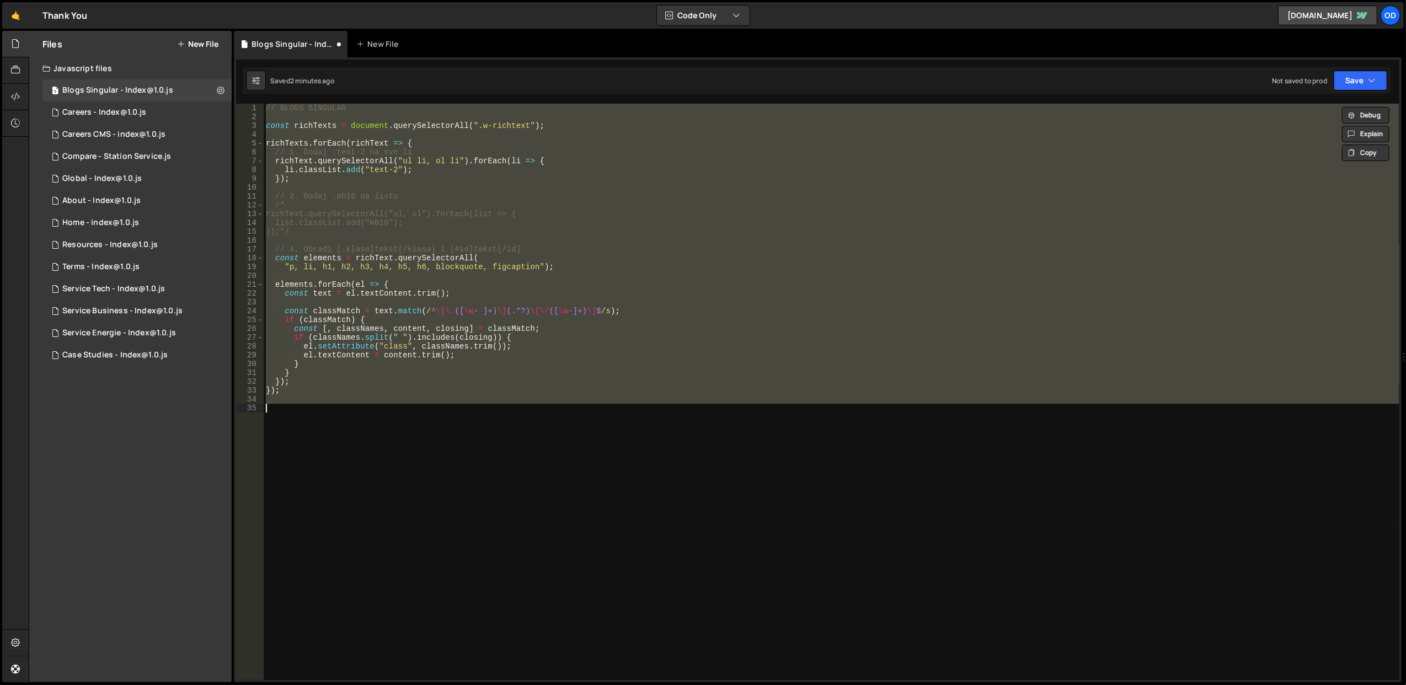
click at [506, 256] on div "// BLOGS SINGULAR const richTexts = document . querySelectorAll ( ".w-richtext"…" at bounding box center [831, 392] width 1135 height 576
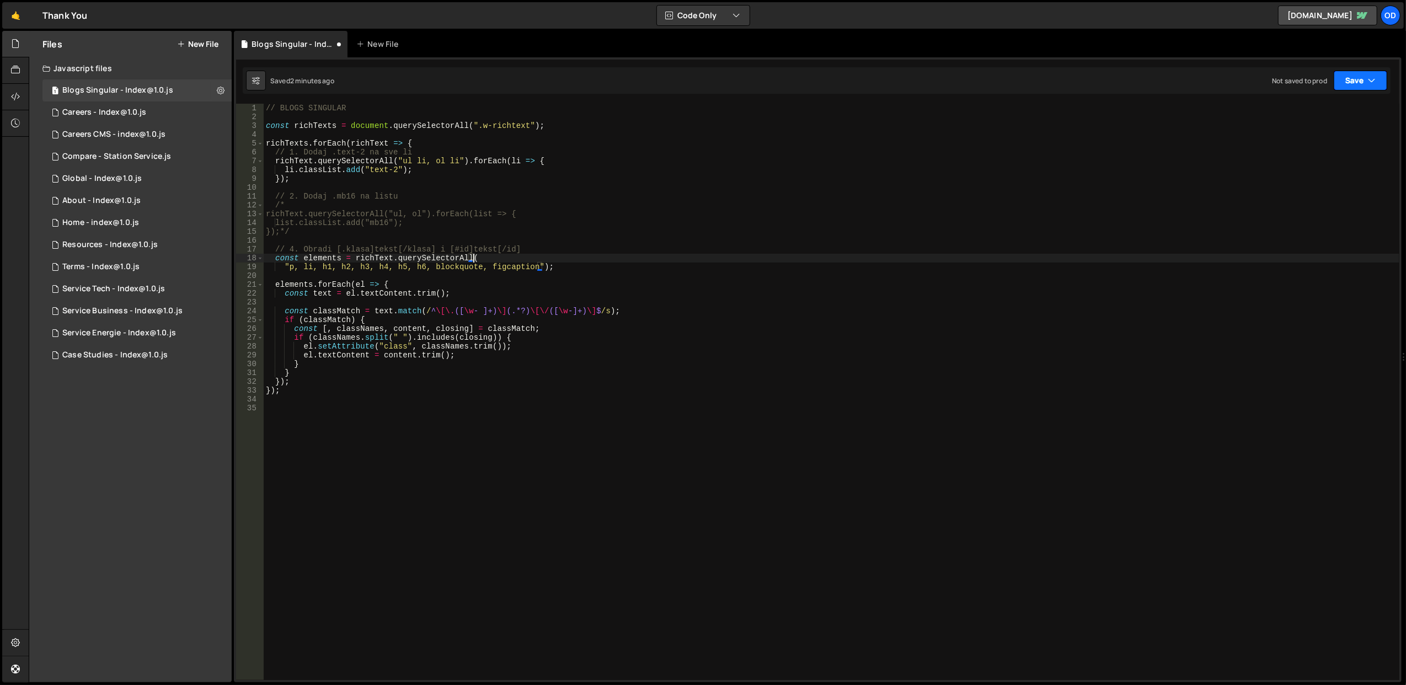
click at [1361, 78] on button "Save" at bounding box center [1359, 81] width 53 height 20
click at [1306, 104] on div "Save to Staging S" at bounding box center [1322, 108] width 115 height 11
click at [438, 168] on div "// BLOGS SINGULAR const richTexts = document . querySelectorAll ( ".w-richtext"…" at bounding box center [831, 401] width 1135 height 594
click at [435, 180] on div "// BLOGS SINGULAR const richTexts = document . querySelectorAll ( ".w-richtext"…" at bounding box center [831, 401] width 1135 height 594
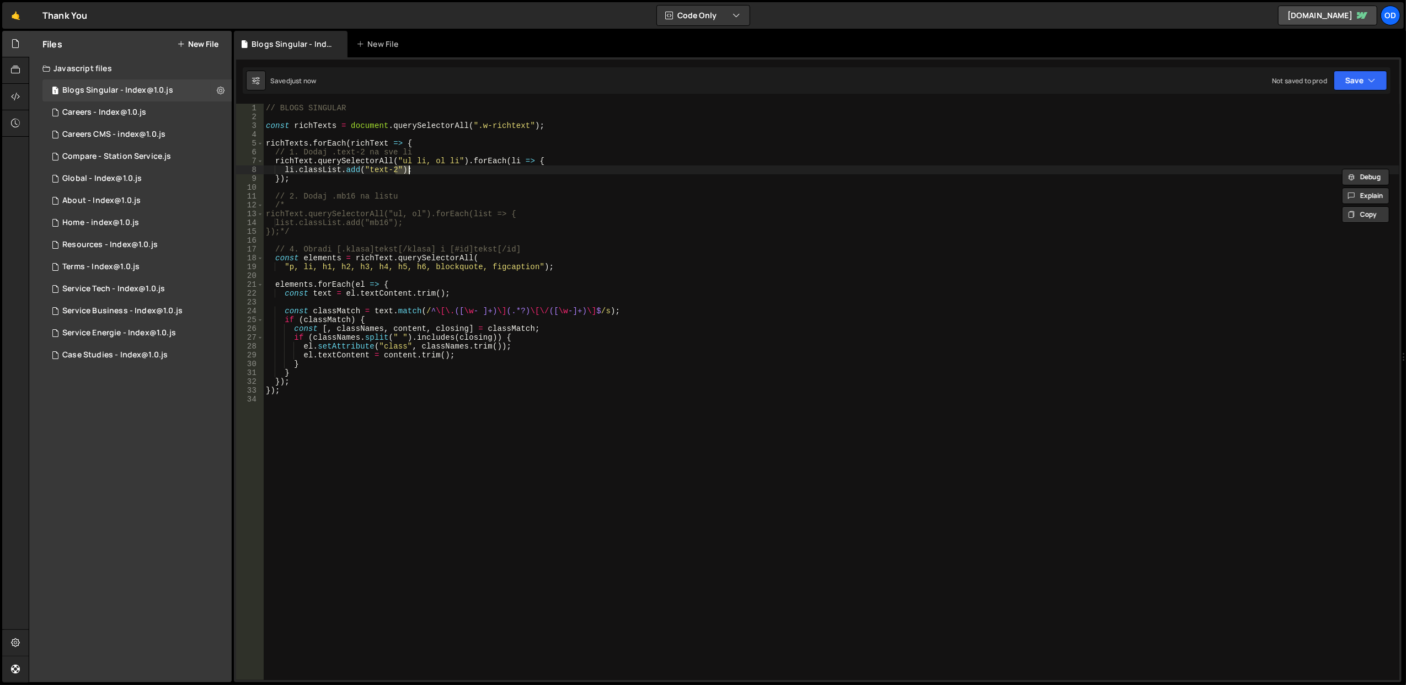
type textarea "});"
click at [435, 180] on div "// BLOGS SINGULAR const richTexts = document . querySelectorAll ( ".w-richtext"…" at bounding box center [831, 401] width 1135 height 594
click at [437, 187] on div "// BLOGS SINGULAR const richTexts = document . querySelectorAll ( ".w-richtext"…" at bounding box center [831, 401] width 1135 height 594
click at [438, 192] on div "// BLOGS SINGULAR const richTexts = document . querySelectorAll ( ".w-richtext"…" at bounding box center [831, 401] width 1135 height 594
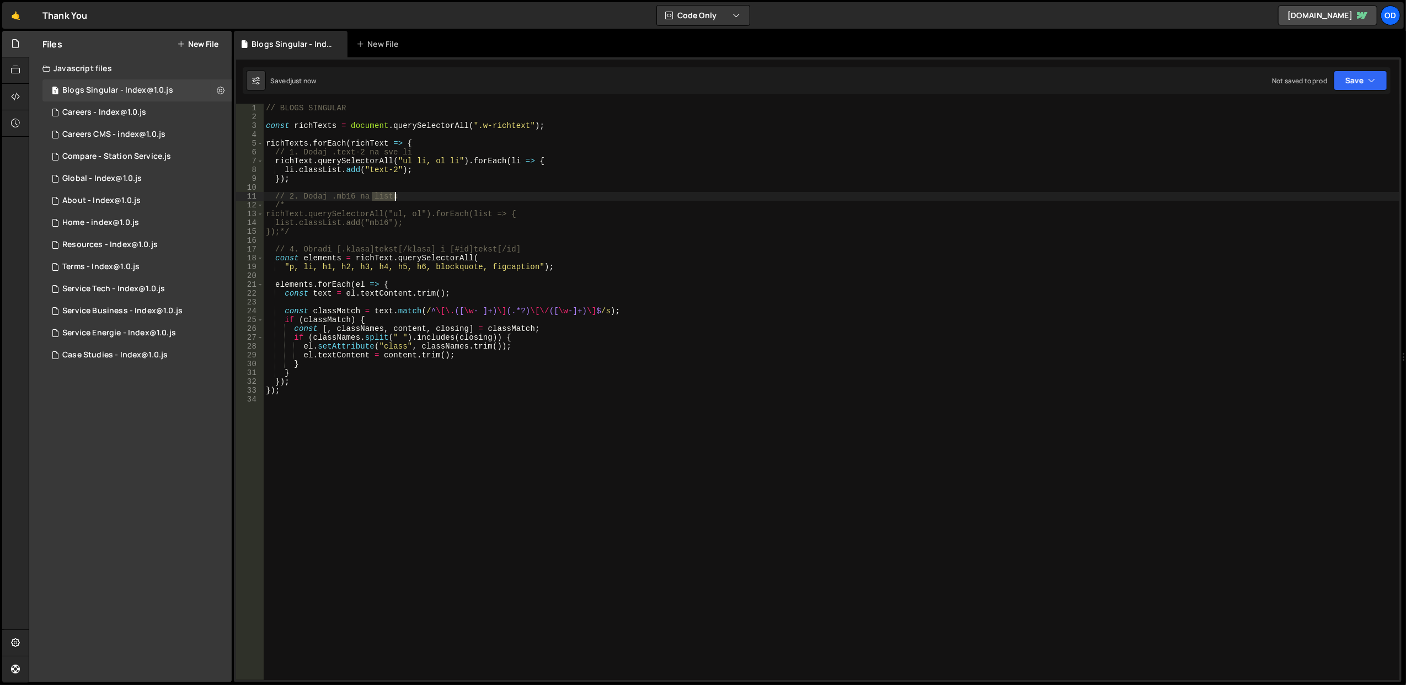
click at [438, 192] on div "// BLOGS SINGULAR const richTexts = document . querySelectorAll ( ".w-richtext"…" at bounding box center [831, 401] width 1135 height 594
click at [435, 199] on div "// BLOGS SINGULAR const richTexts = document . querySelectorAll ( ".w-richtext"…" at bounding box center [831, 392] width 1135 height 576
click at [435, 199] on div "// BLOGS SINGULAR const richTexts = document . querySelectorAll ( ".w-richtext"…" at bounding box center [831, 401] width 1135 height 594
click at [442, 210] on div "// BLOGS SINGULAR const richTexts = document . querySelectorAll ( ".w-richtext"…" at bounding box center [831, 401] width 1135 height 594
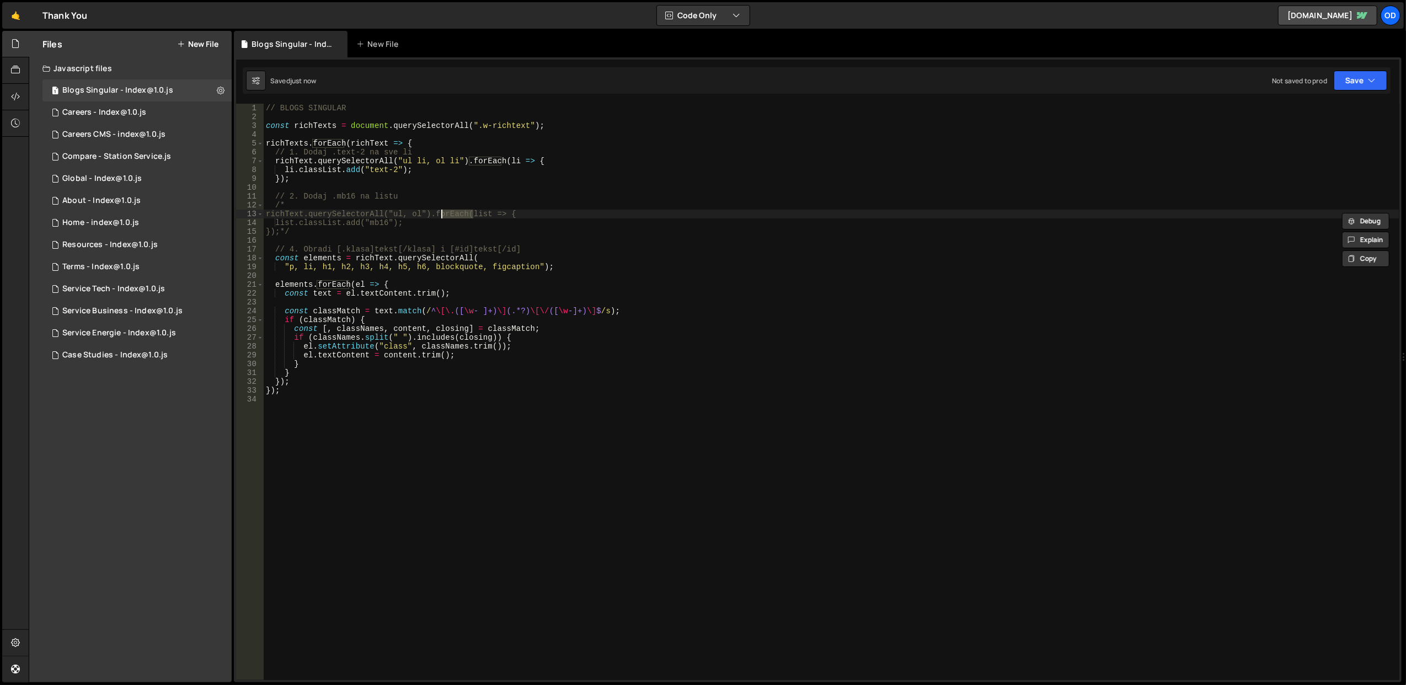
click at [443, 221] on div "// BLOGS SINGULAR const richTexts = document . querySelectorAll ( ".w-richtext"…" at bounding box center [831, 401] width 1135 height 594
drag, startPoint x: 410, startPoint y: 199, endPoint x: 455, endPoint y: 199, distance: 45.2
click at [455, 199] on div "// BLOGS SINGULAR const richTexts = document . querySelectorAll ( ".w-richtext"…" at bounding box center [831, 401] width 1135 height 594
type textarea "// 2. Dodaj .mb16 na listu"
